Goal: Find specific page/section: Find specific page/section

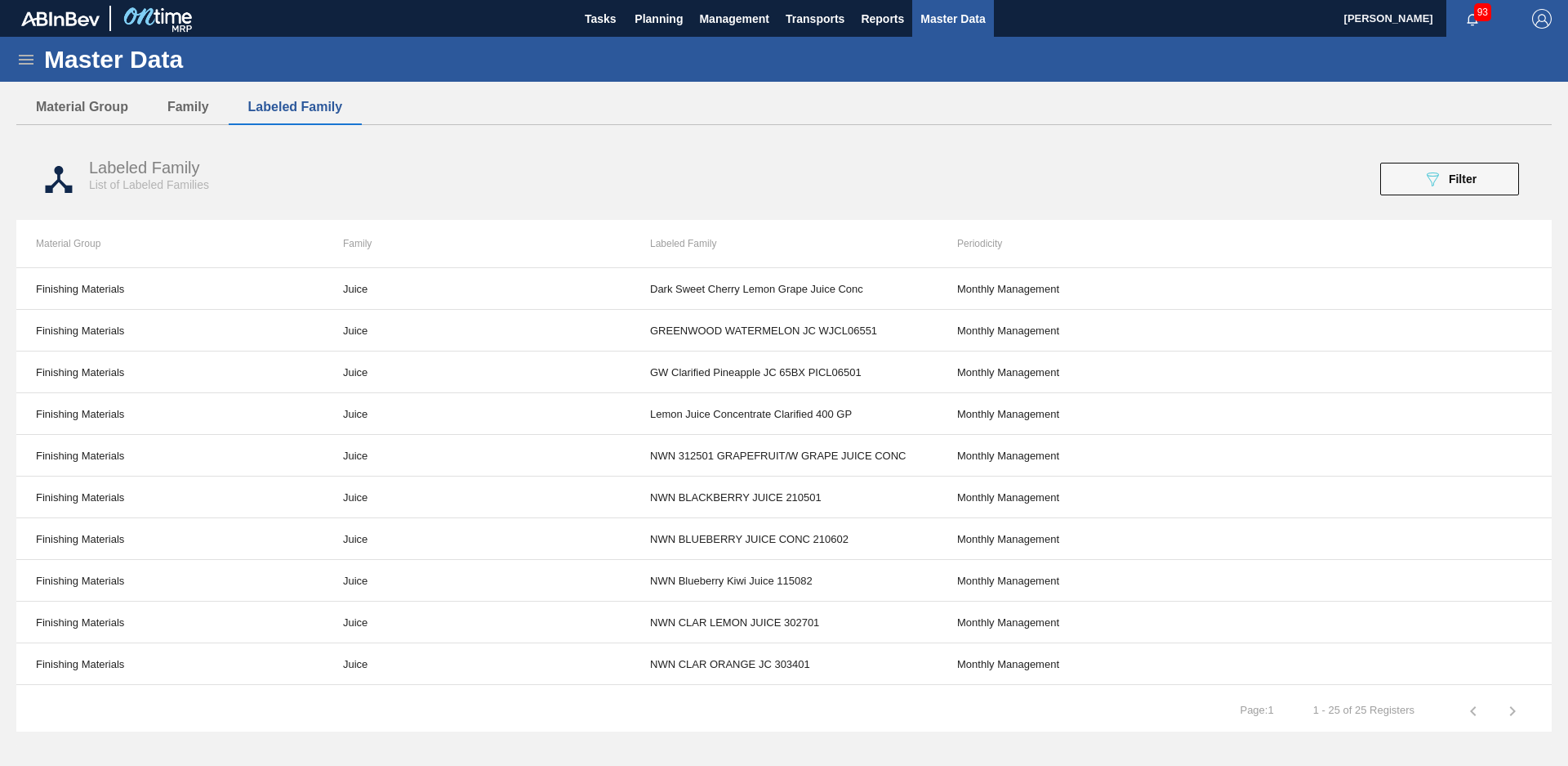
click at [1481, 159] on div "Labeled Family List of Labeled Families 089F7B8B-B2A5-4AFE-B5C0-19BA573D28AC Fi…" at bounding box center [784, 179] width 1536 height 62
click at [1481, 166] on button "089F7B8B-B2A5-4AFE-B5C0-19BA573D28AC Filter" at bounding box center [1450, 179] width 139 height 33
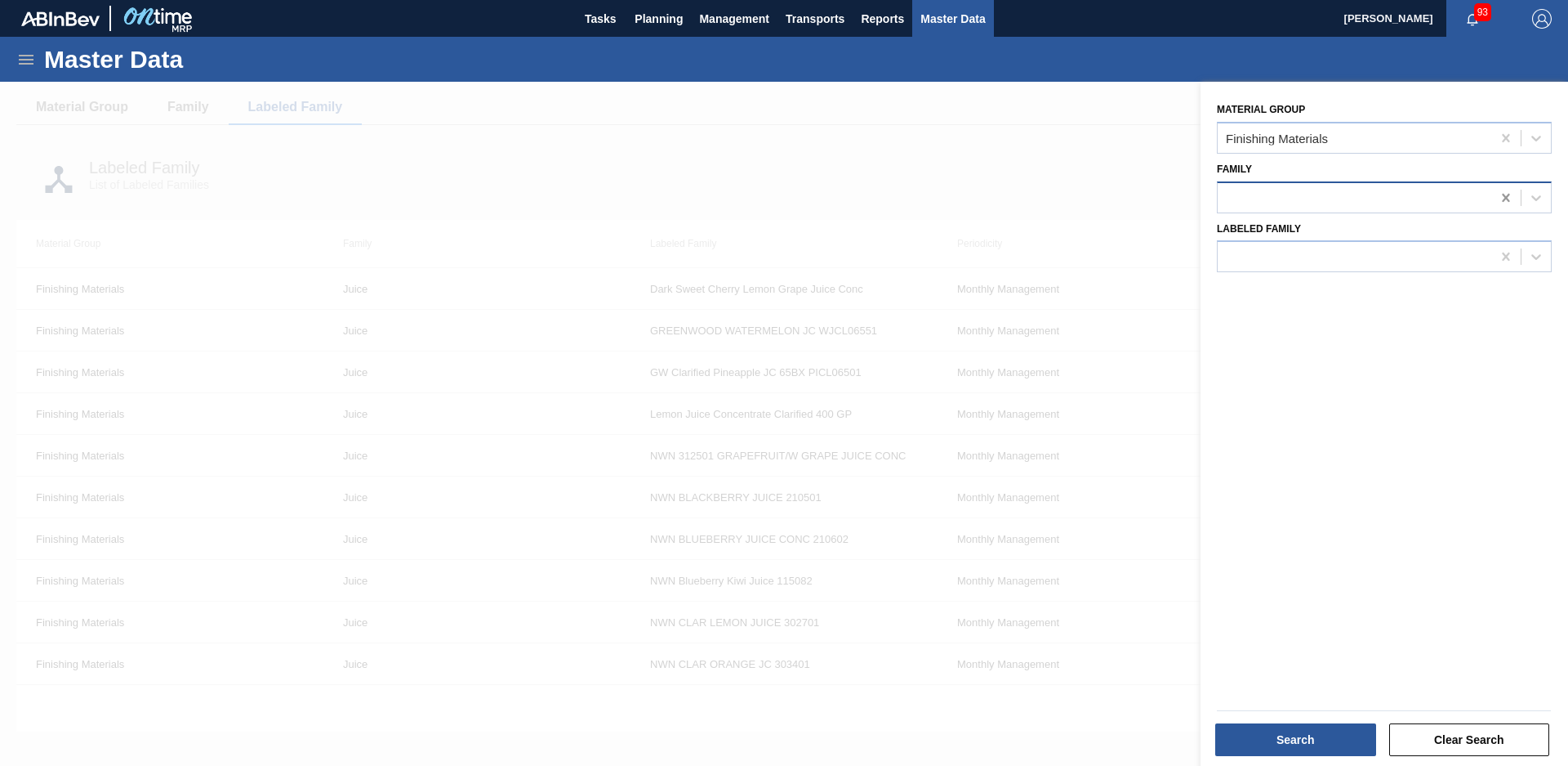
click at [1509, 195] on icon at bounding box center [1506, 198] width 16 height 16
type input "juices"
click at [1368, 256] on div at bounding box center [1354, 256] width 274 height 24
type Family "nwn [PERSON_NAME]"
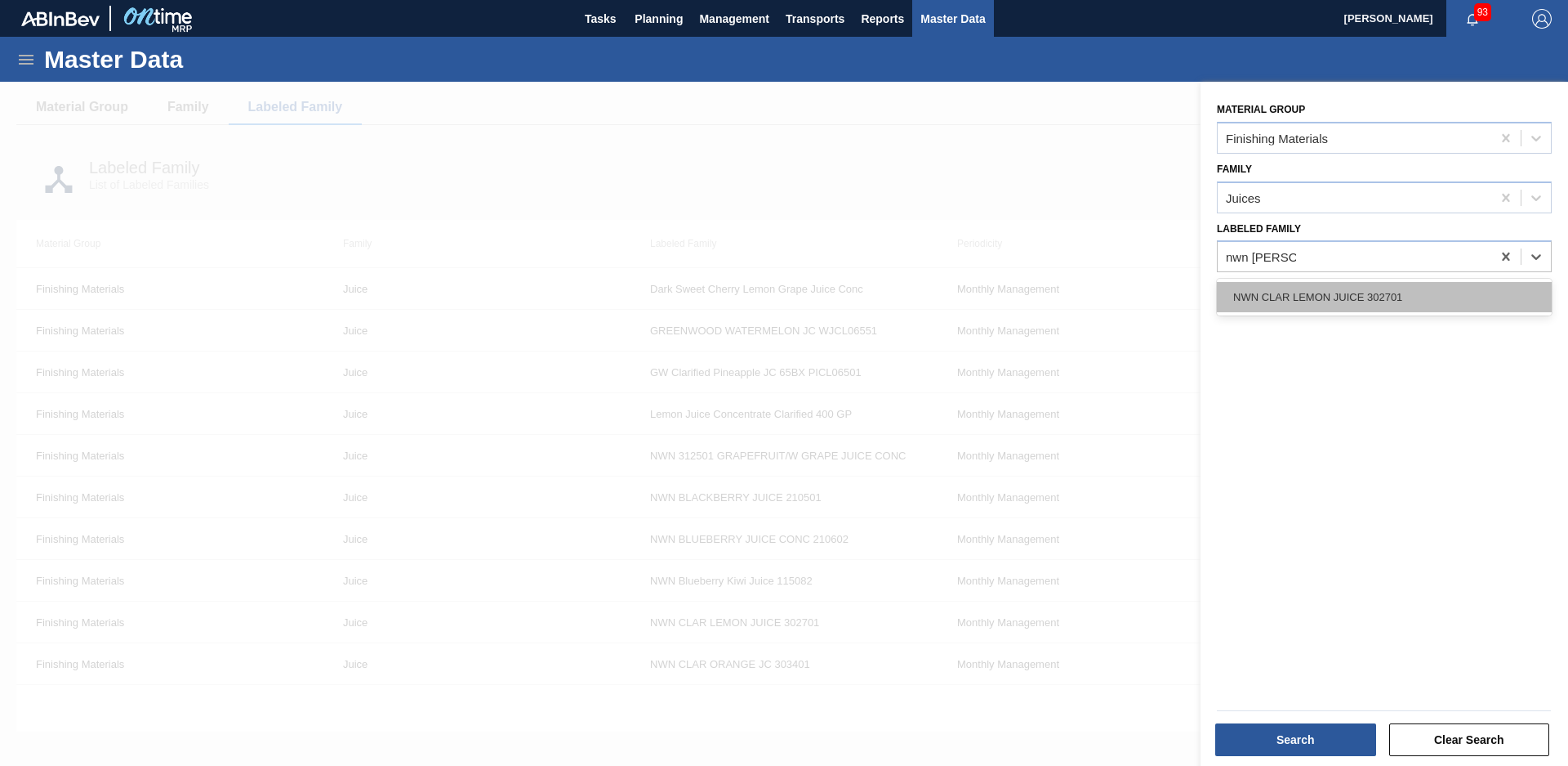
click at [1336, 303] on div "NWN CLAR LEMON JUICE 302701" at bounding box center [1385, 297] width 335 height 30
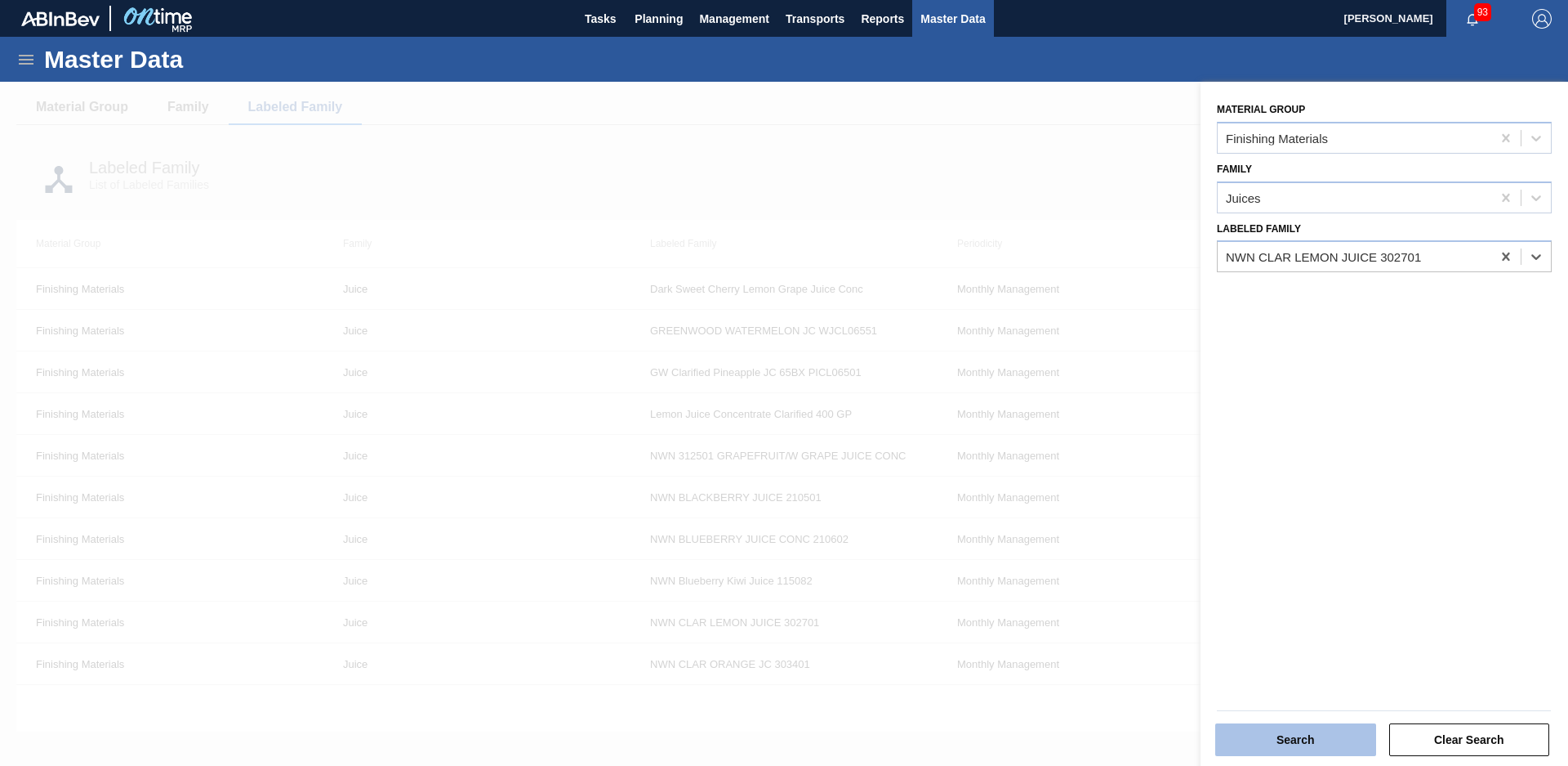
click at [1326, 731] on button "Search" at bounding box center [1296, 740] width 161 height 33
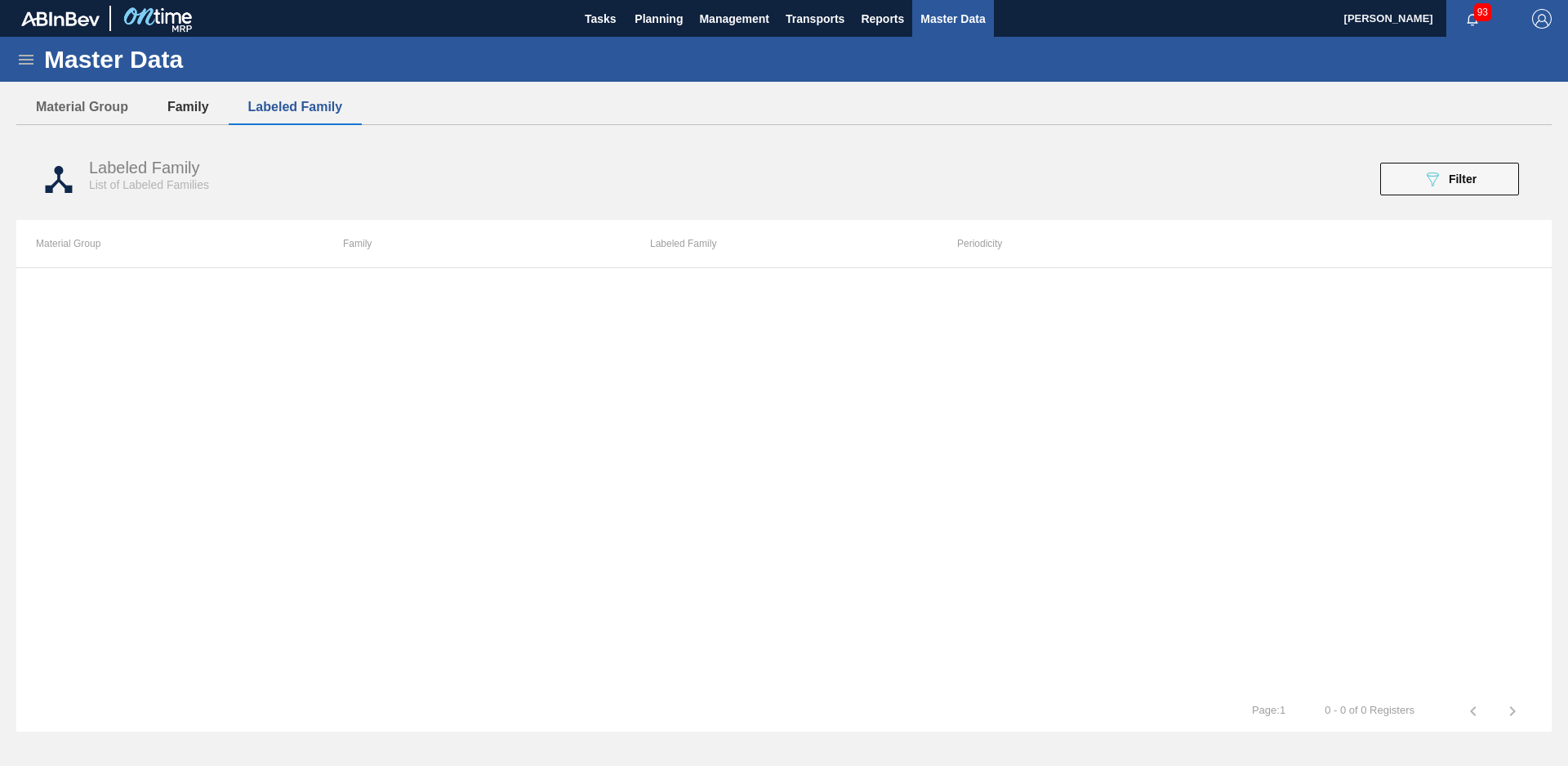
click at [176, 104] on button "Family" at bounding box center [188, 107] width 80 height 35
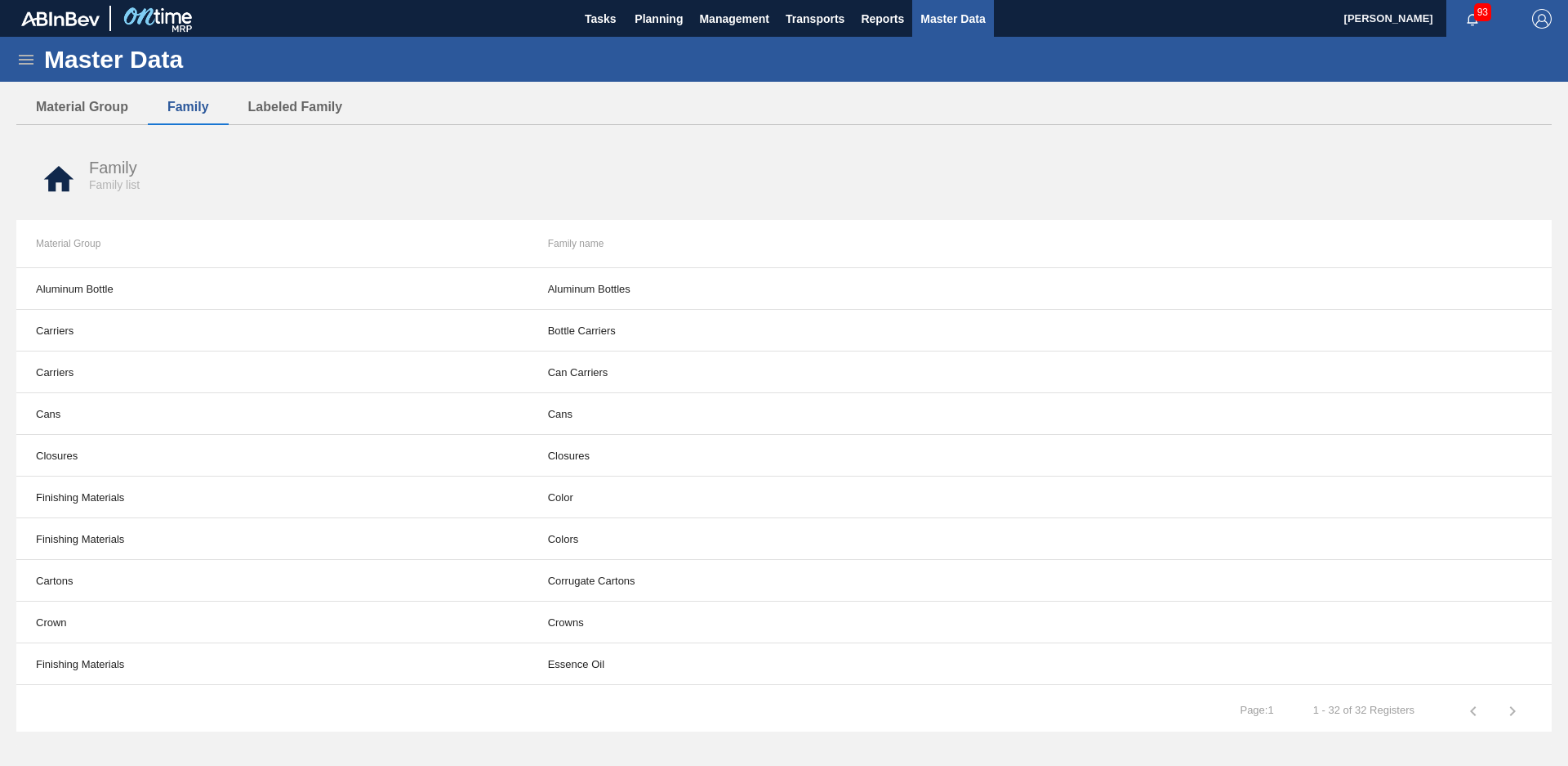
click at [28, 65] on icon at bounding box center [26, 60] width 20 height 20
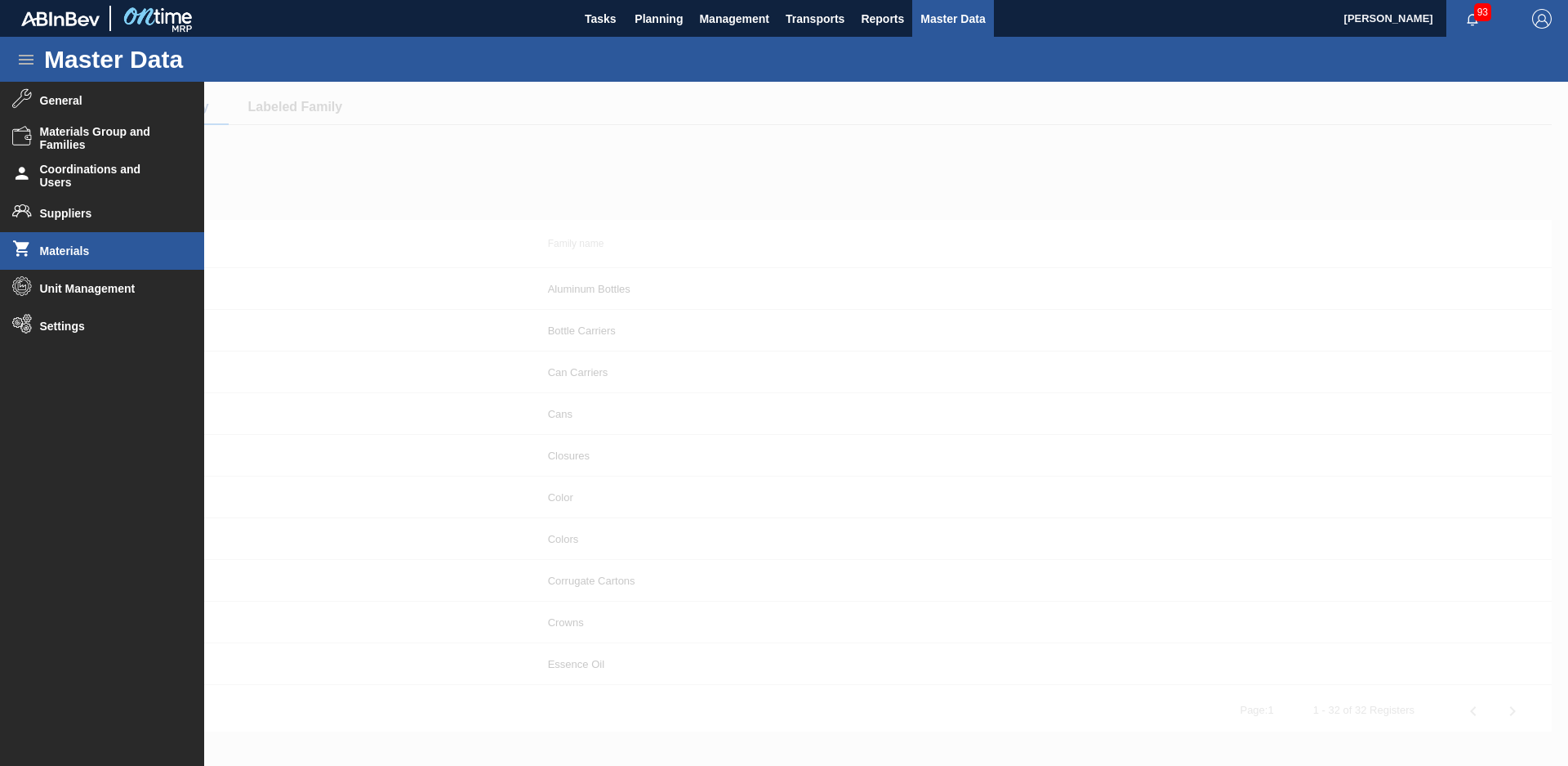
click at [101, 252] on span "Materials" at bounding box center [108, 251] width 135 height 13
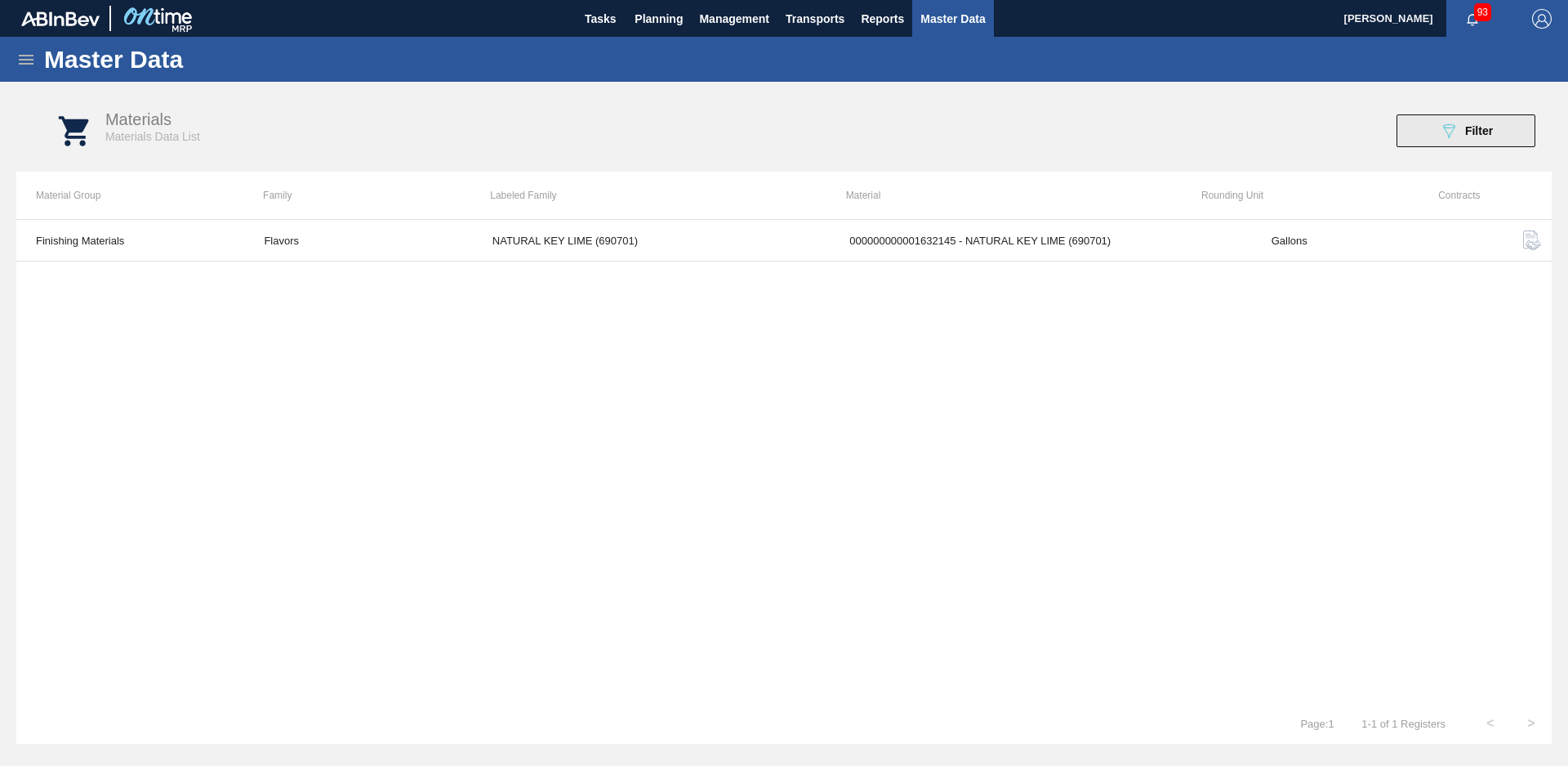
click at [1493, 135] on span "Filter" at bounding box center [1479, 131] width 28 height 13
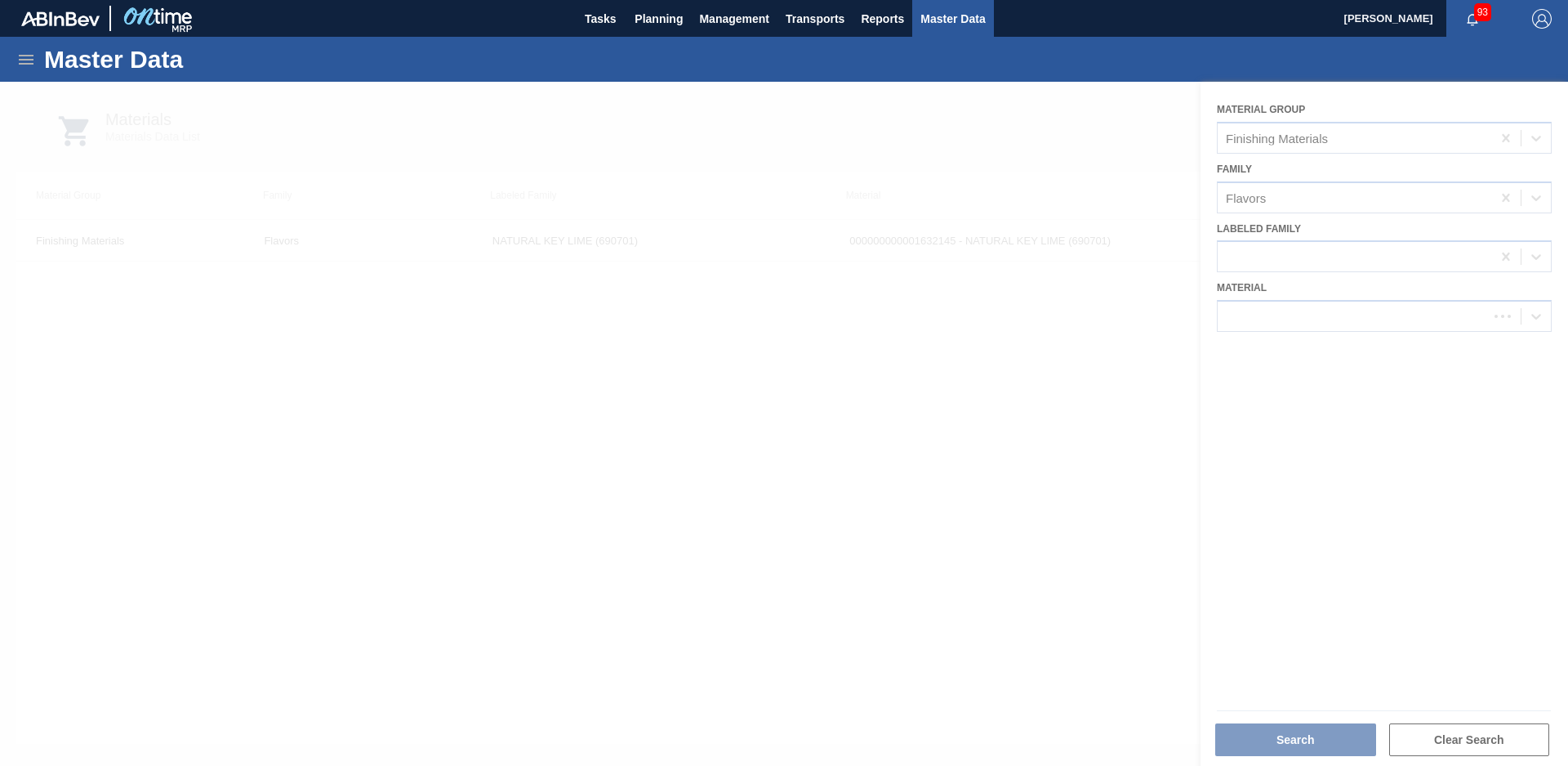
click at [1359, 256] on div at bounding box center [784, 423] width 1568 height 684
click at [1357, 193] on div at bounding box center [784, 423] width 1568 height 684
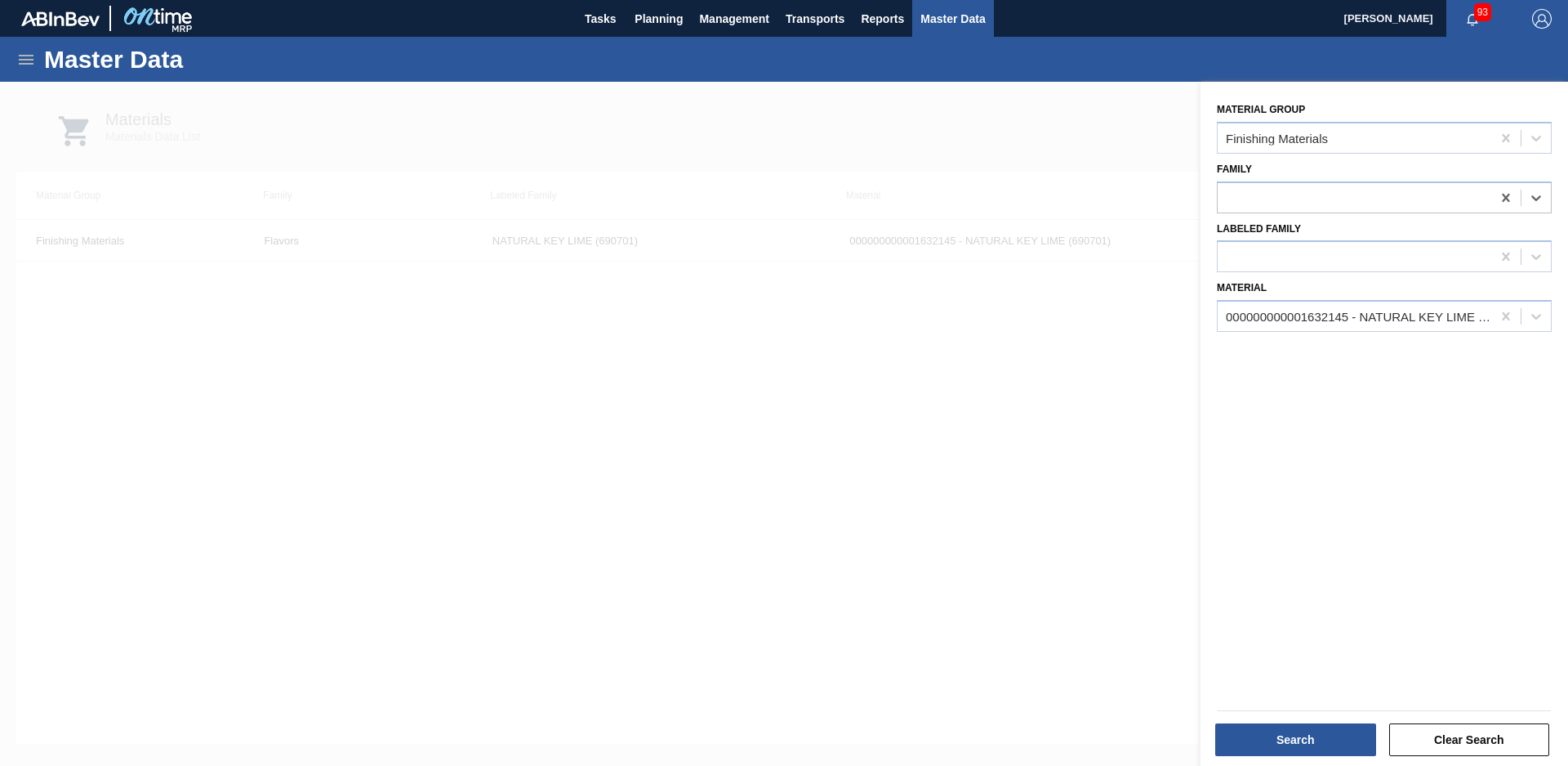
drag, startPoint x: 1506, startPoint y: 204, endPoint x: 1497, endPoint y: 221, distance: 19.2
click at [1503, 214] on div "Material Group Finishing Materials Family Select is focused ,type to refine lis…" at bounding box center [1385, 425] width 368 height 688
type input "juices"
click at [1507, 309] on icon at bounding box center [1506, 316] width 16 height 16
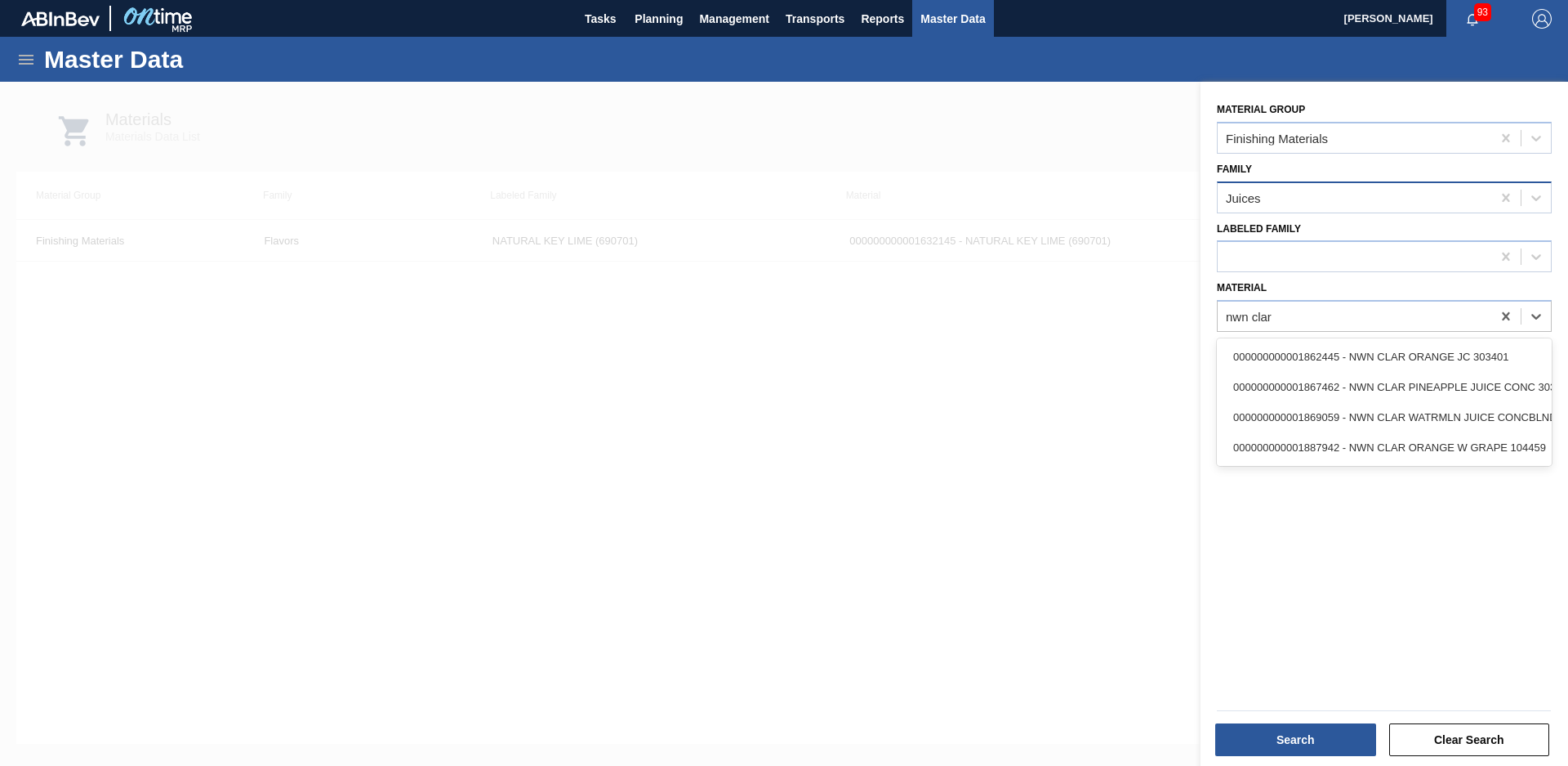
type input "nwn clar"
click at [1357, 197] on div "Juices" at bounding box center [1354, 197] width 274 height 24
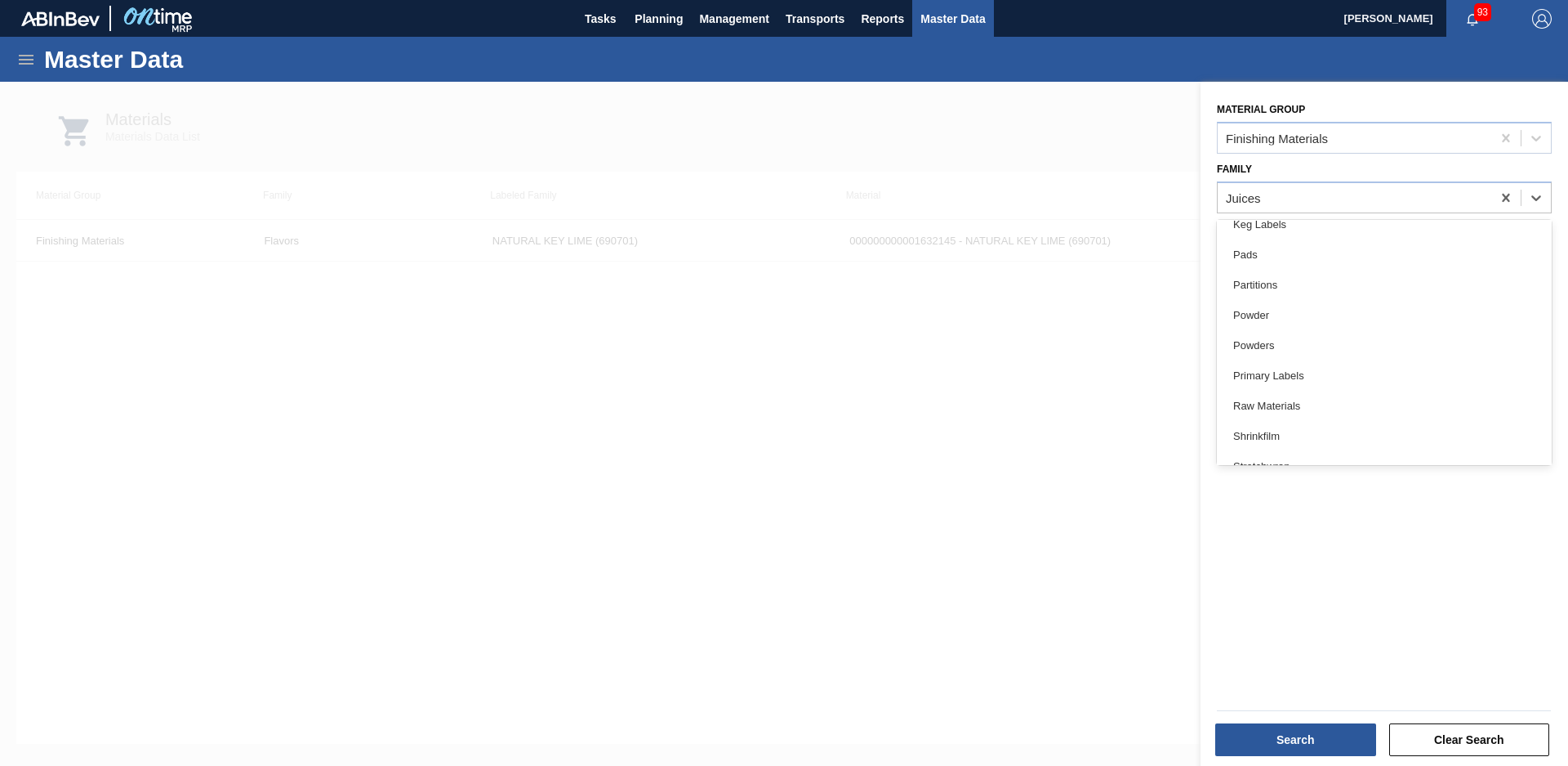
scroll to position [668, 0]
click at [998, 393] on div at bounding box center [784, 464] width 1568 height 766
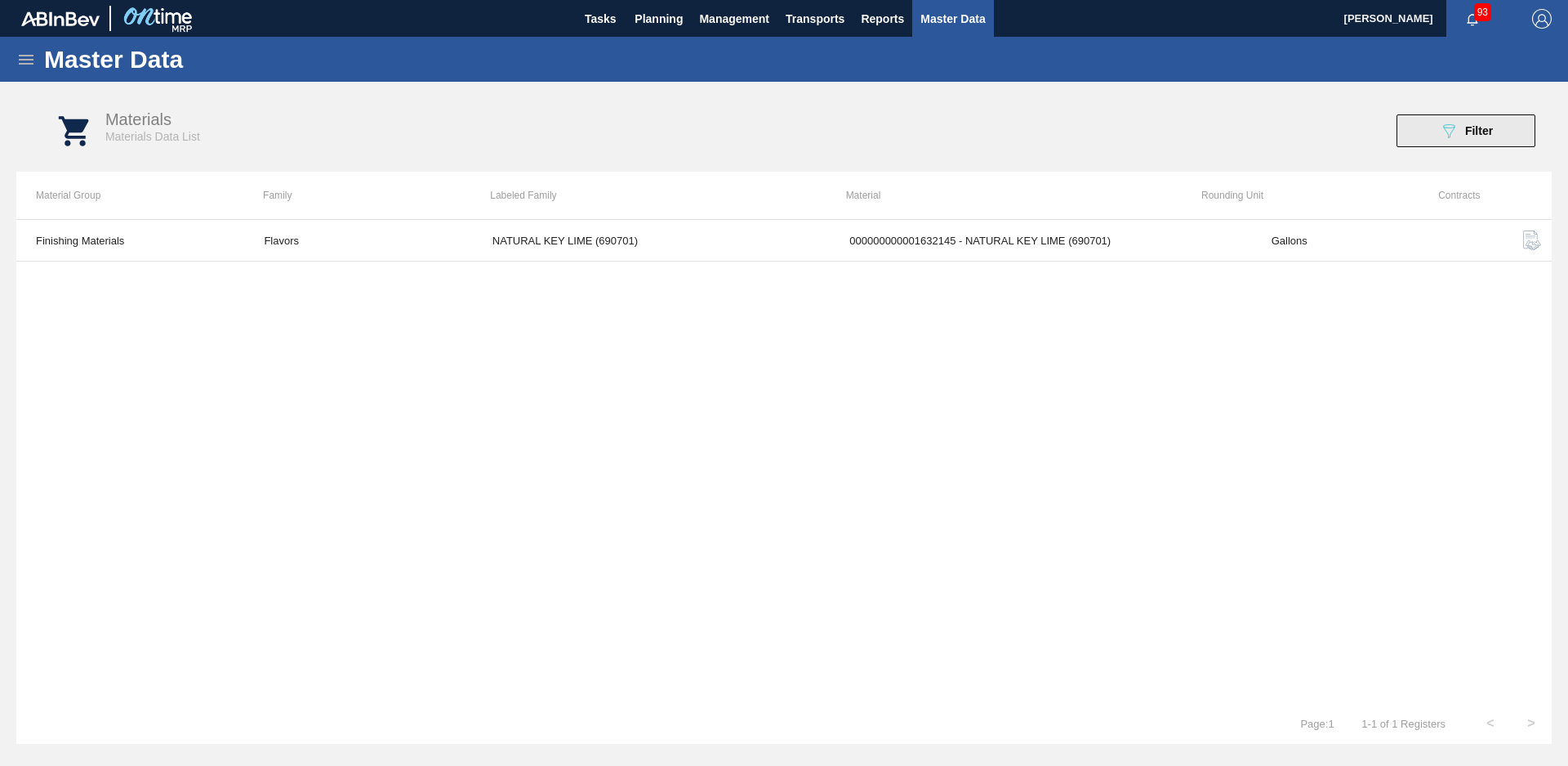
click at [1455, 141] on button "089F7B8B-B2A5-4AFE-B5C0-19BA573D28AC Filter" at bounding box center [1466, 131] width 139 height 33
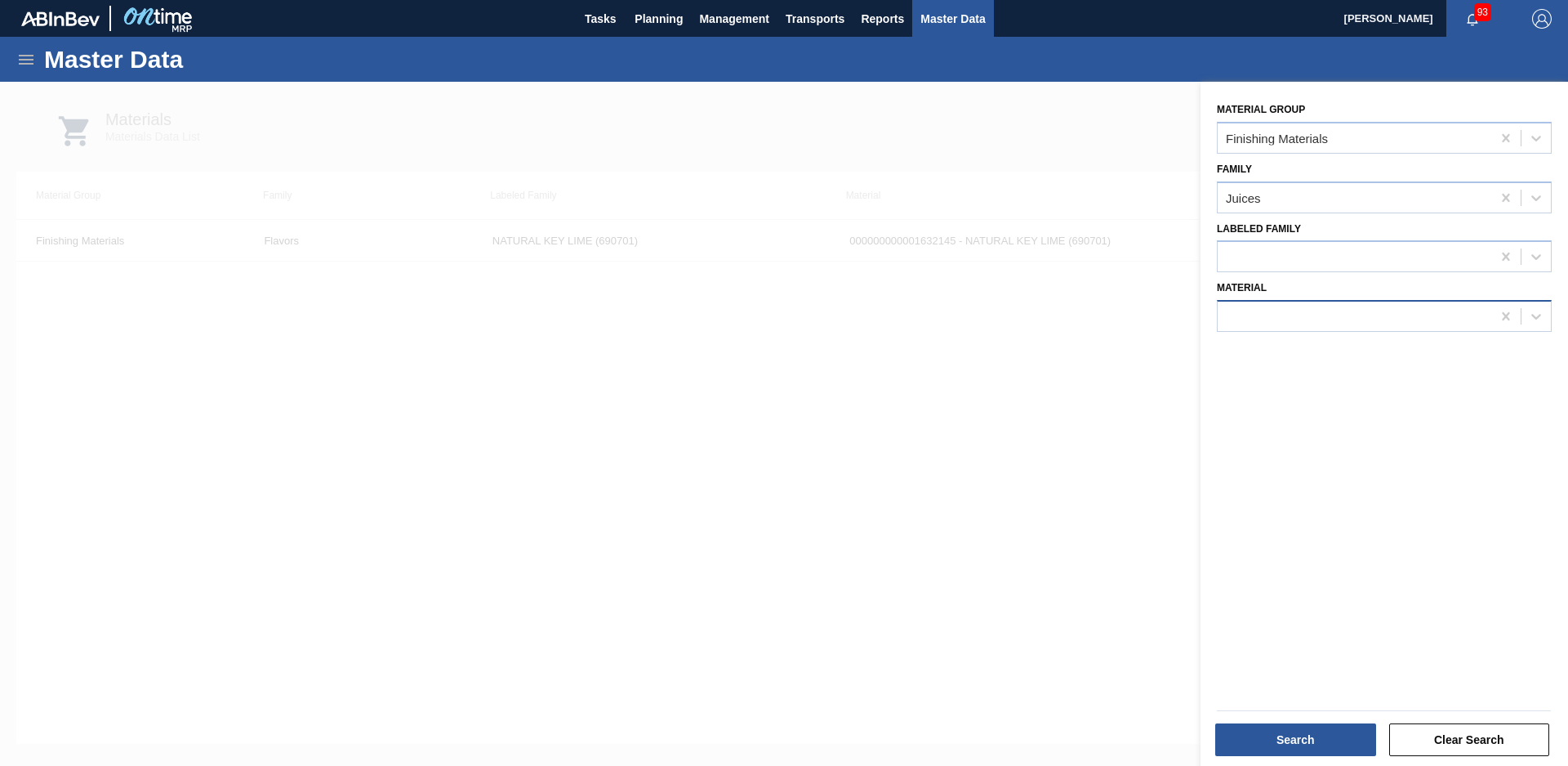
click at [1345, 315] on div at bounding box center [1354, 316] width 274 height 24
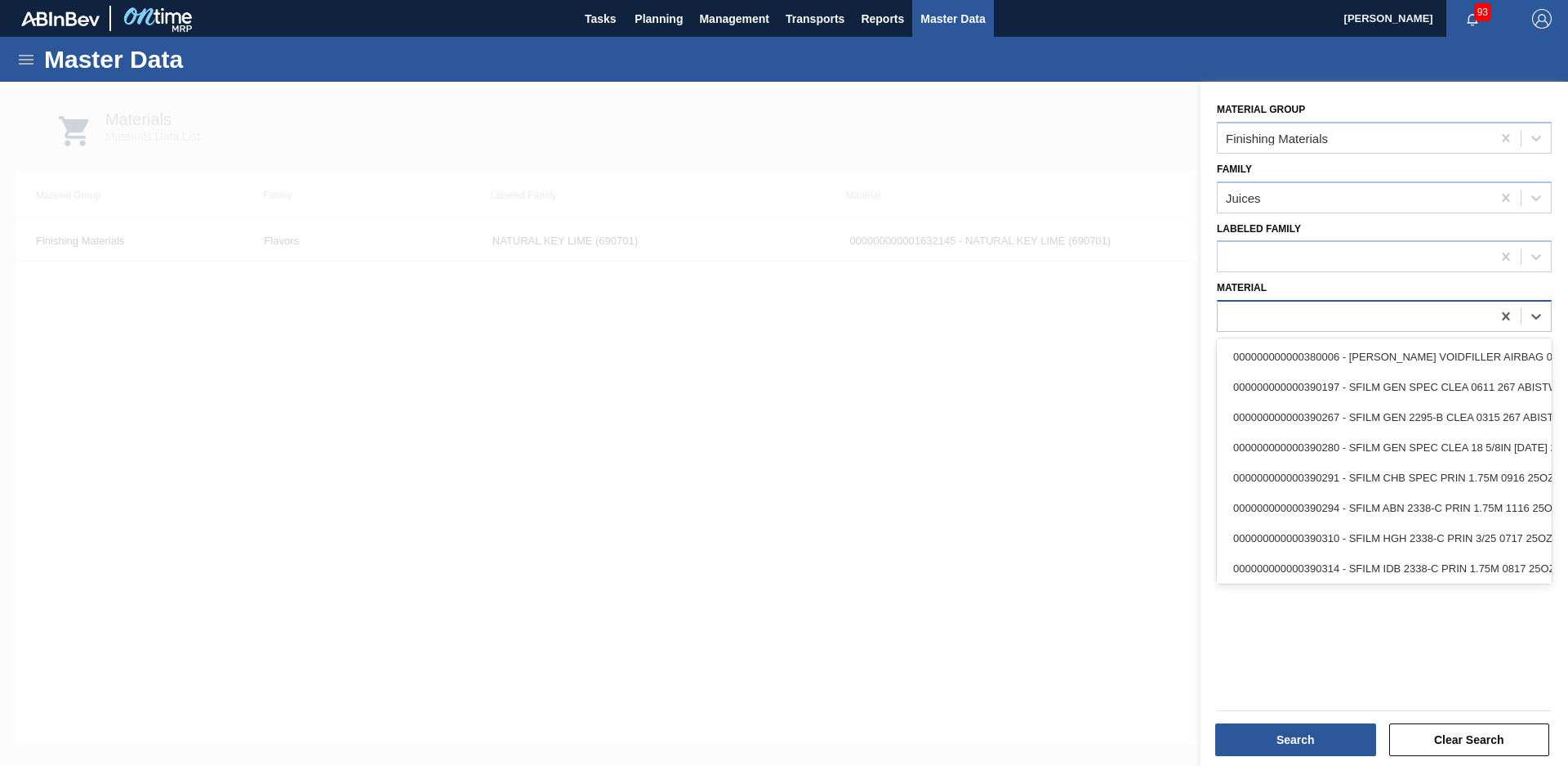
type input "C"
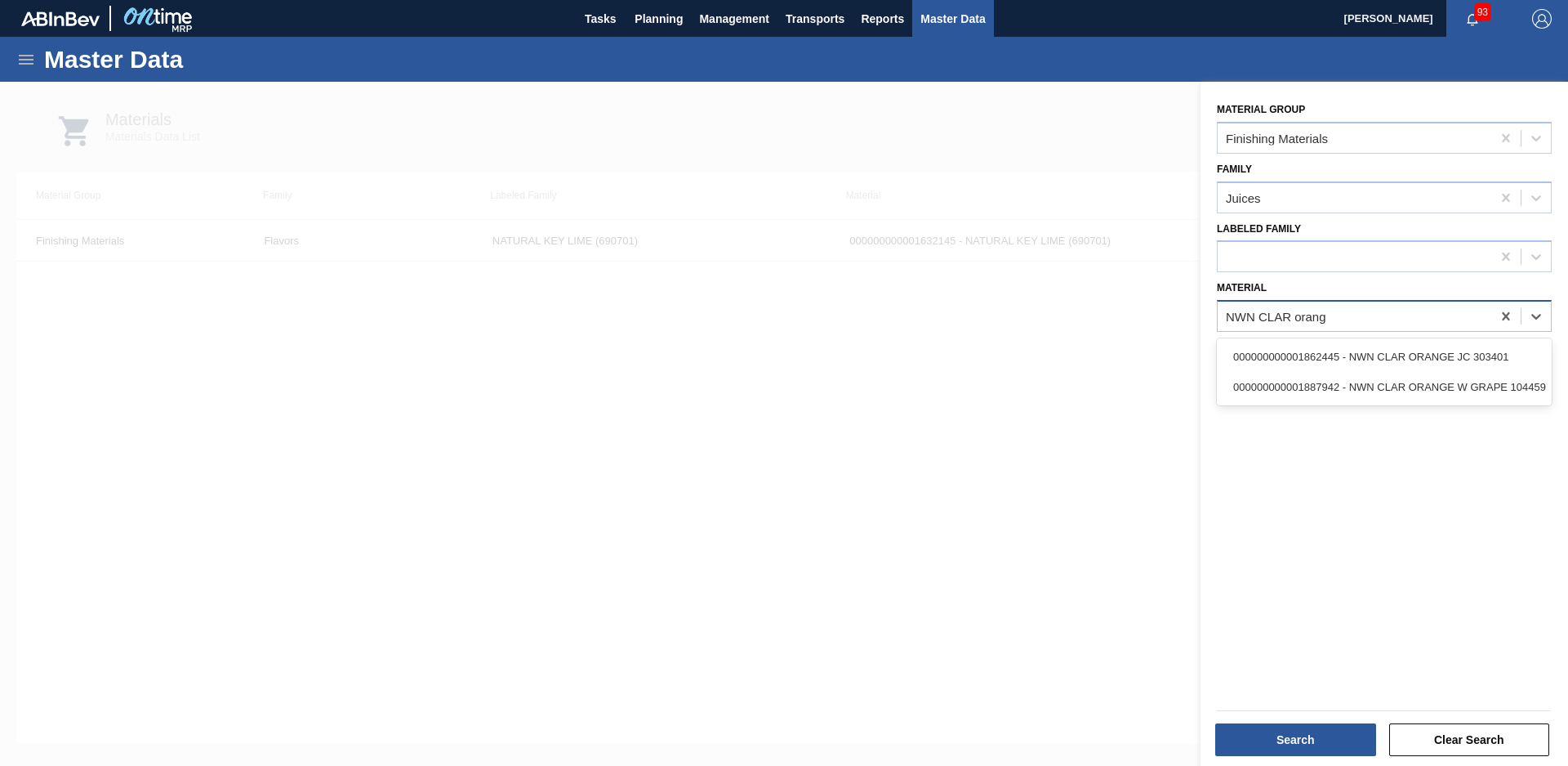
type input "NWN CLAR orange"
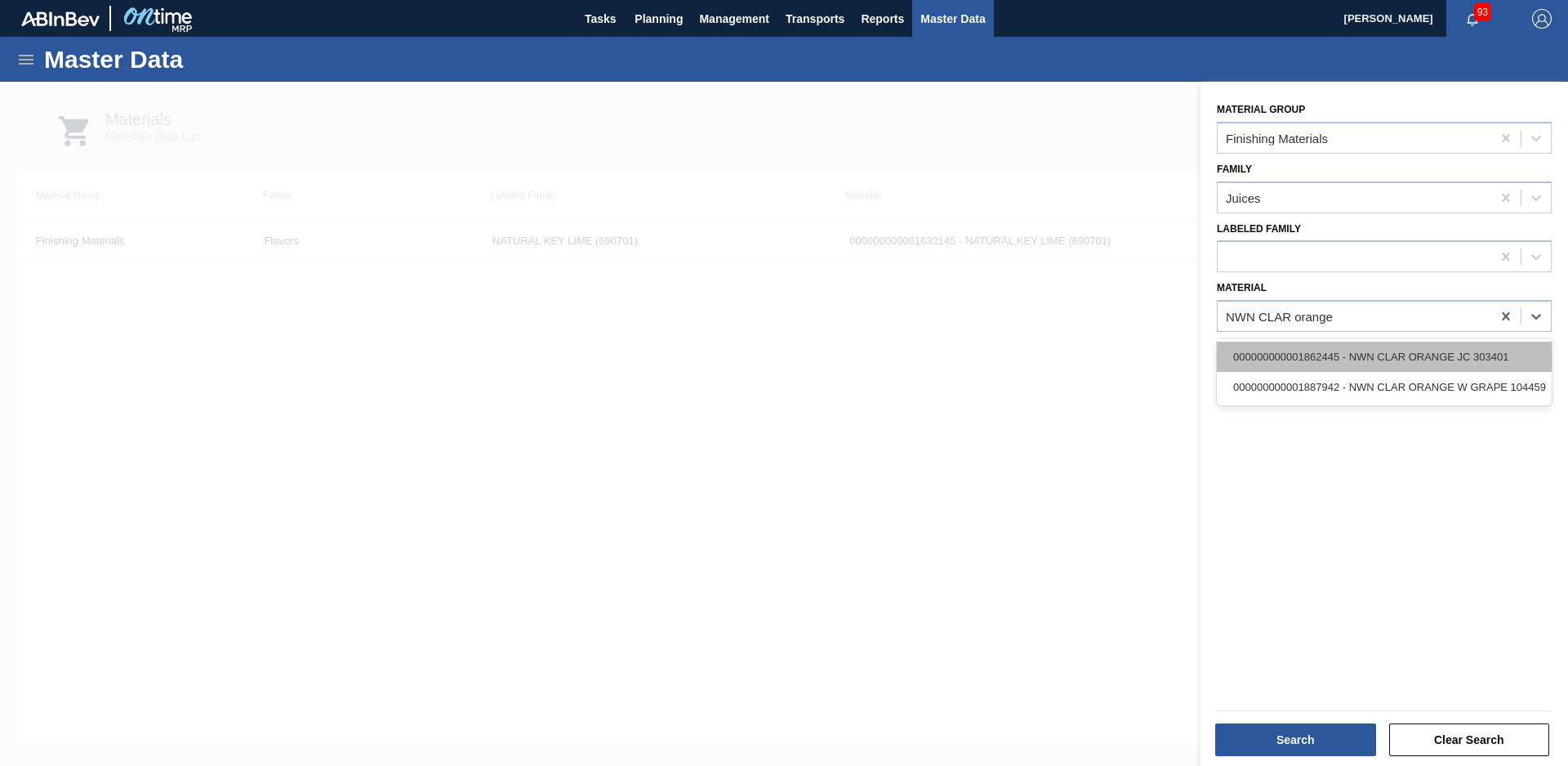
click at [1435, 355] on div "000000000001862445 - NWN CLAR ORANGE JC 303401" at bounding box center [1385, 357] width 335 height 30
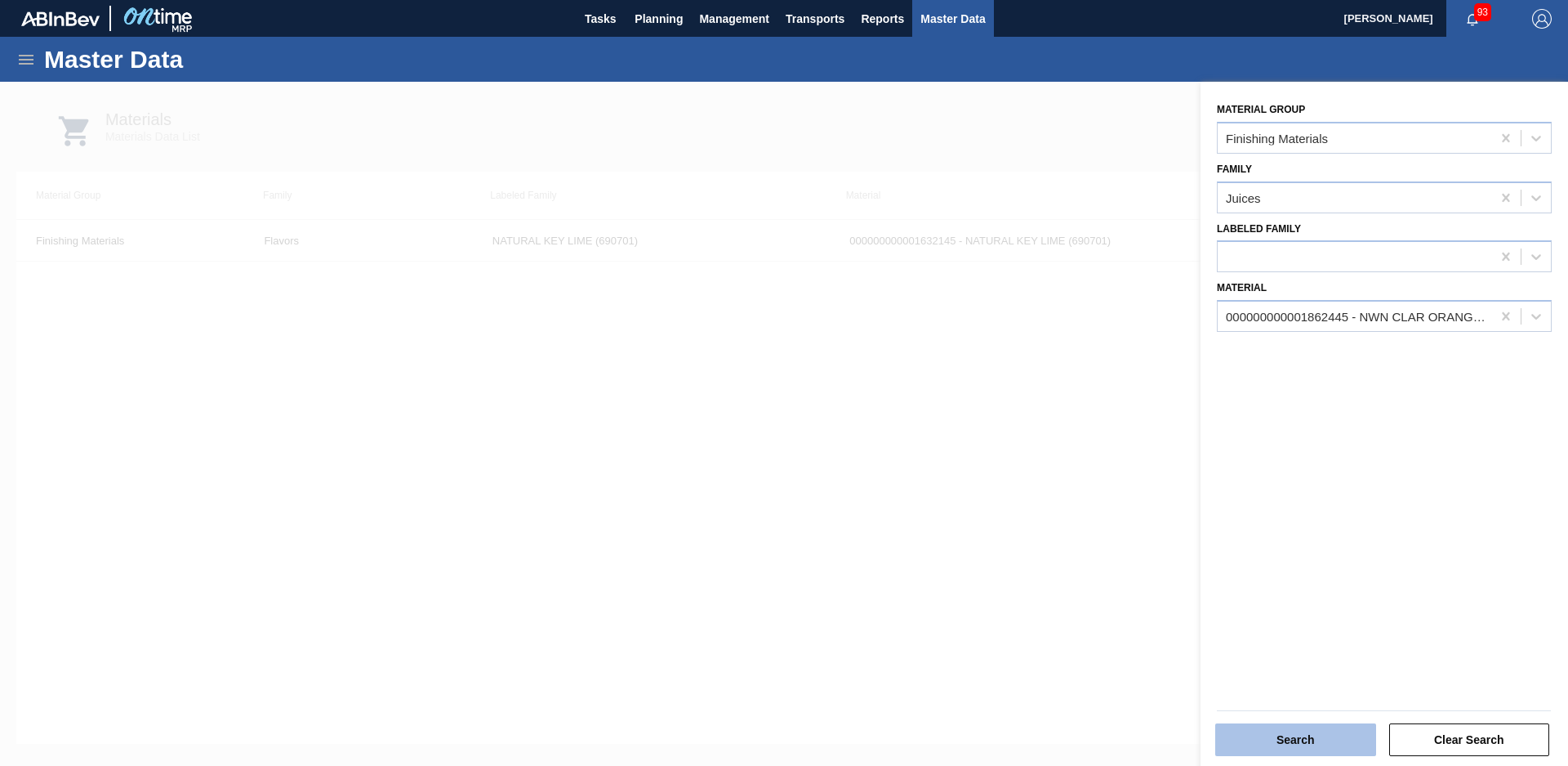
click at [1270, 736] on button "Search" at bounding box center [1296, 740] width 161 height 33
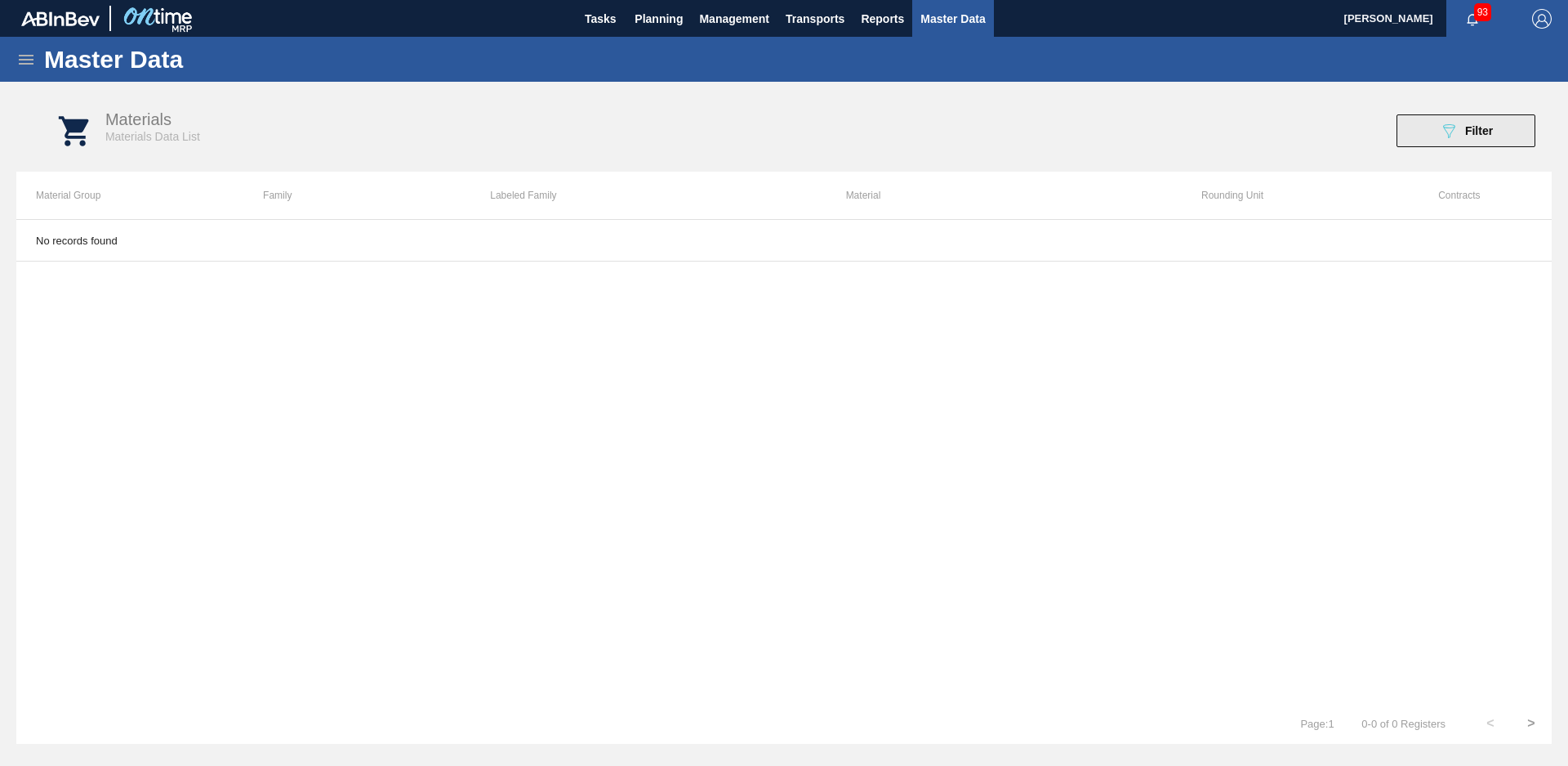
click at [1451, 135] on icon at bounding box center [1449, 131] width 12 height 14
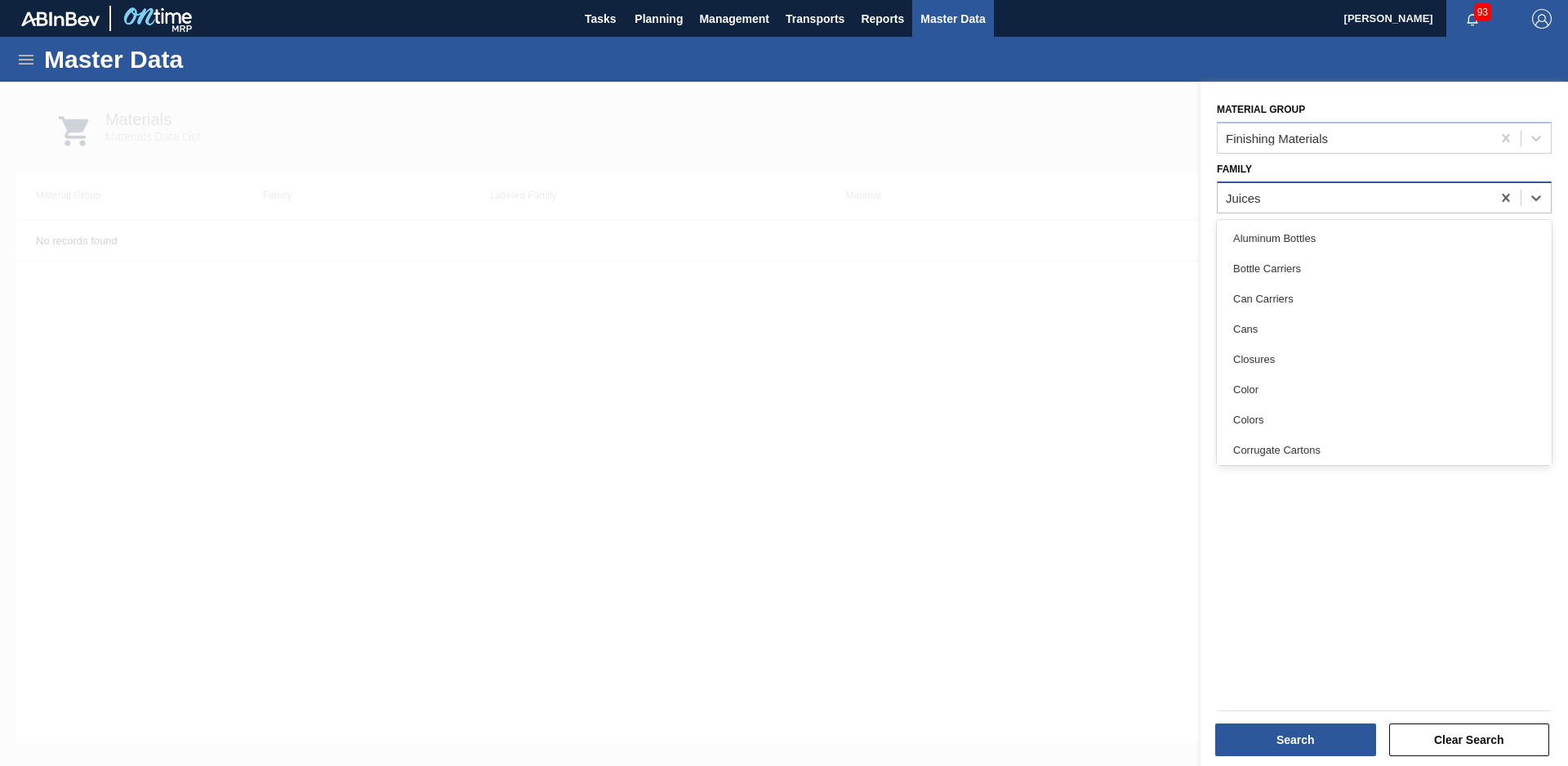
click at [1386, 198] on div "Juices" at bounding box center [1354, 197] width 274 height 24
click at [1308, 197] on div "Juices" at bounding box center [1354, 197] width 274 height 24
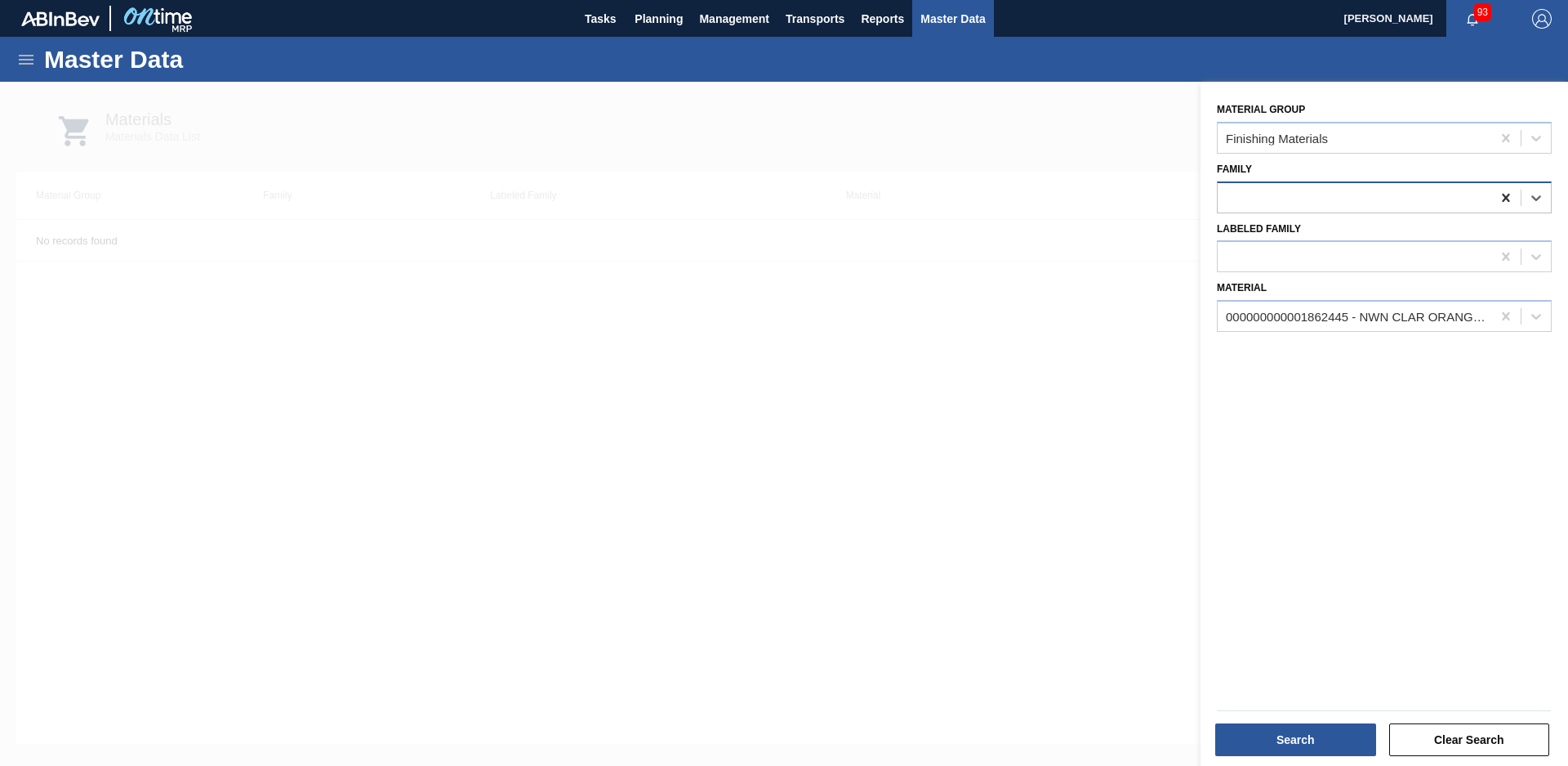
click at [1501, 196] on icon at bounding box center [1506, 198] width 16 height 16
click at [1522, 202] on div at bounding box center [1537, 198] width 30 height 30
type input "juice"
click at [1334, 714] on div at bounding box center [1384, 710] width 347 height 14
click at [1323, 736] on button "Search" at bounding box center [1296, 740] width 161 height 33
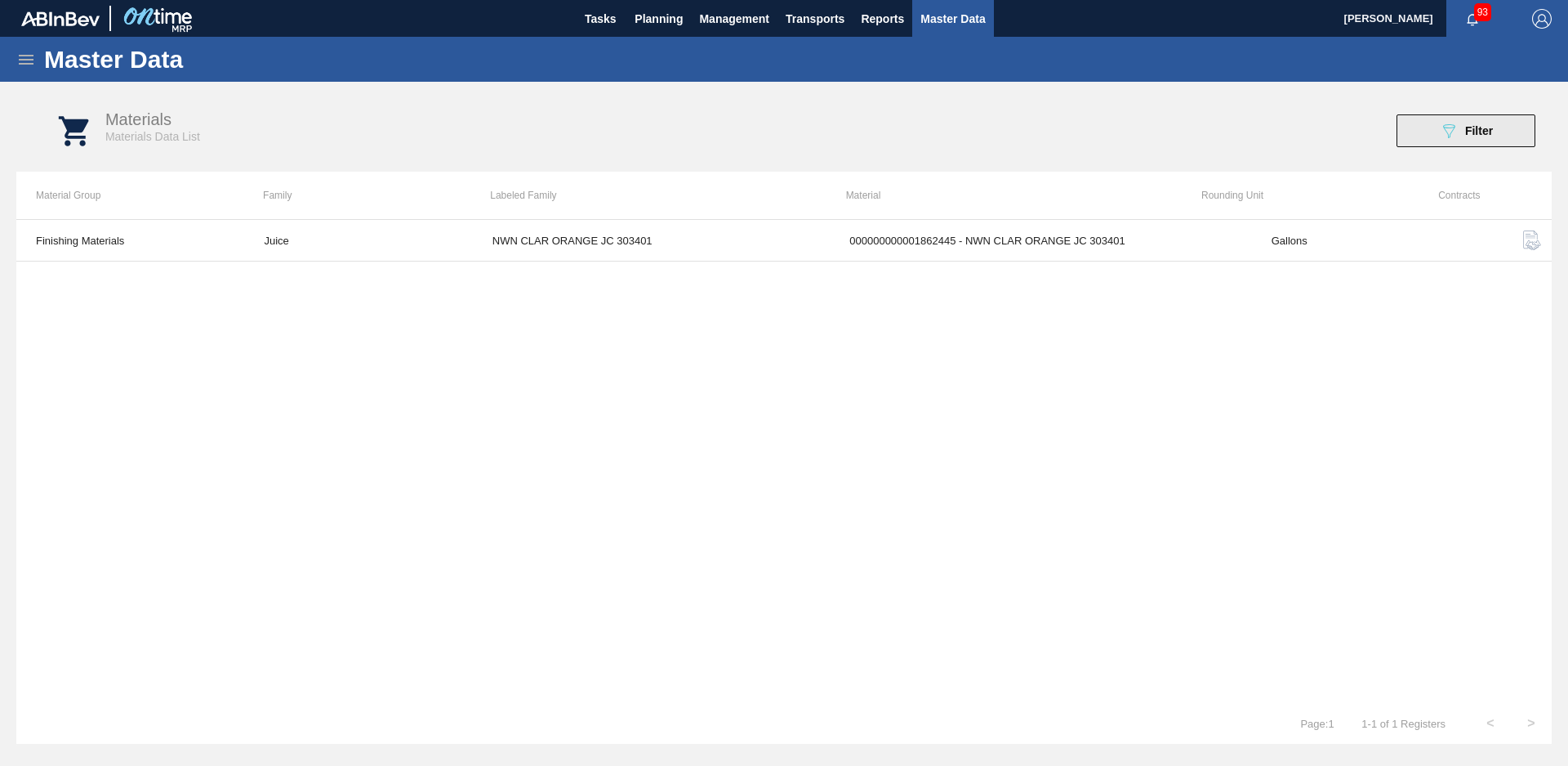
click at [1469, 137] on div "089F7B8B-B2A5-4AFE-B5C0-19BA573D28AC Filter" at bounding box center [1466, 131] width 54 height 20
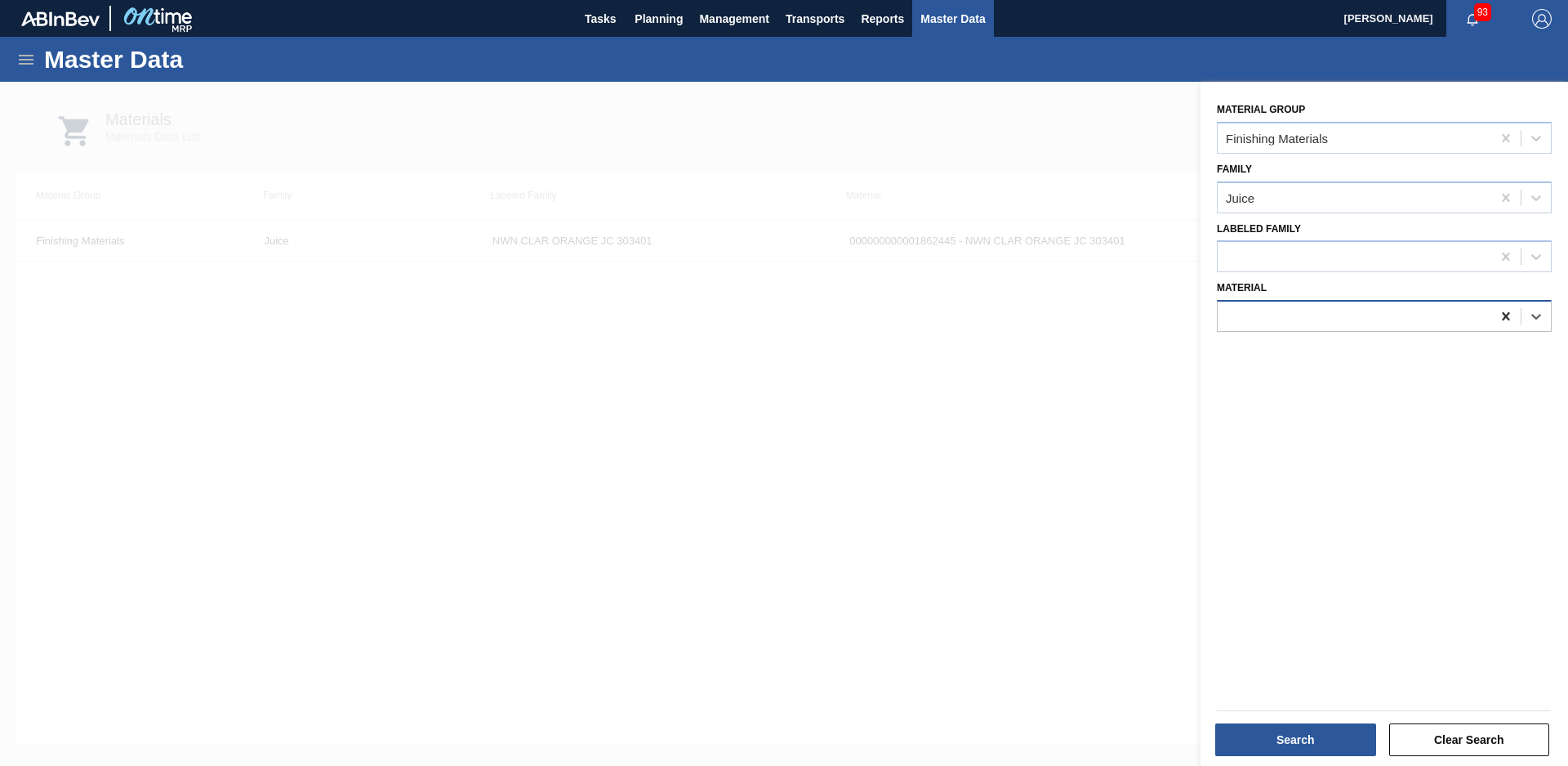
click at [1506, 315] on icon at bounding box center [1506, 316] width 7 height 8
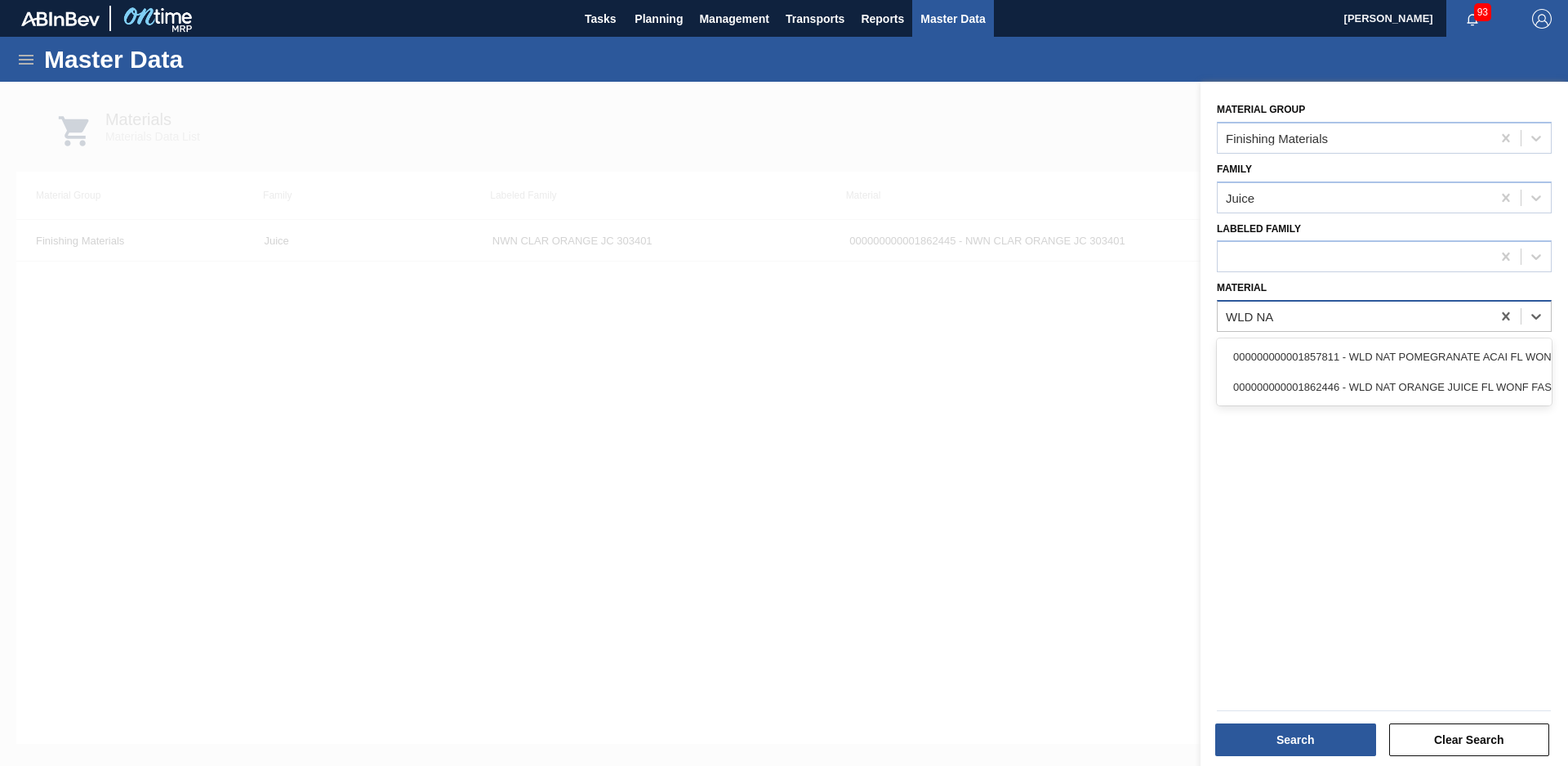
type input "WLD NAT"
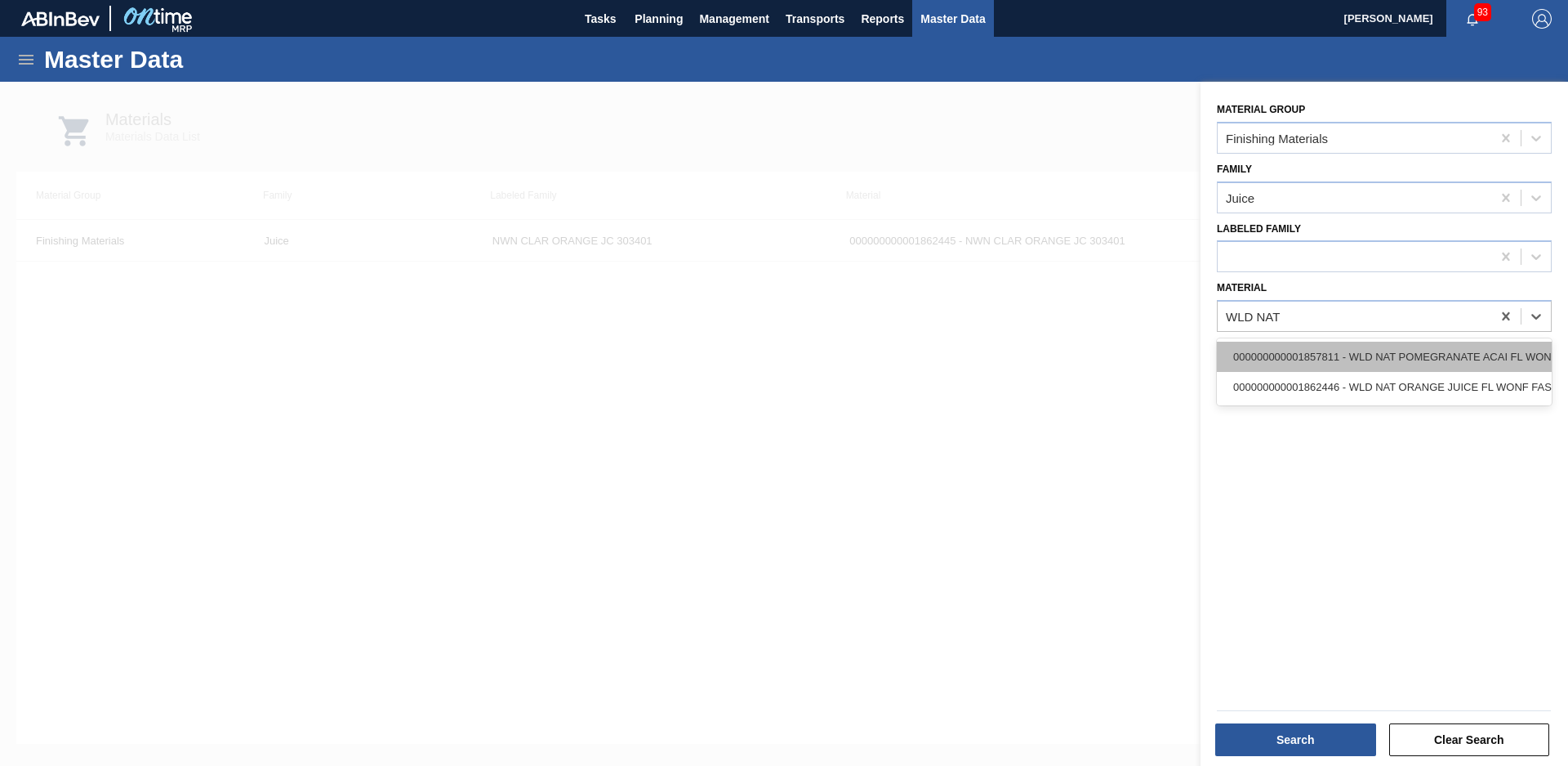
click at [1439, 366] on div "000000000001857811 - WLD NAT POMEGRANATE ACAI FL WONF FARN626" at bounding box center [1385, 357] width 335 height 30
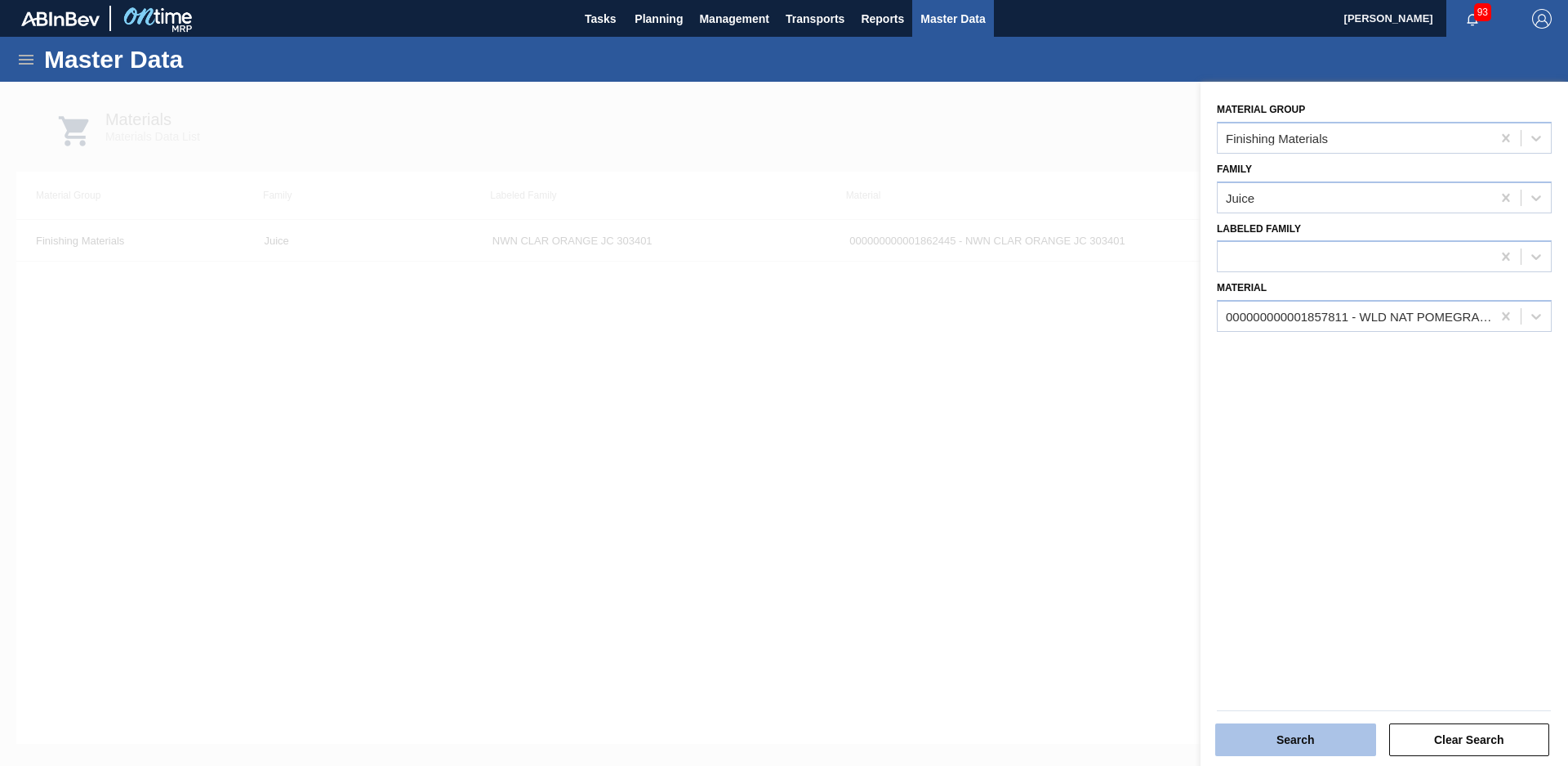
click at [1316, 739] on button "Search" at bounding box center [1296, 740] width 161 height 33
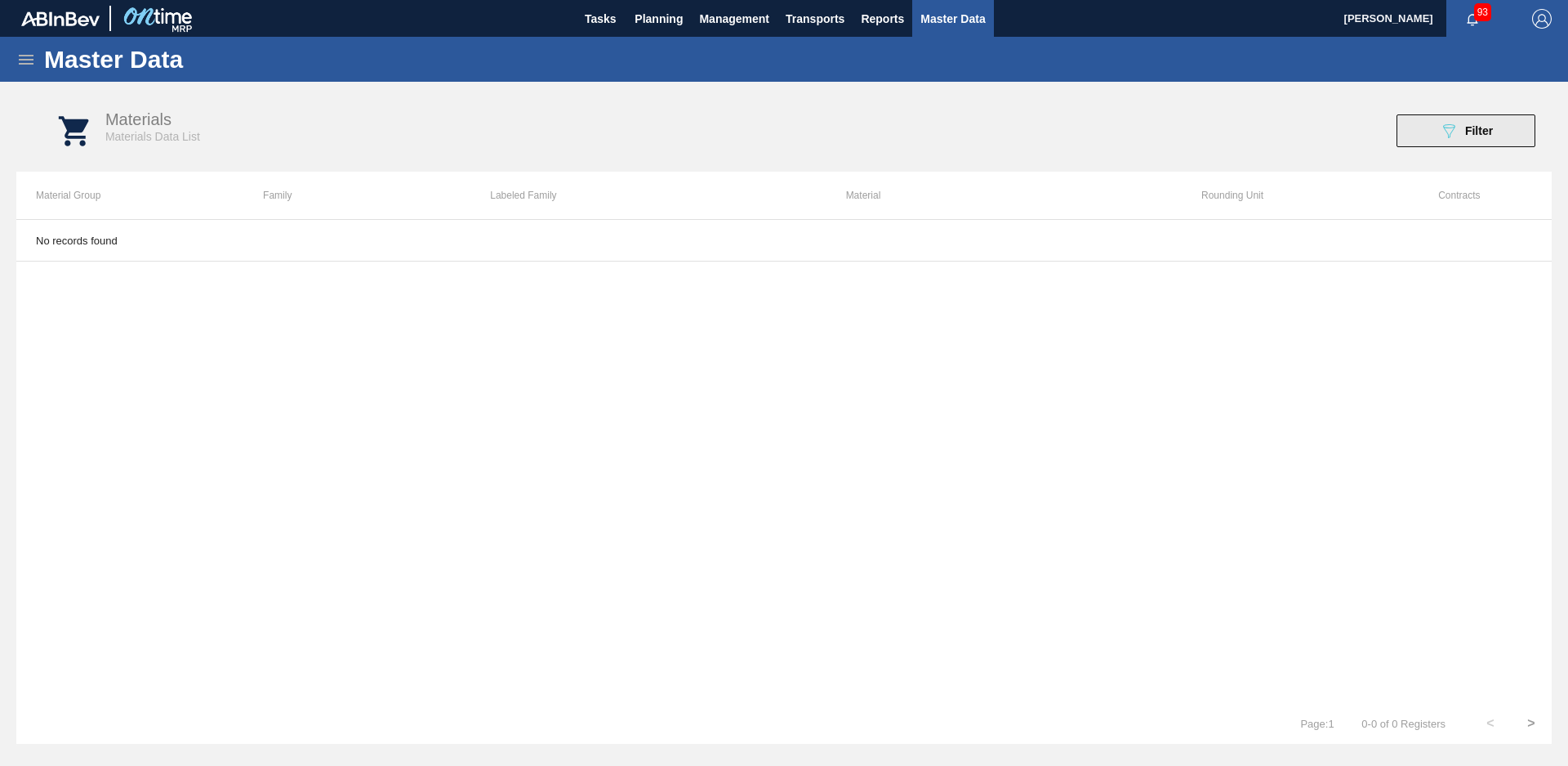
click at [1425, 145] on button "089F7B8B-B2A5-4AFE-B5C0-19BA573D28AC Filter" at bounding box center [1466, 131] width 139 height 33
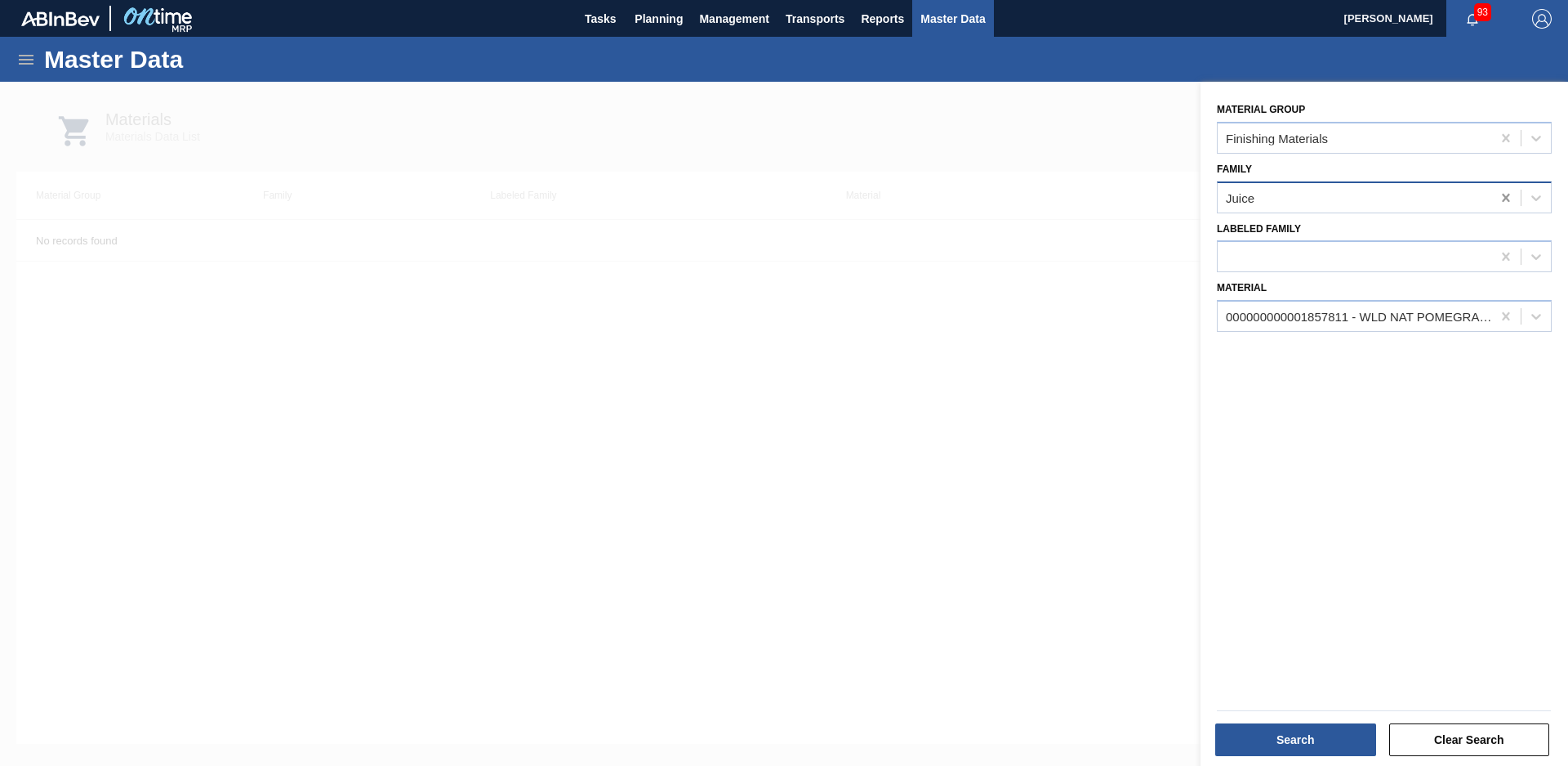
click at [1510, 194] on icon at bounding box center [1506, 198] width 16 height 16
type input "flavors"
click at [1299, 747] on button "Search" at bounding box center [1296, 740] width 161 height 33
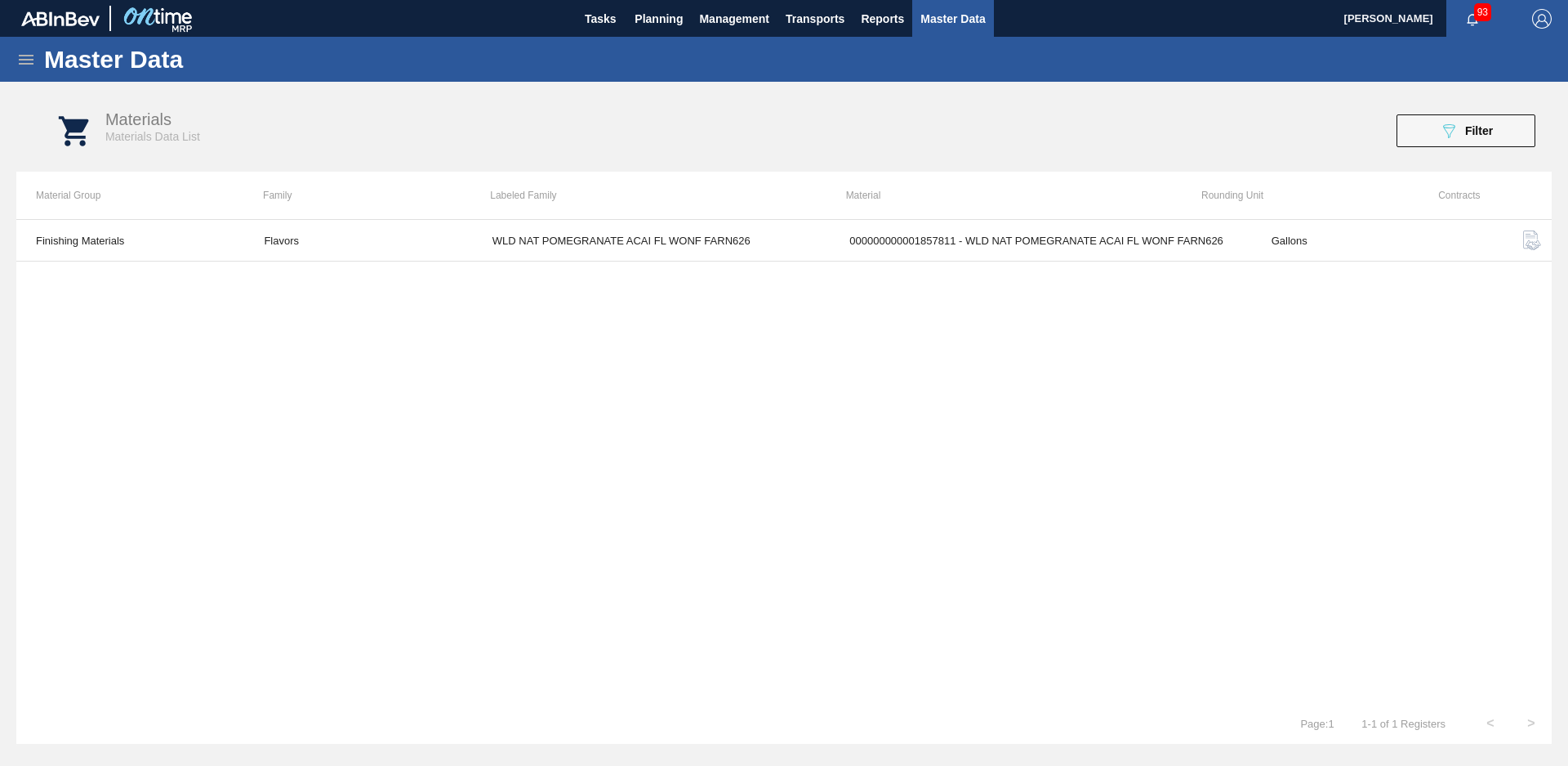
click at [1466, 103] on div "Materials Materials Data List 089F7B8B-B2A5-4AFE-B5C0-19BA573D28AC Filter" at bounding box center [801, 131] width 1536 height 62
click at [1441, 145] on button "089F7B8B-B2A5-4AFE-B5C0-19BA573D28AC Filter" at bounding box center [1466, 131] width 139 height 33
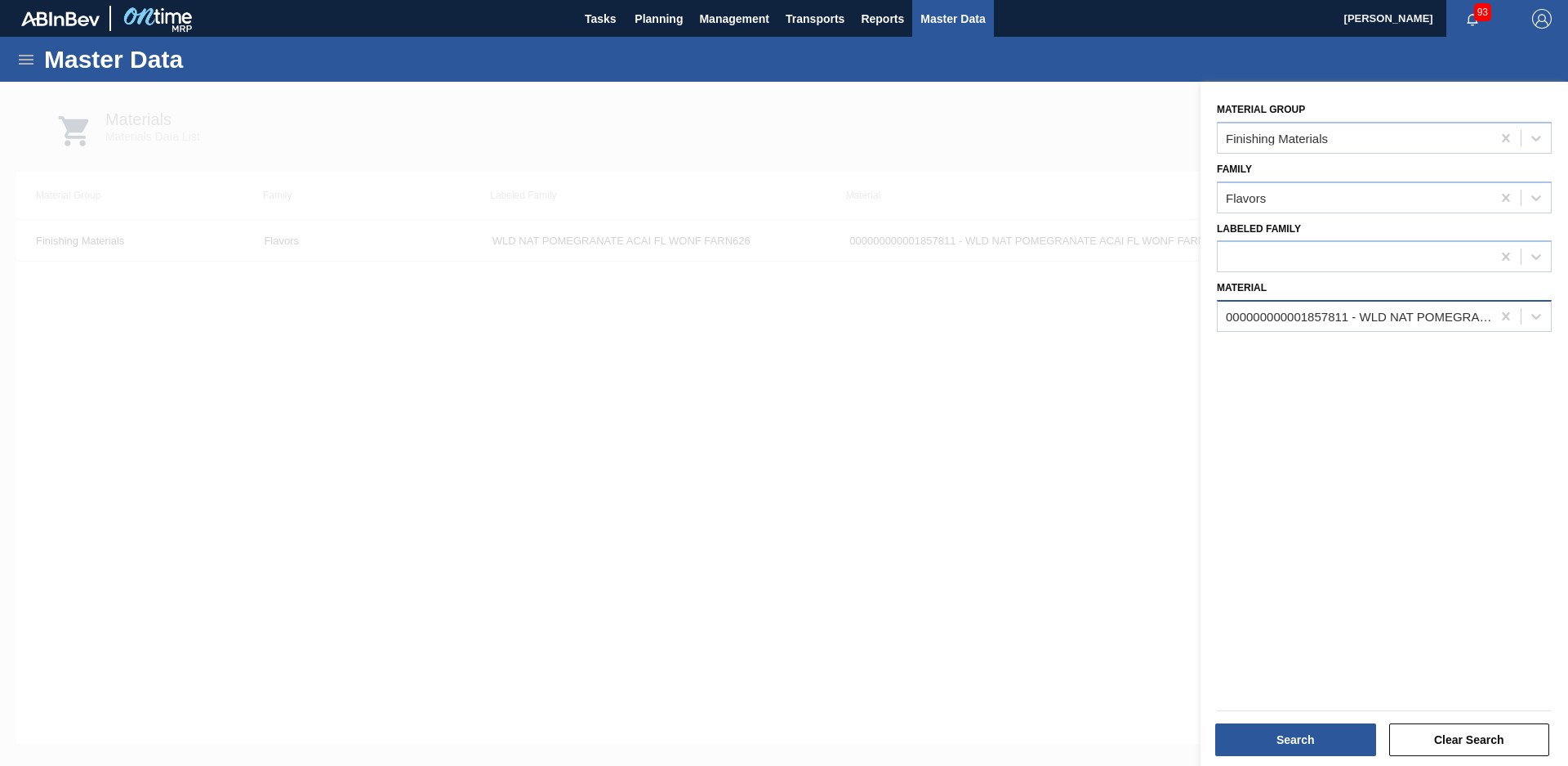
click at [1381, 303] on div "000000000001857811 - WLD NAT POMEGRANATE ACAI FL WONF FARN626" at bounding box center [1385, 316] width 335 height 32
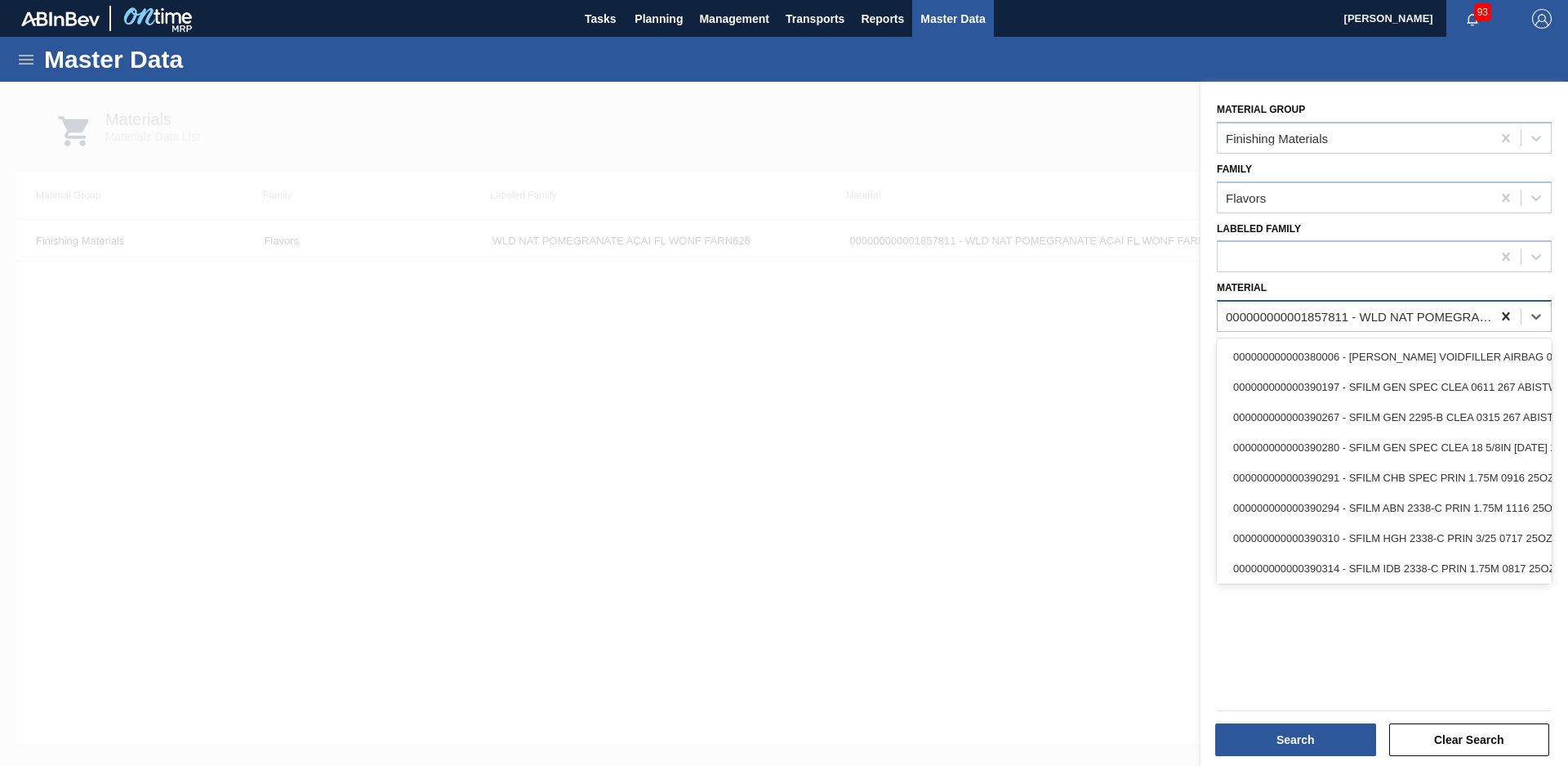
click at [1501, 314] on icon at bounding box center [1506, 316] width 16 height 16
type input "S"
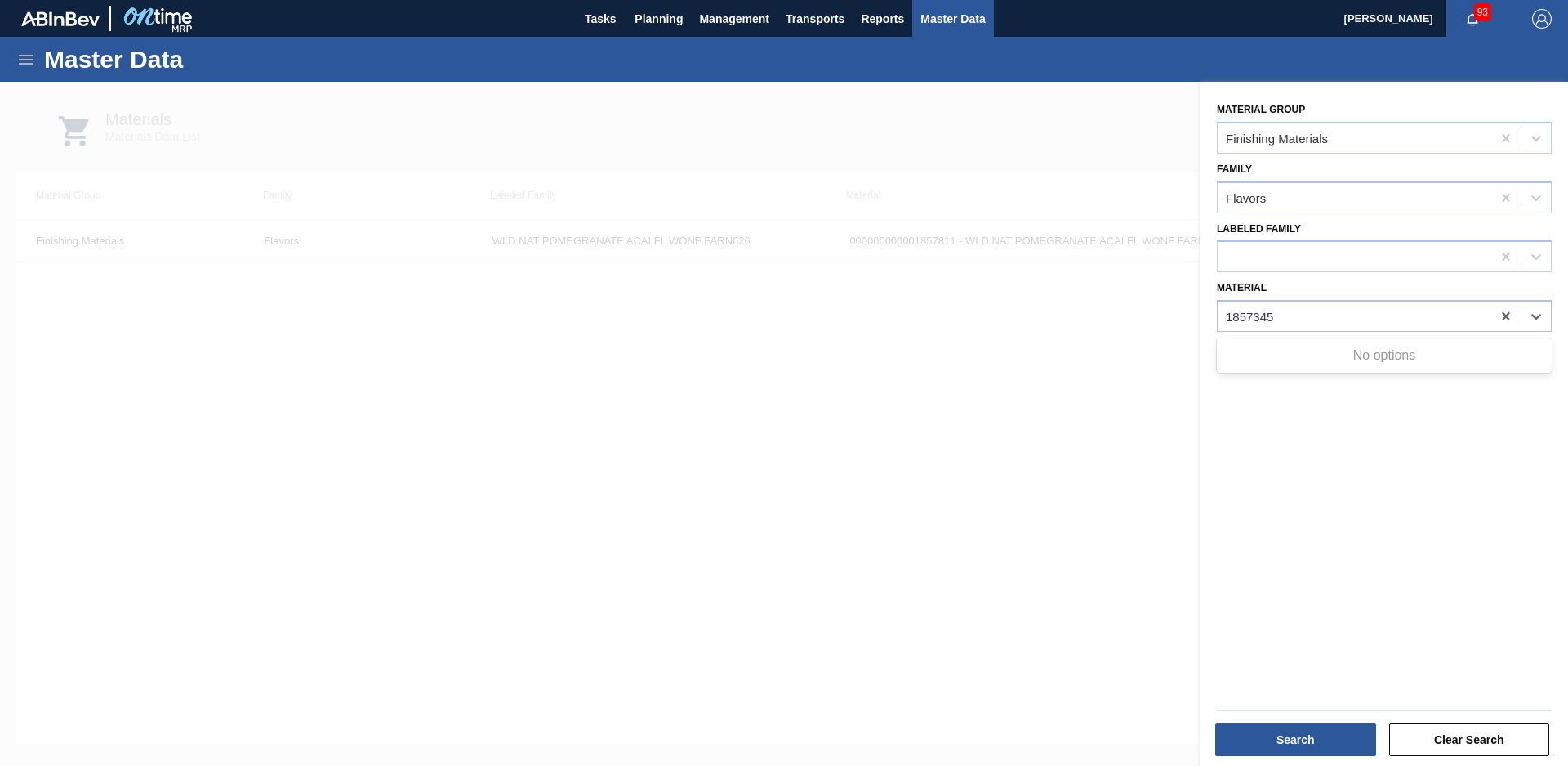
type input "1857345"
click at [1278, 192] on div "Flavors" at bounding box center [1354, 197] width 274 height 24
click at [1506, 196] on icon at bounding box center [1506, 197] width 7 height 8
type input "F"
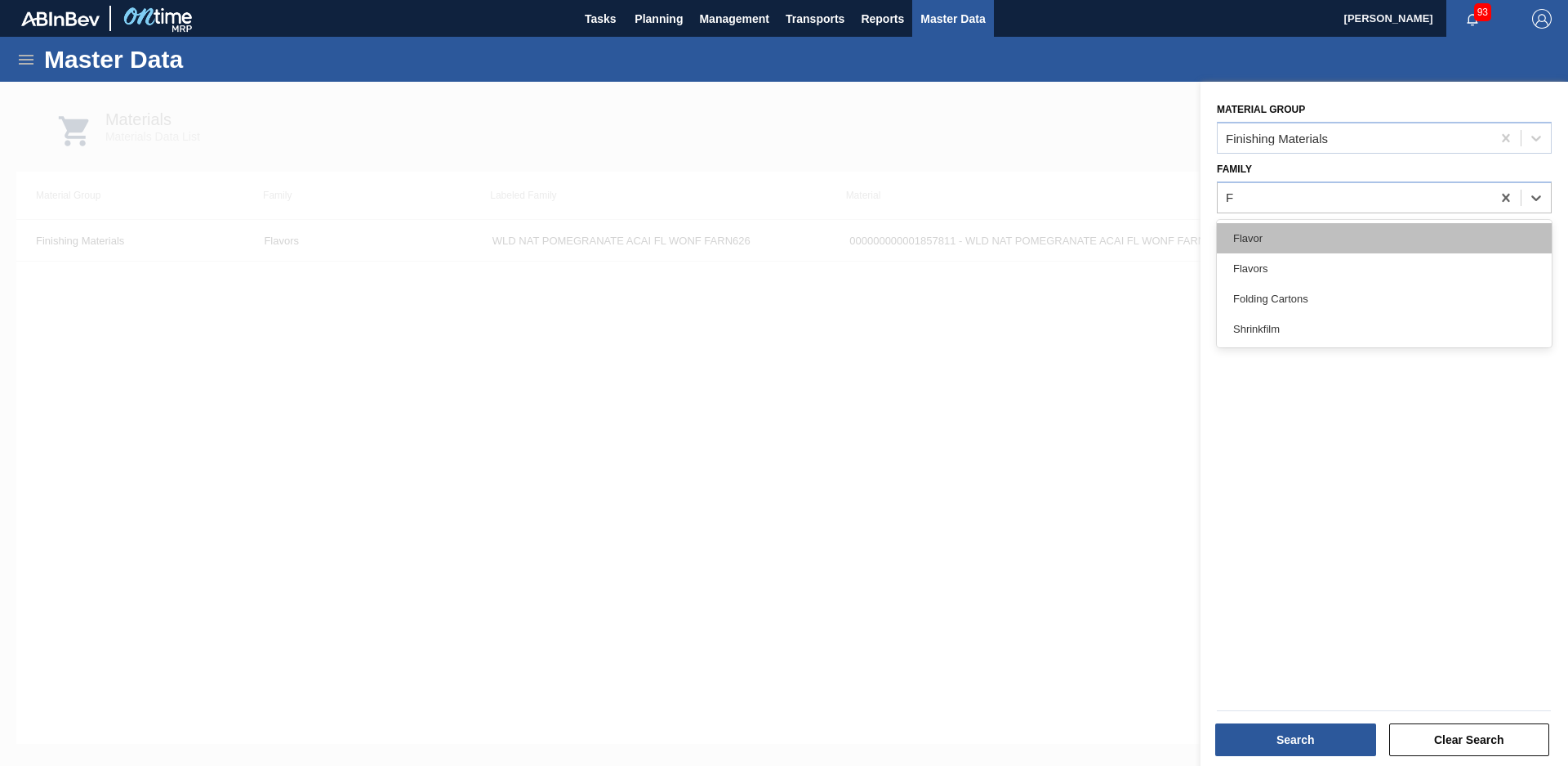
click at [1417, 233] on div "Flavor" at bounding box center [1385, 238] width 335 height 30
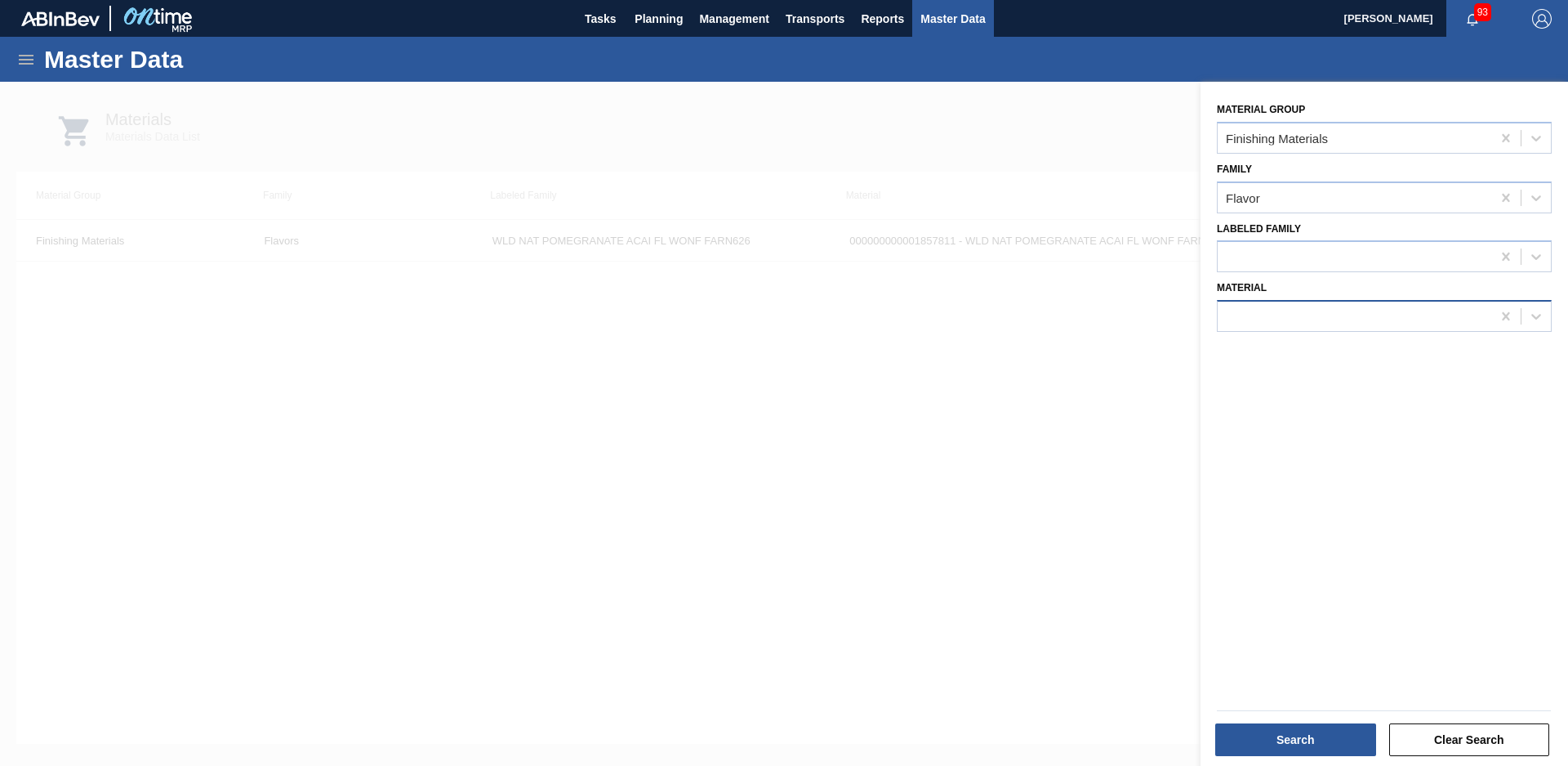
click at [1412, 315] on div at bounding box center [1354, 316] width 274 height 24
type input "1857345"
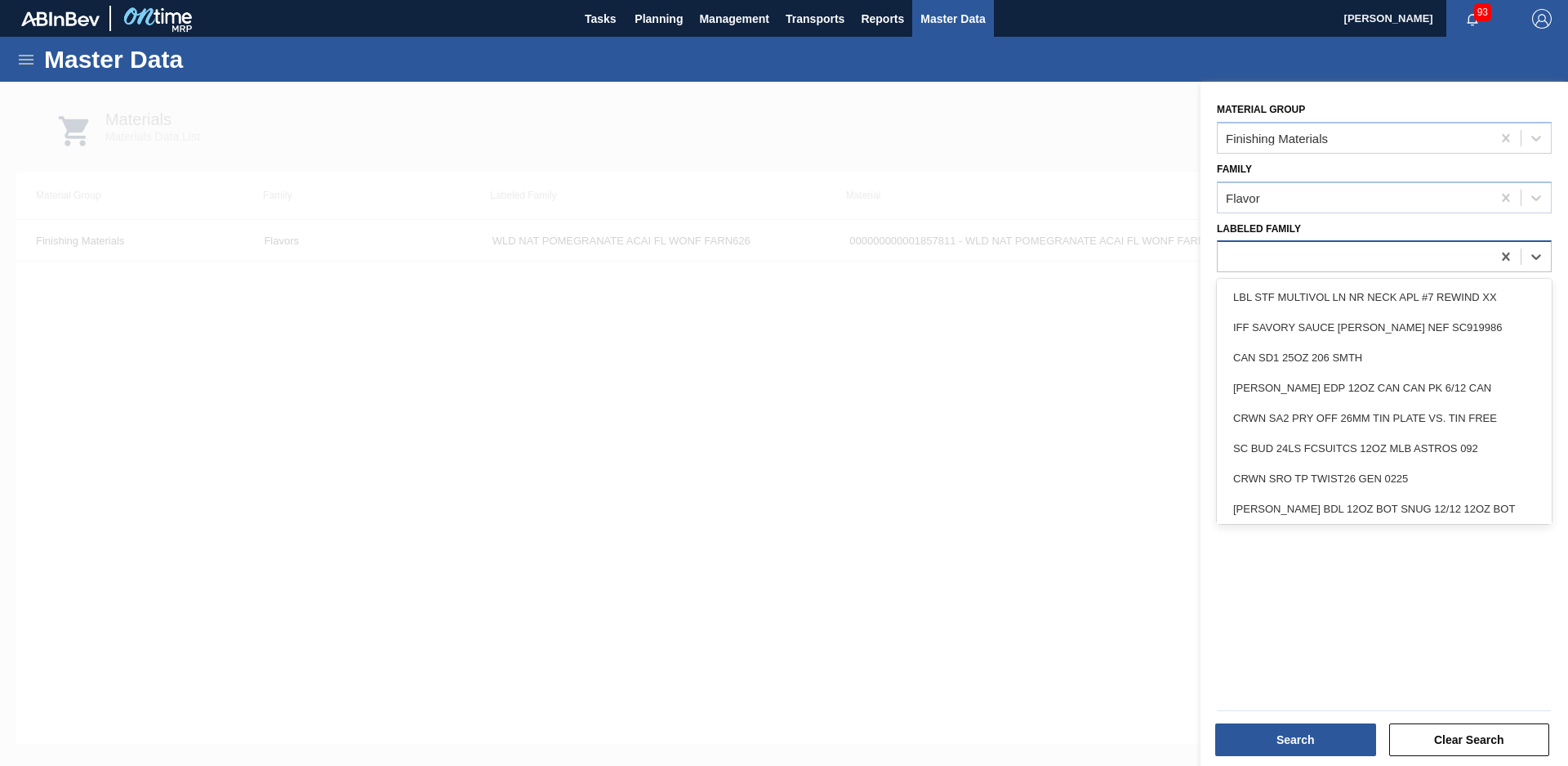
click at [1393, 248] on div at bounding box center [1354, 256] width 274 height 24
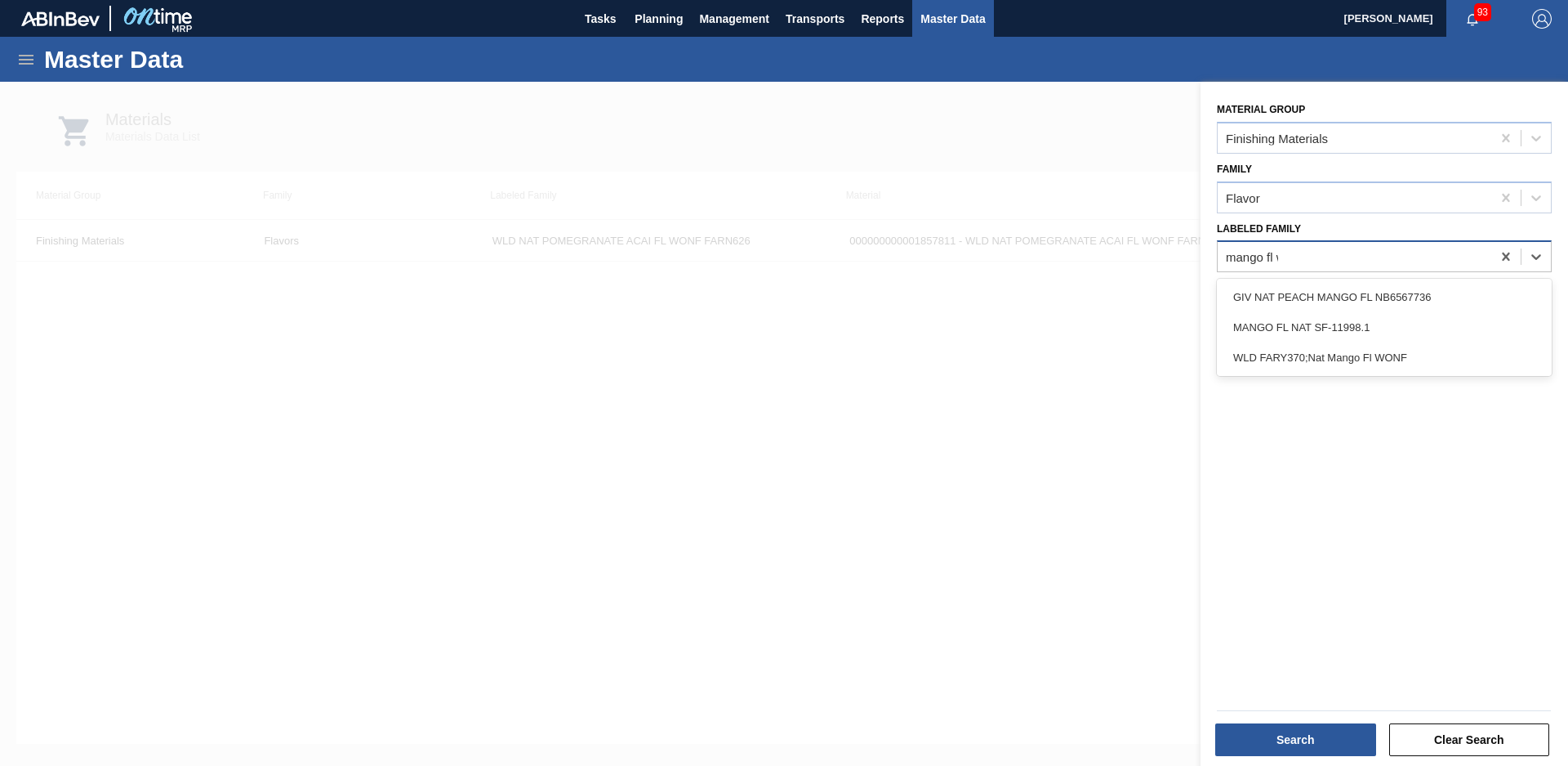
type Family "mango fl wo"
click at [1355, 260] on div "mango fl wo mango fl wo" at bounding box center [1354, 256] width 274 height 24
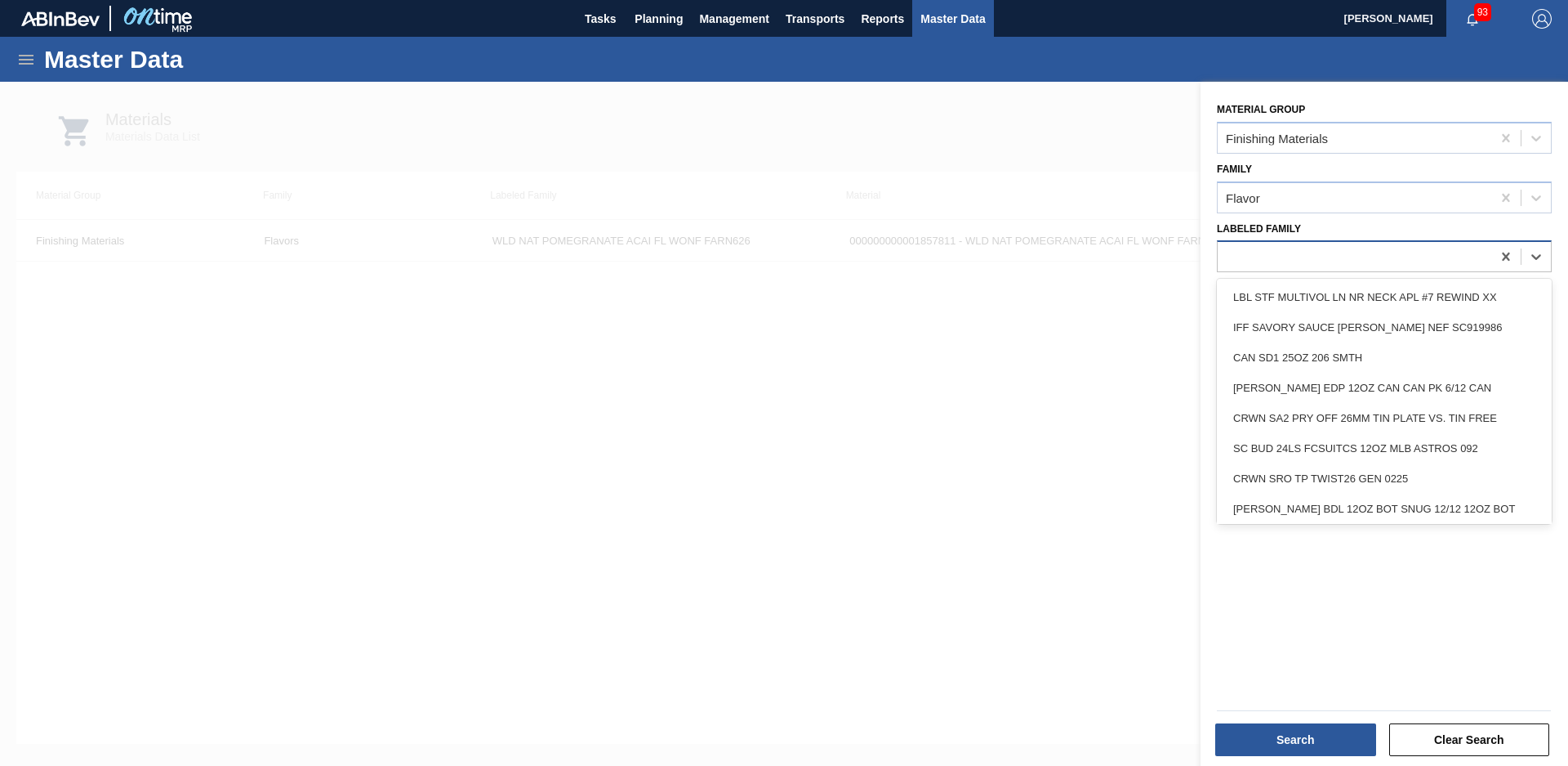
click at [1355, 260] on div at bounding box center [1354, 256] width 274 height 24
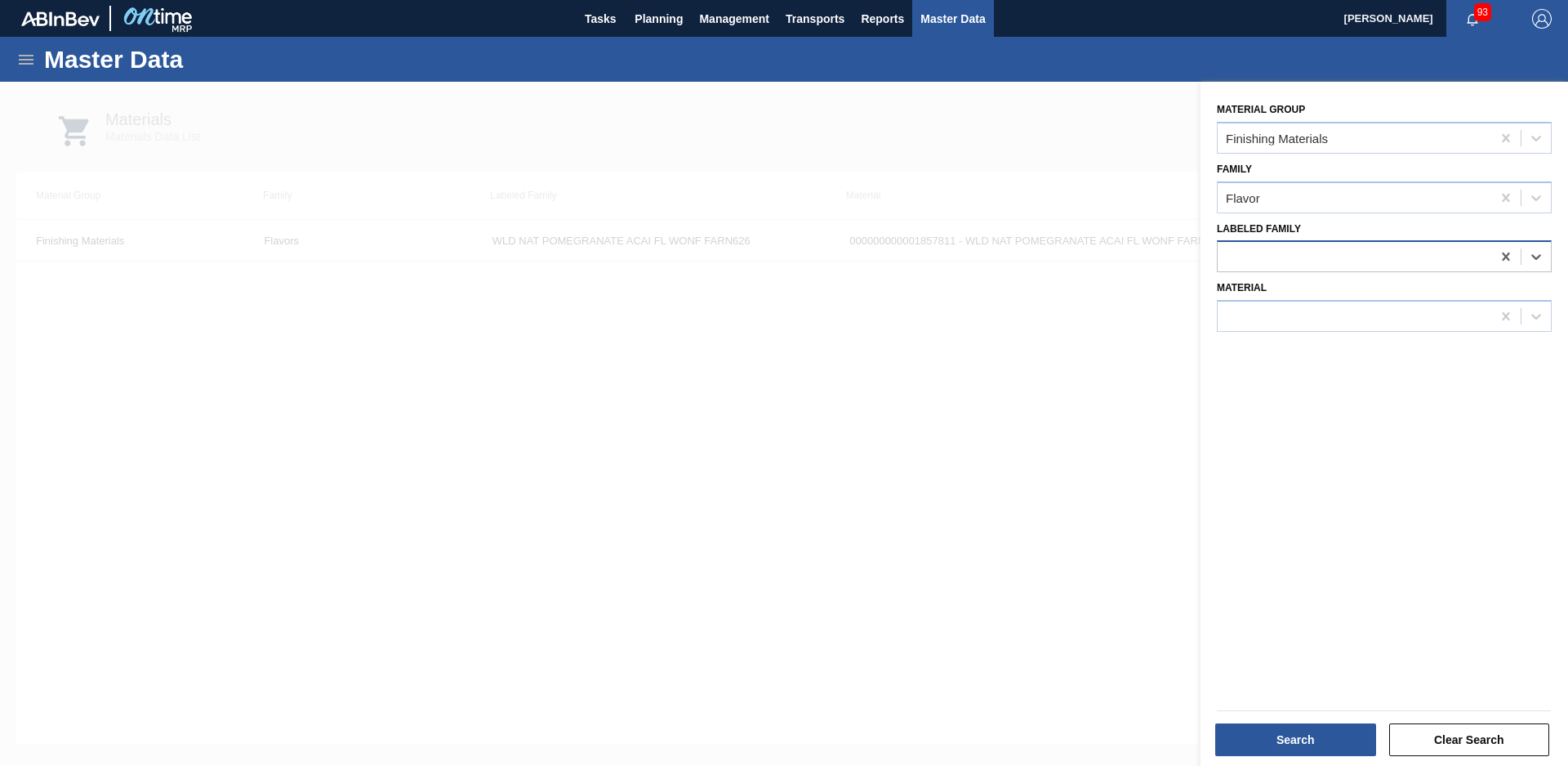
click at [1355, 260] on div at bounding box center [1354, 256] width 274 height 24
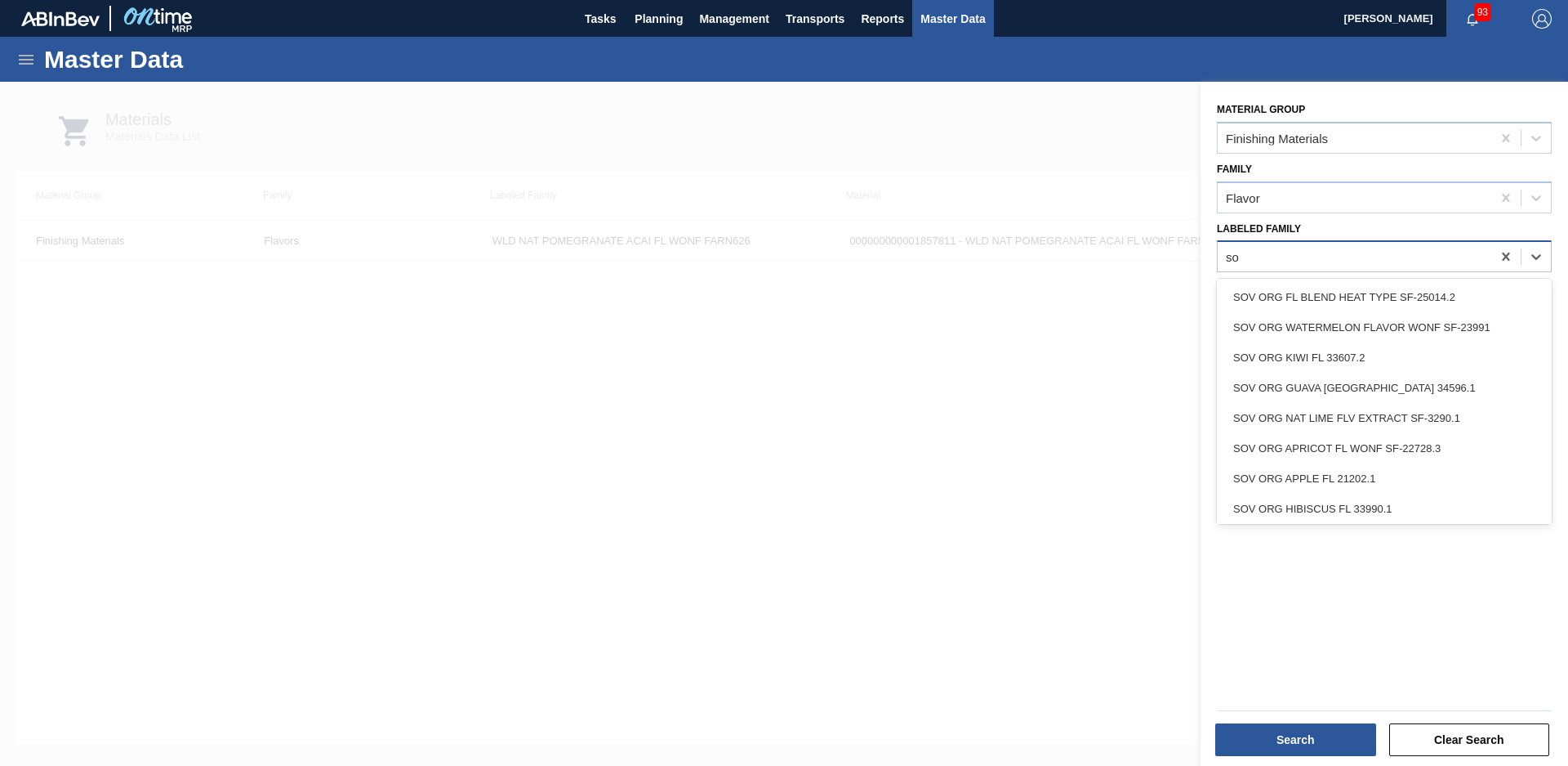
type Family "s"
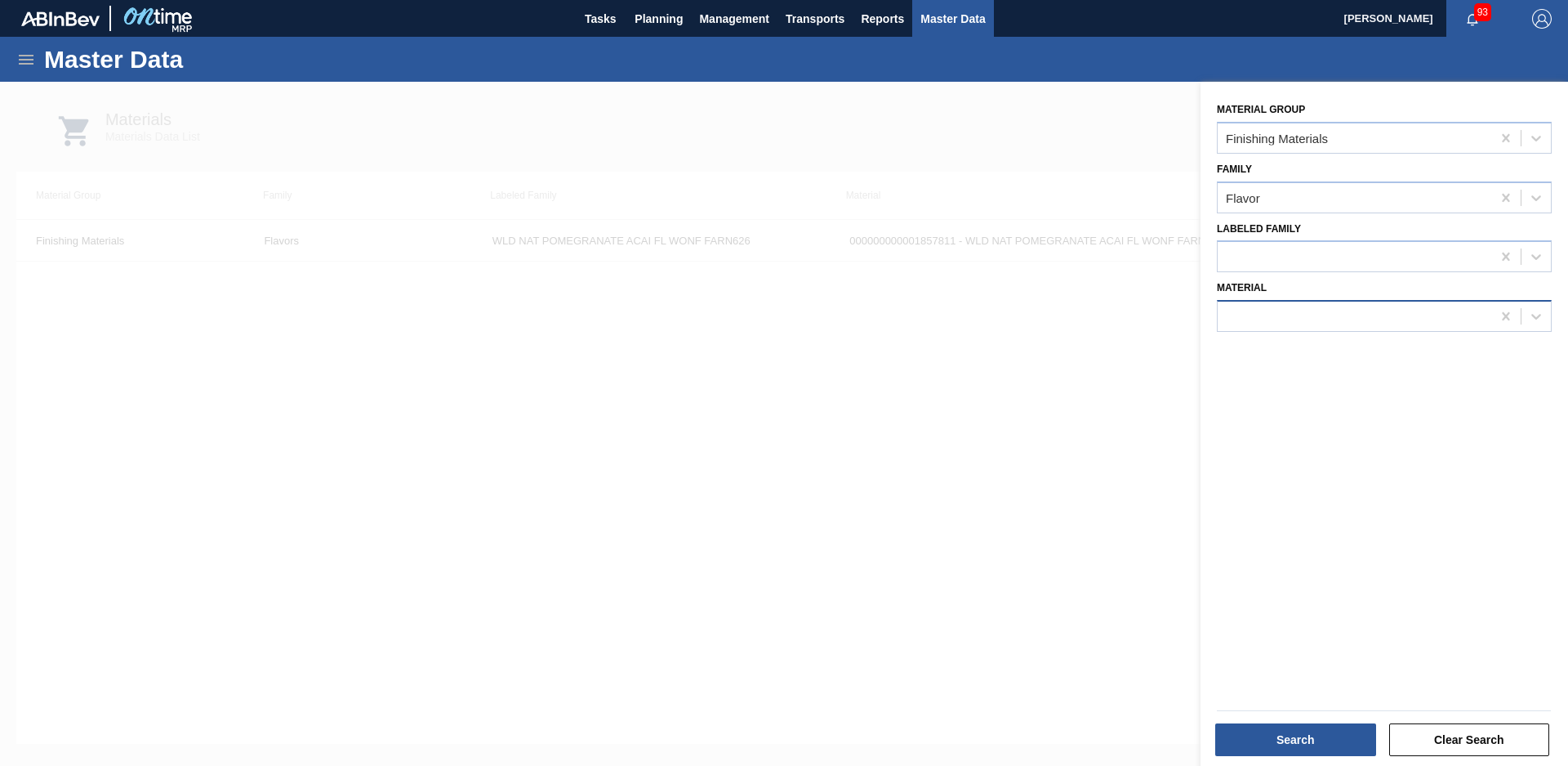
click at [1376, 300] on div at bounding box center [1385, 316] width 335 height 32
type input "iff sc929763"
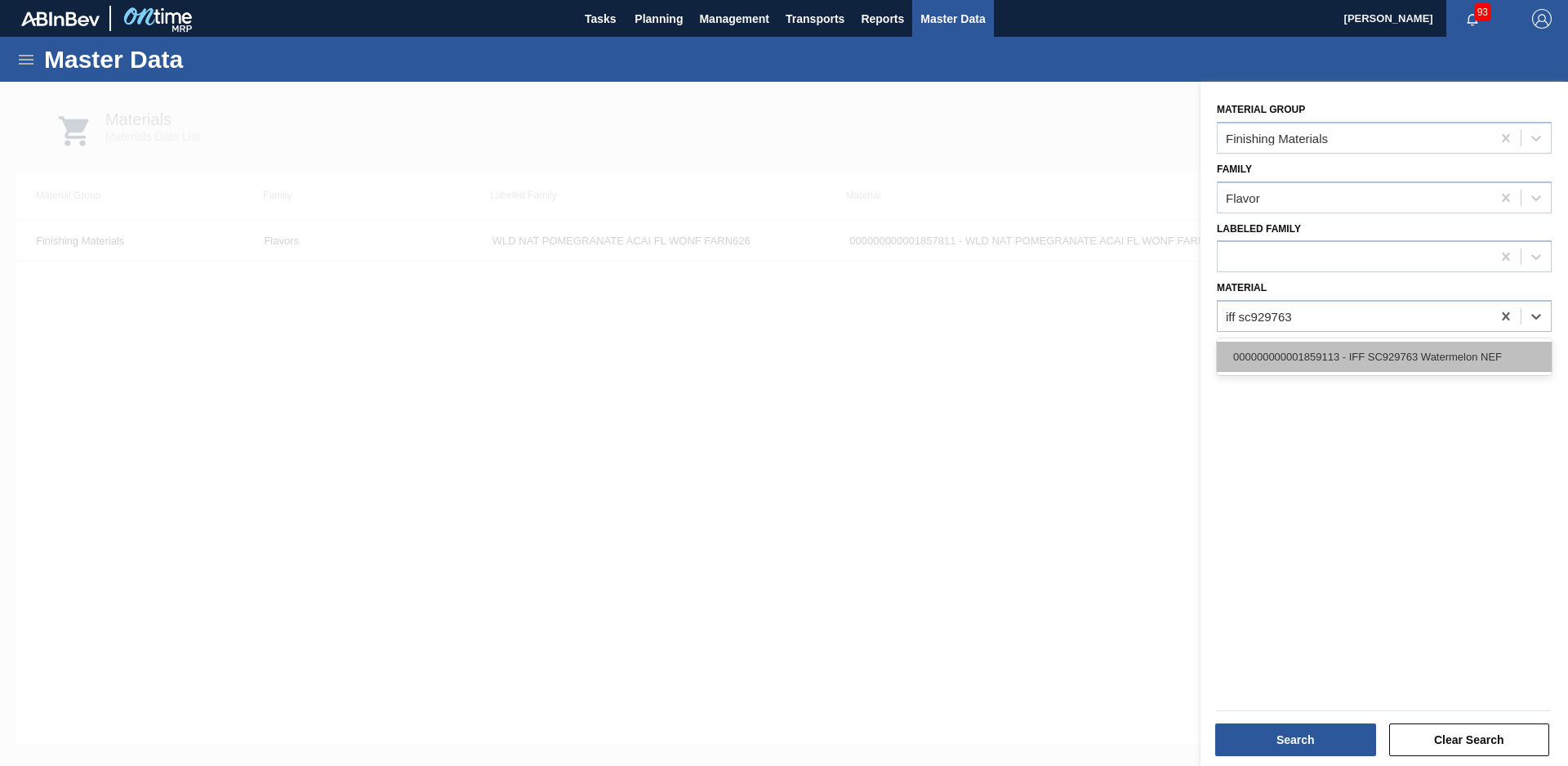
click at [1383, 348] on div "000000000001859113 - IFF SC929763 Watermelon NEF" at bounding box center [1385, 357] width 335 height 30
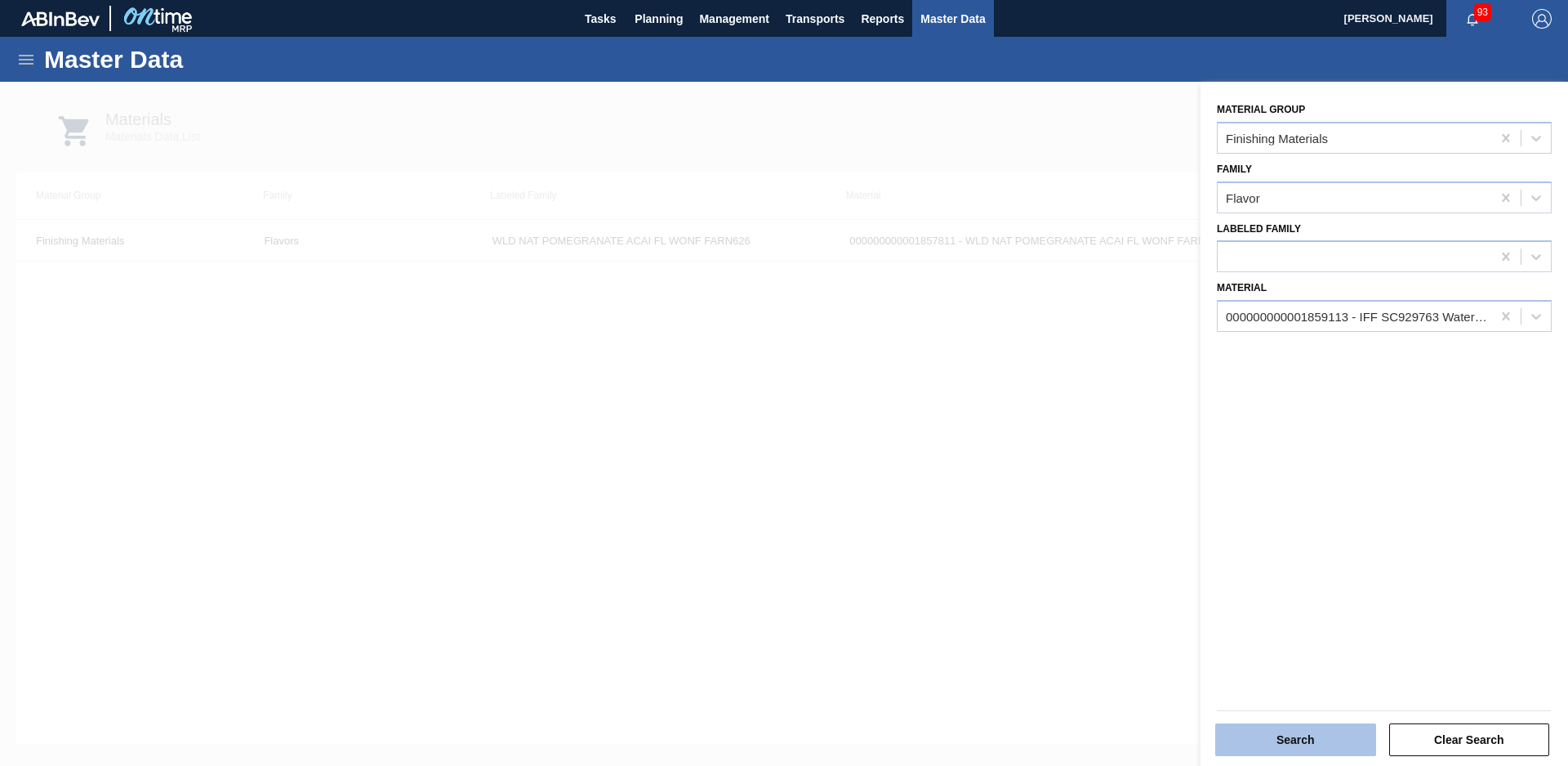
click at [1273, 743] on button "Search" at bounding box center [1296, 740] width 161 height 33
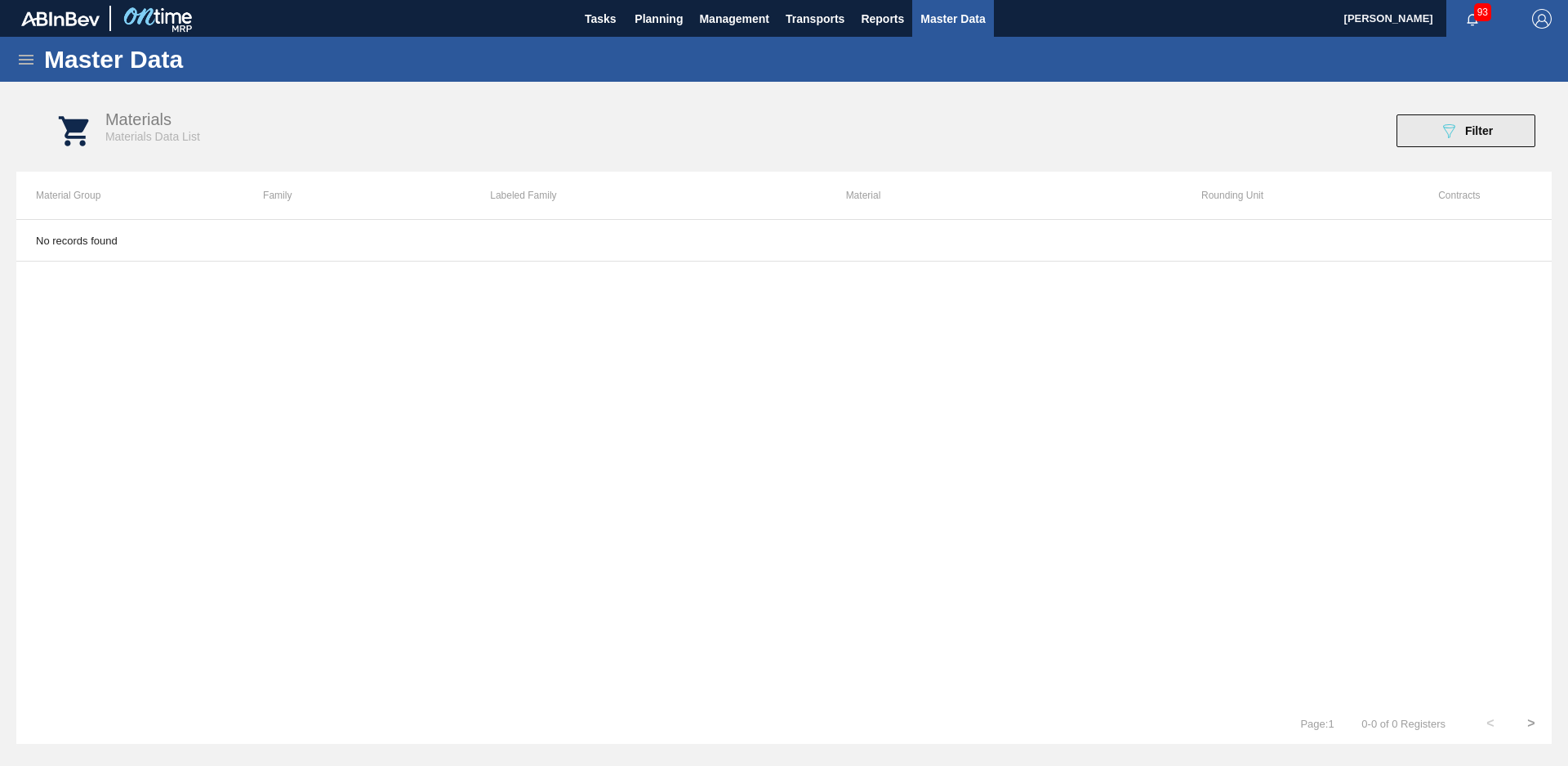
click at [1468, 131] on span "Filter" at bounding box center [1479, 131] width 28 height 13
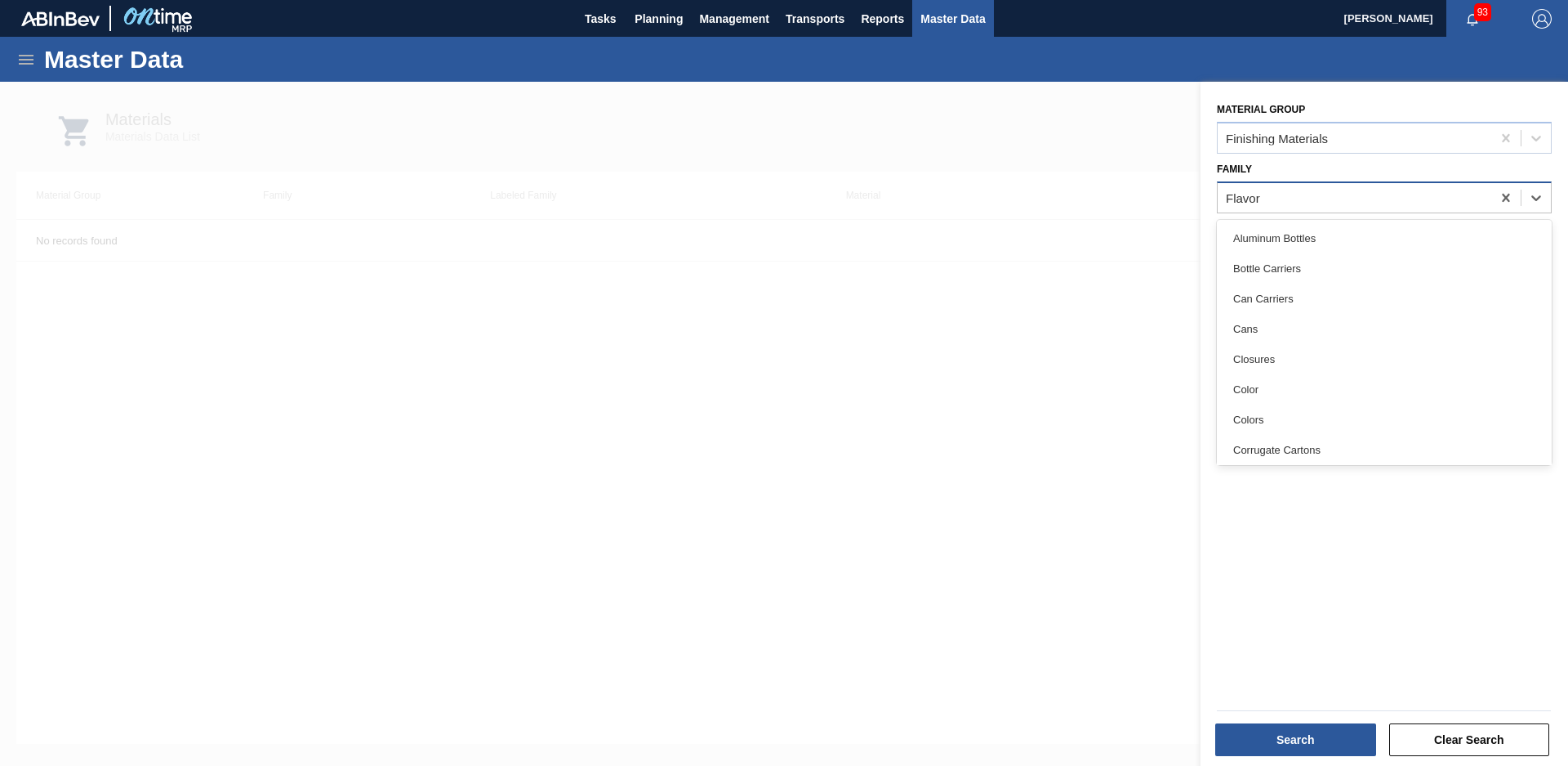
click at [1399, 193] on div "Flavor" at bounding box center [1354, 197] width 274 height 24
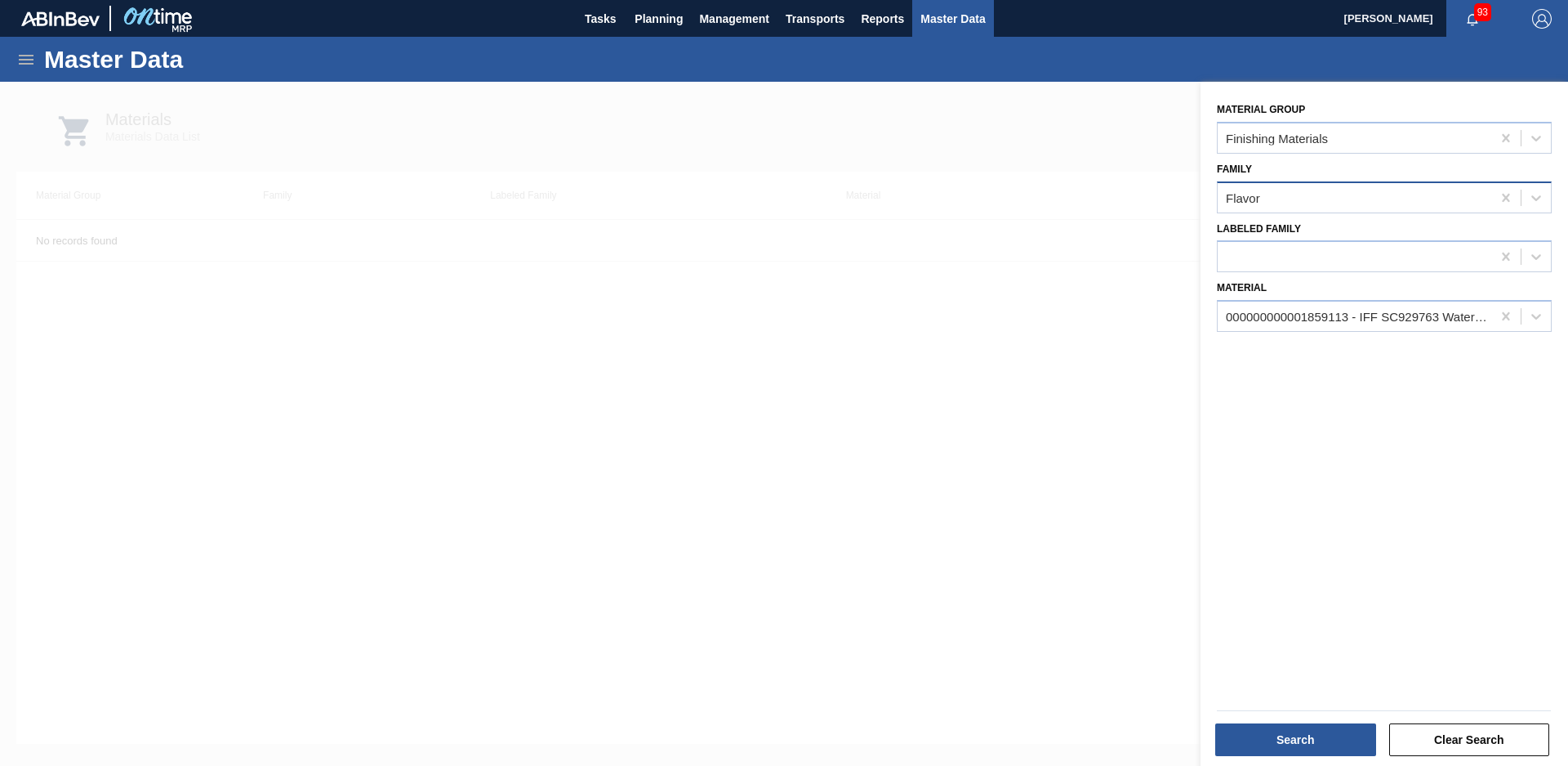
click at [1483, 203] on div "Flavor" at bounding box center [1354, 197] width 274 height 24
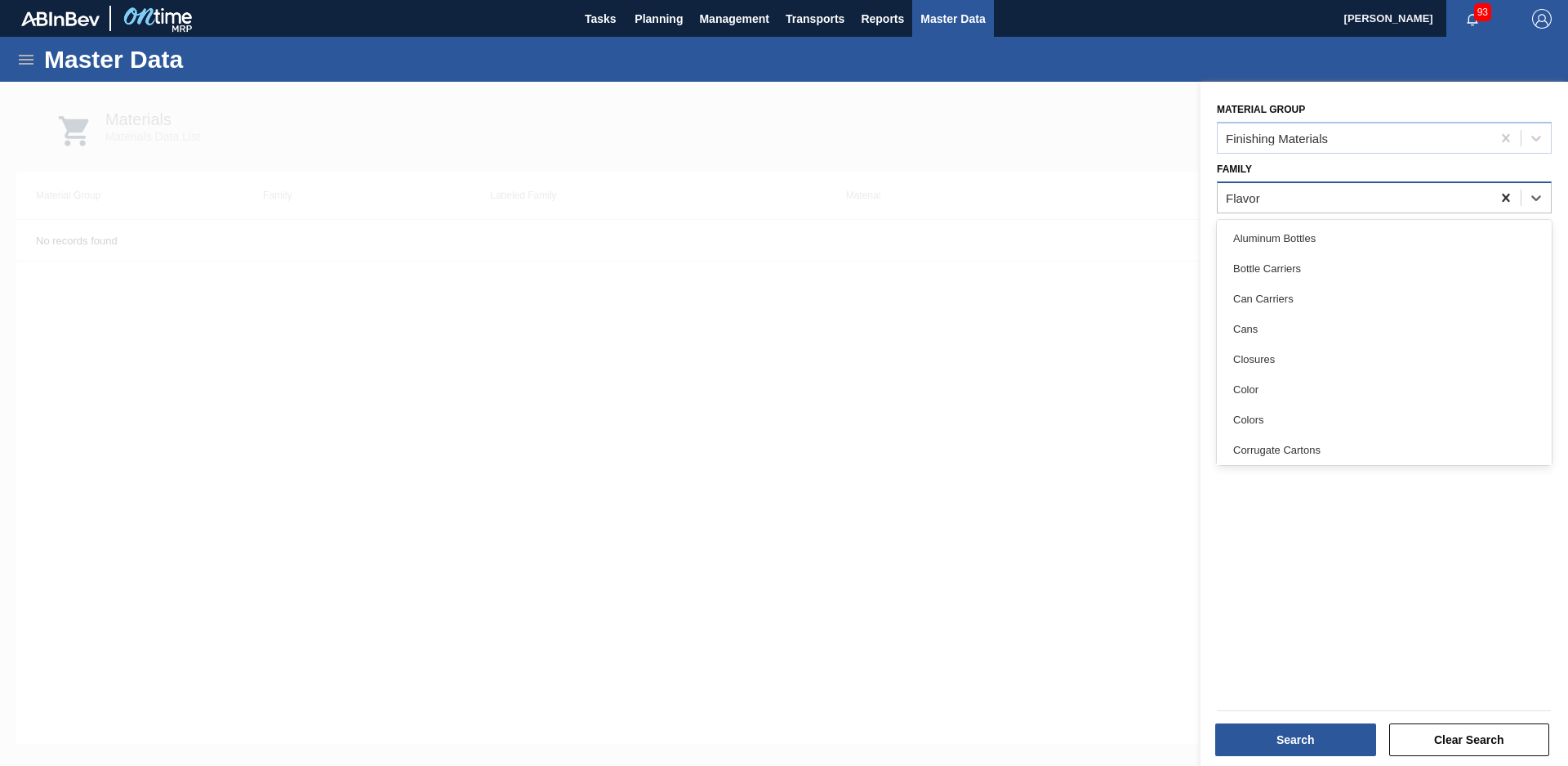
click at [1515, 196] on div at bounding box center [1506, 198] width 30 height 30
type input "flavors"
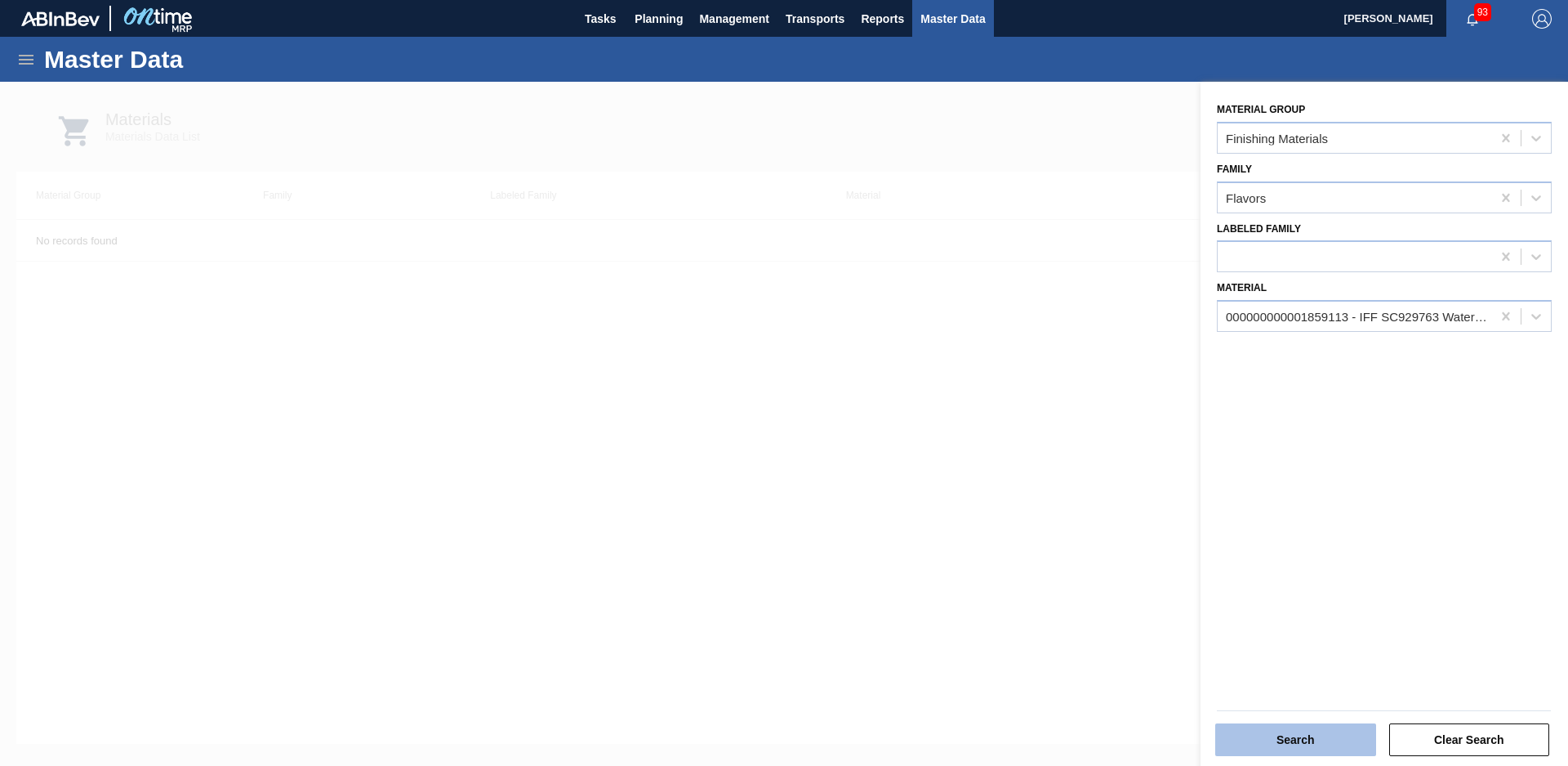
click at [1328, 733] on button "Search" at bounding box center [1296, 740] width 161 height 33
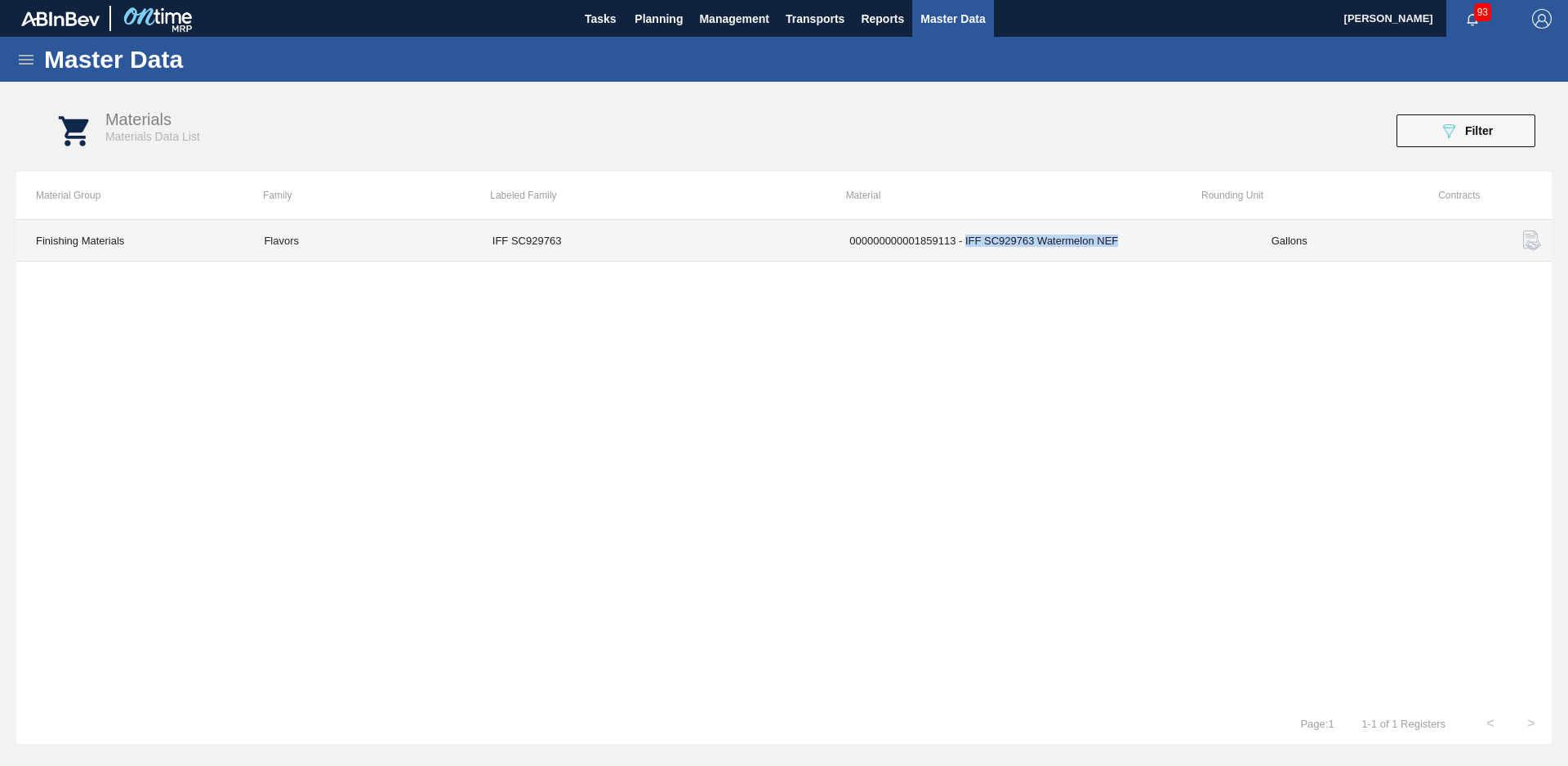
drag, startPoint x: 1129, startPoint y: 245, endPoint x: 964, endPoint y: 236, distance: 165.2
click at [964, 236] on td "000000000001859113 - IFF SC929763 Watermelon NEF" at bounding box center [1040, 241] width 421 height 42
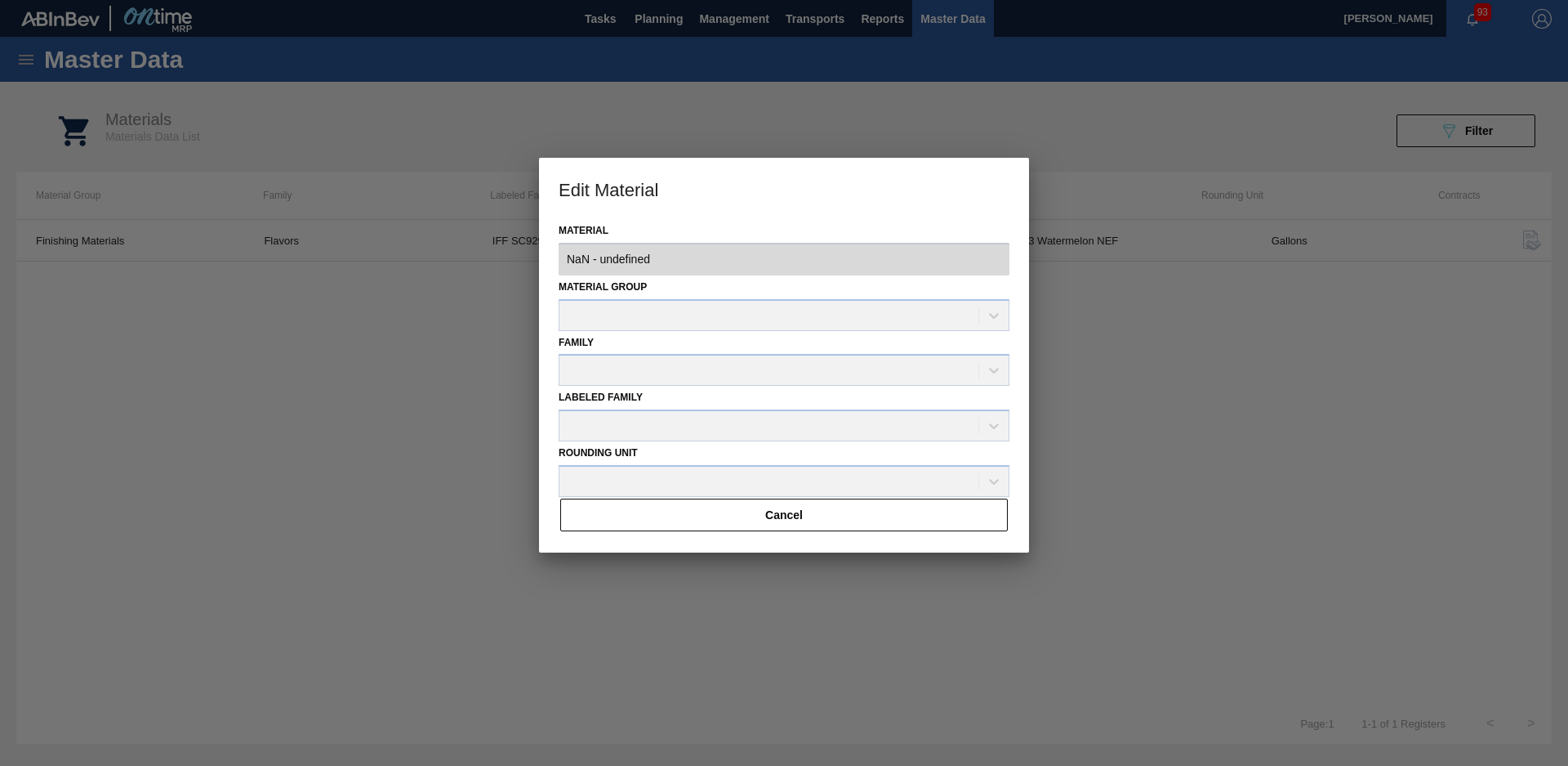
drag, startPoint x: 964, startPoint y: 236, endPoint x: 1059, endPoint y: 320, distance: 126.8
click at [1126, 320] on div at bounding box center [784, 383] width 1568 height 766
type input "1859113 - 000000000001859113 - IFF SC929763 Watermelon NEF"
click at [991, 168] on h3 "Edit Material" at bounding box center [784, 189] width 490 height 62
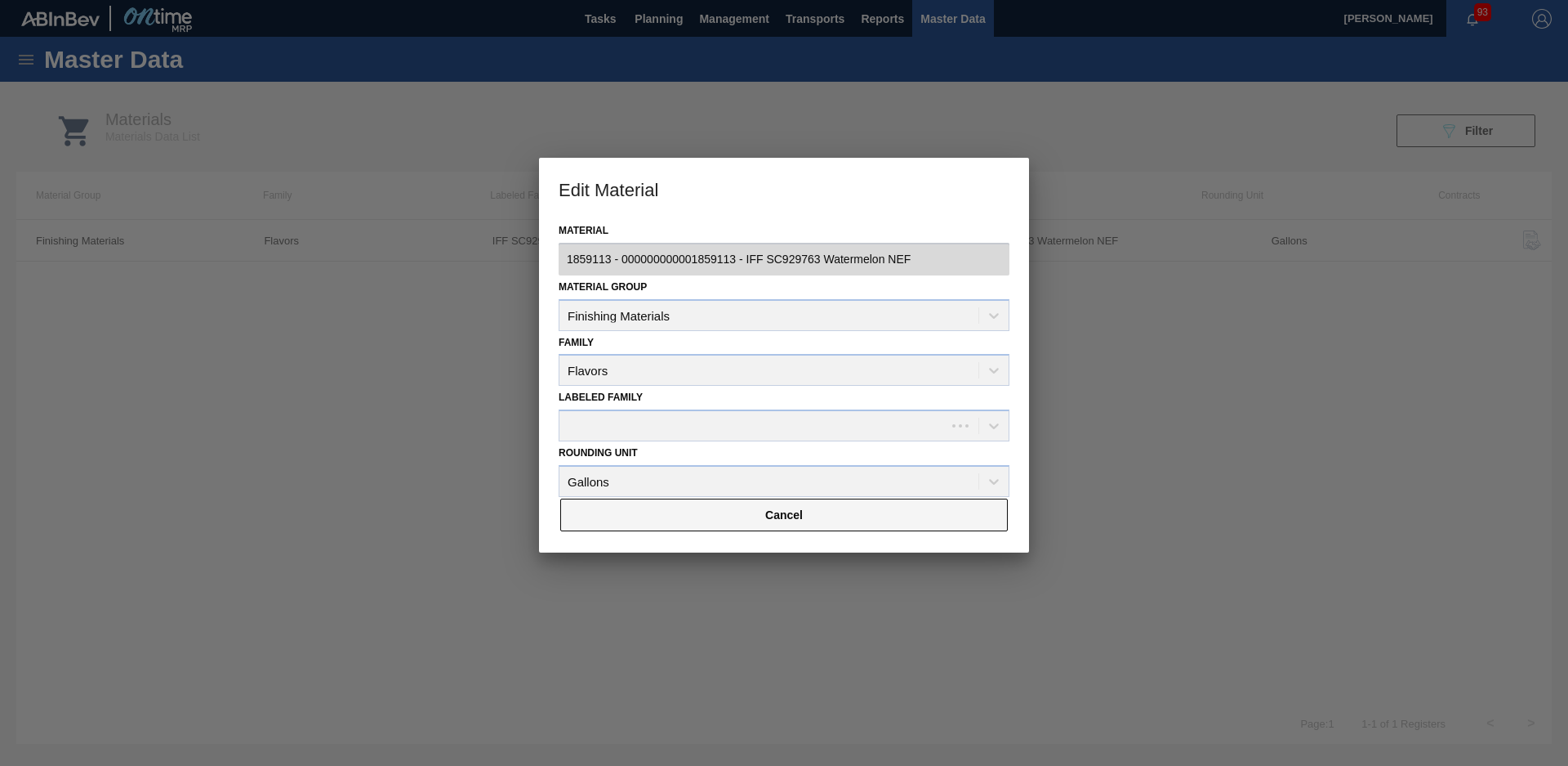
click at [862, 512] on button "Cancel" at bounding box center [784, 515] width 448 height 33
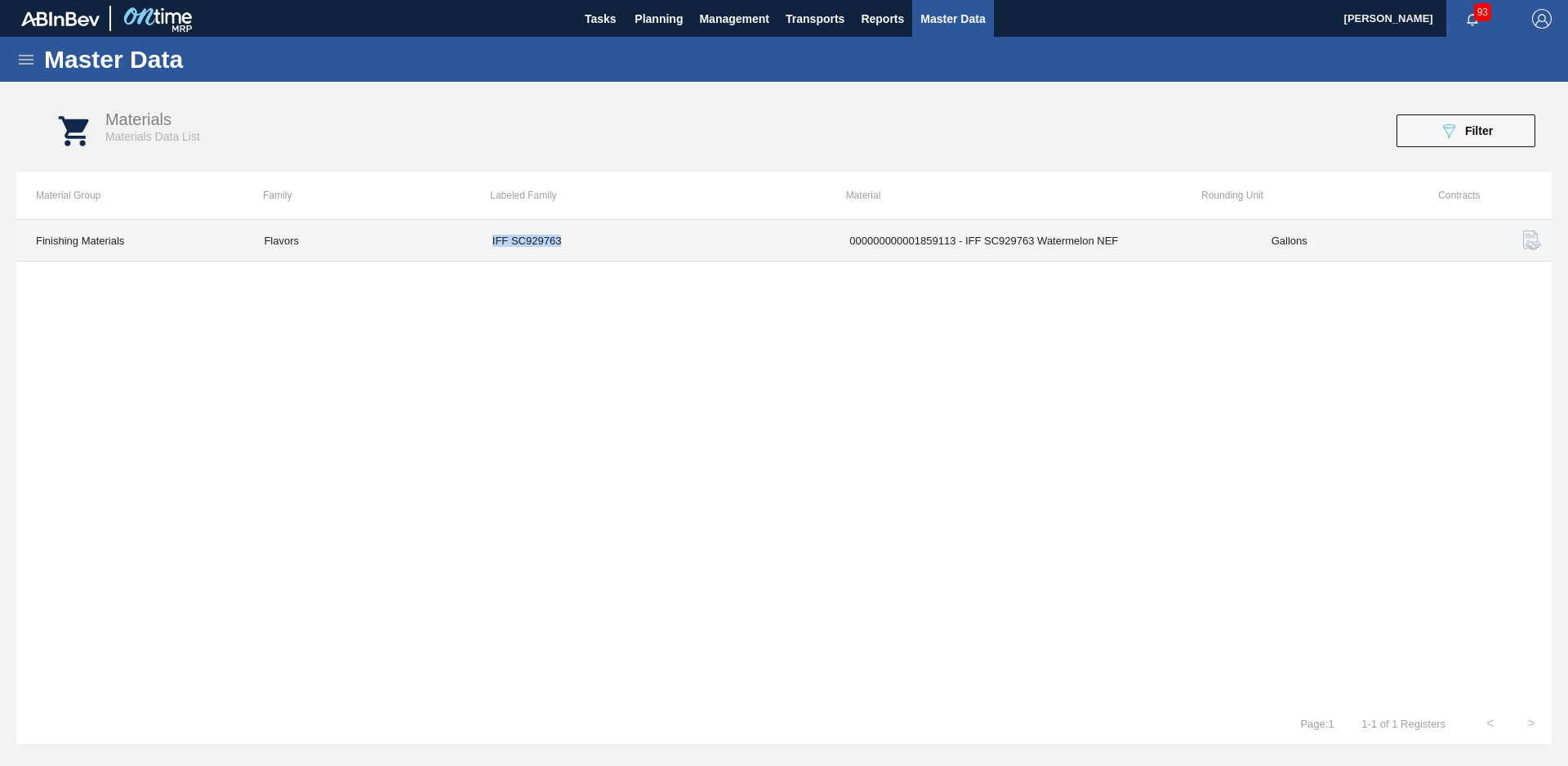
drag, startPoint x: 487, startPoint y: 234, endPoint x: 647, endPoint y: 254, distance: 161.2
click at [647, 254] on td "IFF SC929763" at bounding box center [651, 241] width 357 height 42
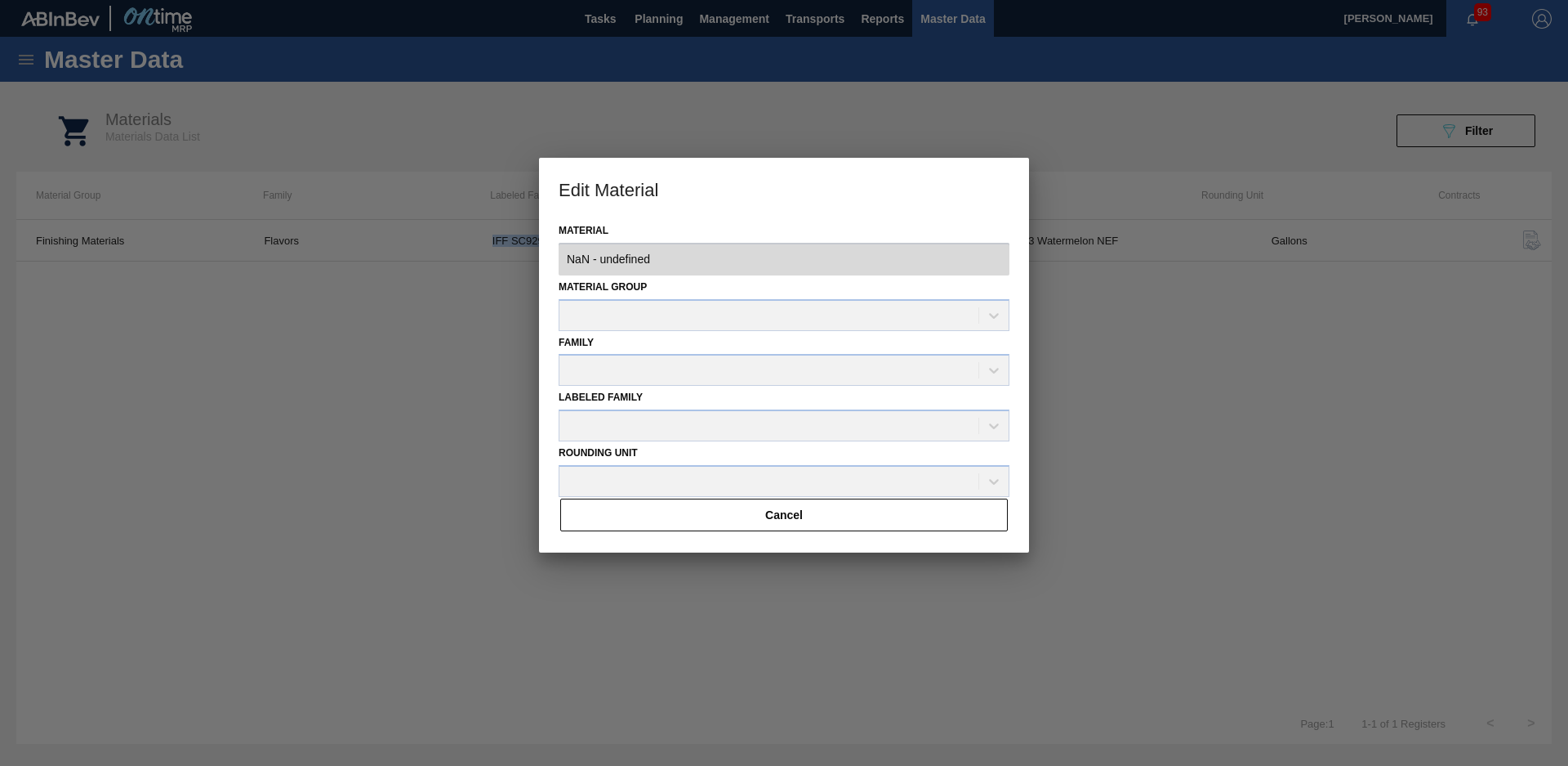
type input "1859113 - 000000000001859113 - IFF SC929763 Watermelon NEF"
click at [1297, 331] on div at bounding box center [784, 383] width 1568 height 766
click at [898, 126] on div at bounding box center [784, 383] width 1568 height 766
click at [365, 300] on div at bounding box center [784, 383] width 1568 height 766
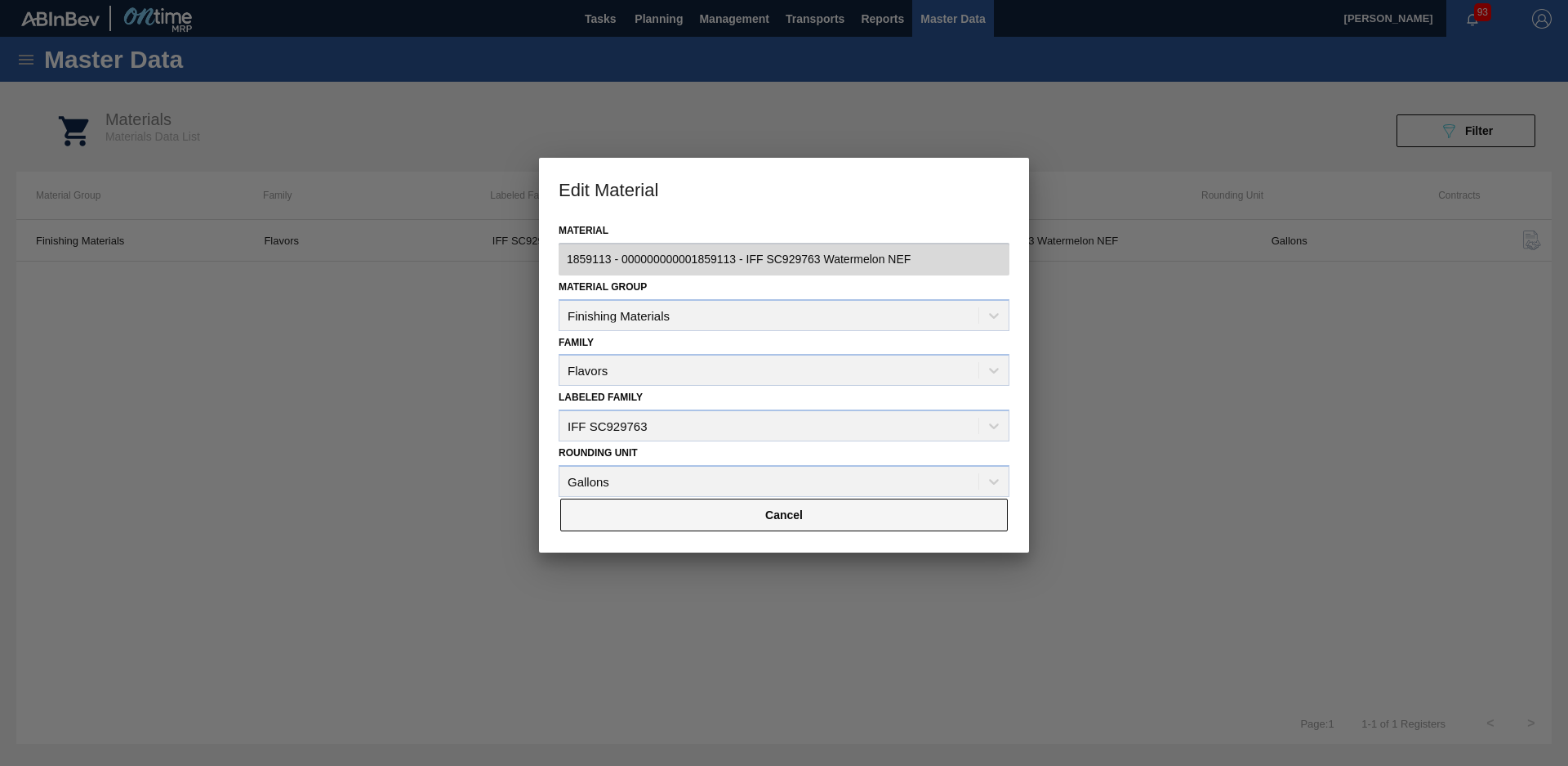
click at [793, 515] on button "Cancel" at bounding box center [784, 515] width 448 height 33
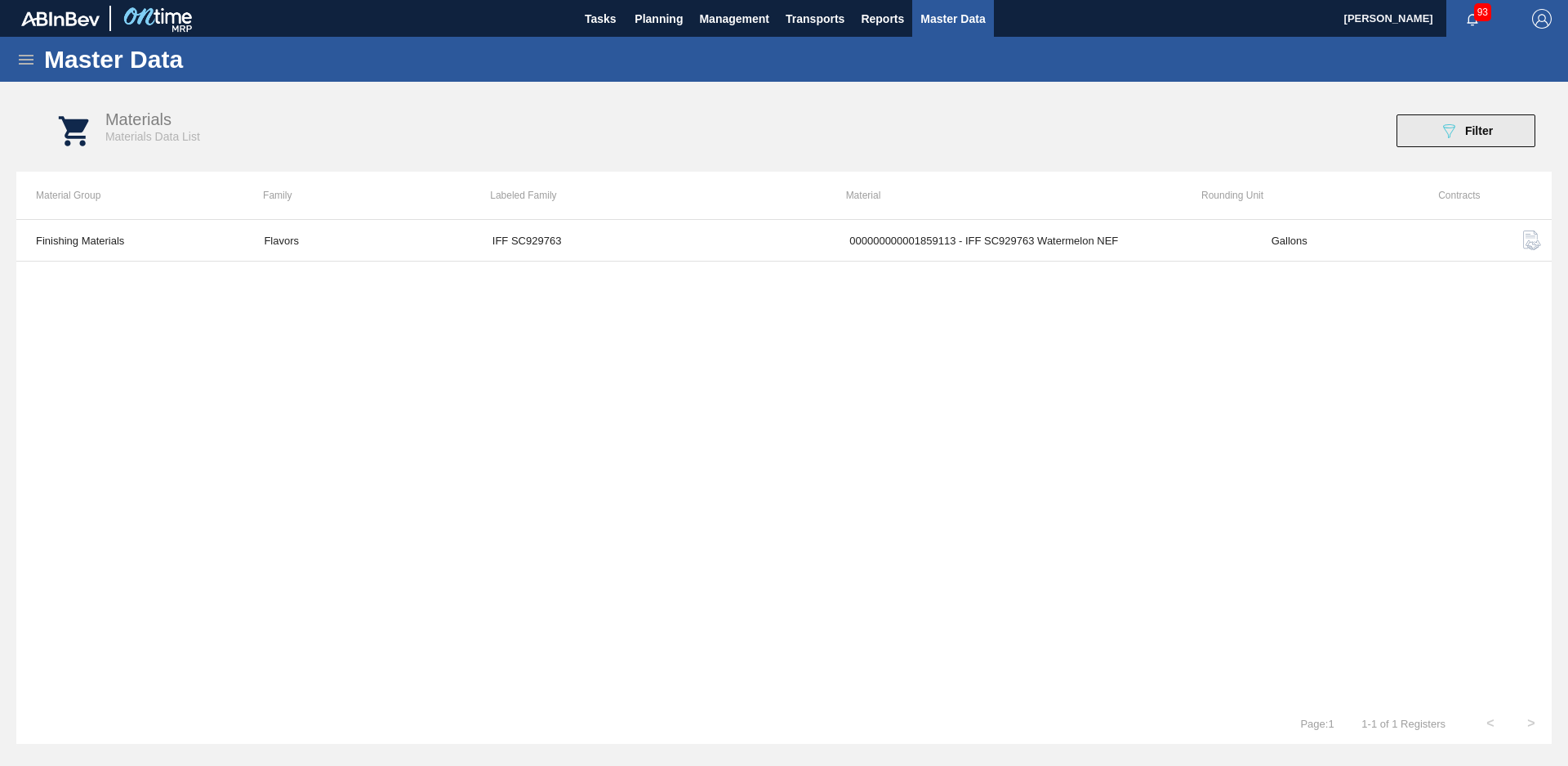
click at [1487, 142] on button "089F7B8B-B2A5-4AFE-B5C0-19BA573D28AC Filter" at bounding box center [1466, 131] width 139 height 33
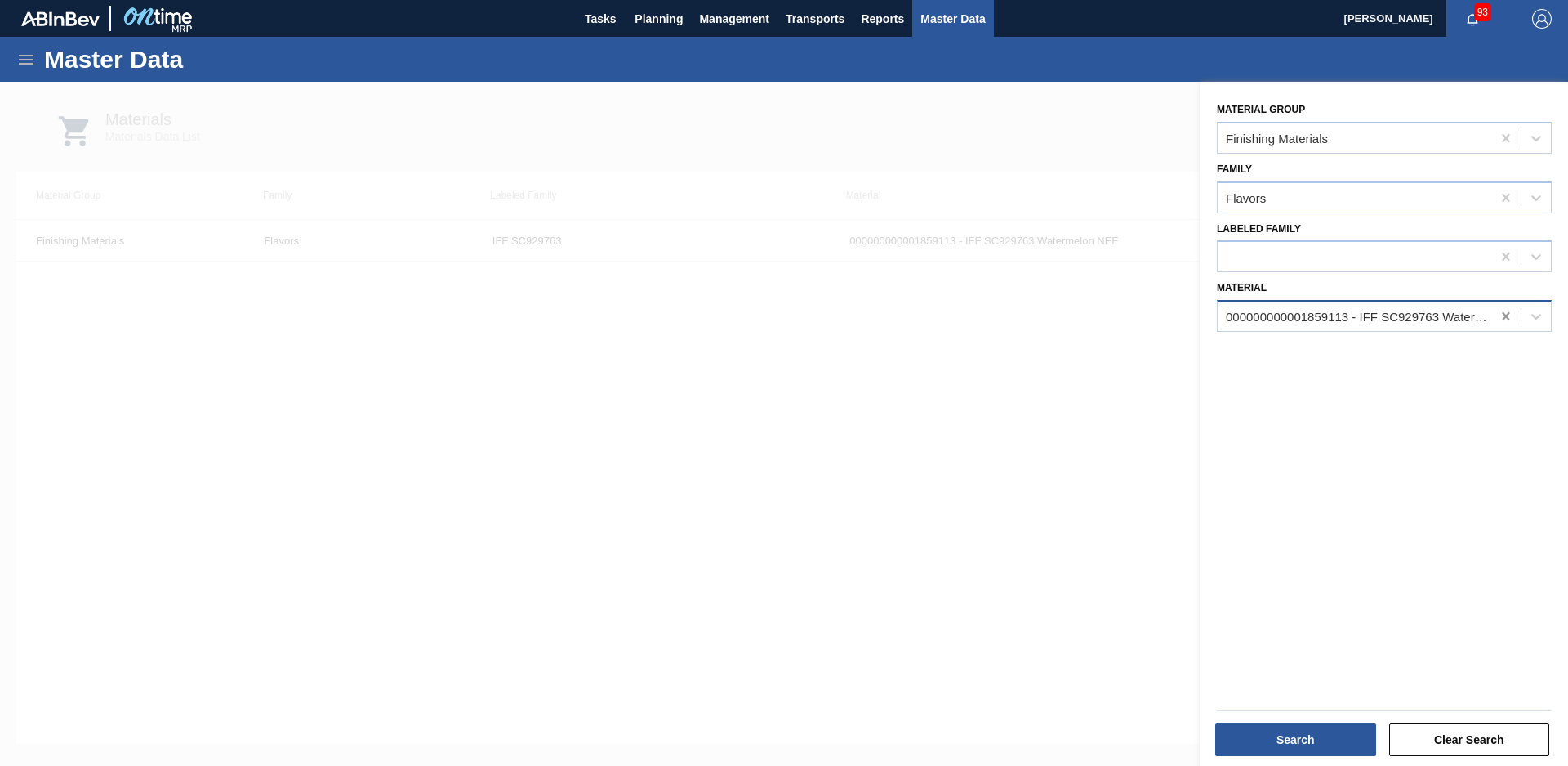
click at [1505, 318] on icon at bounding box center [1506, 316] width 7 height 8
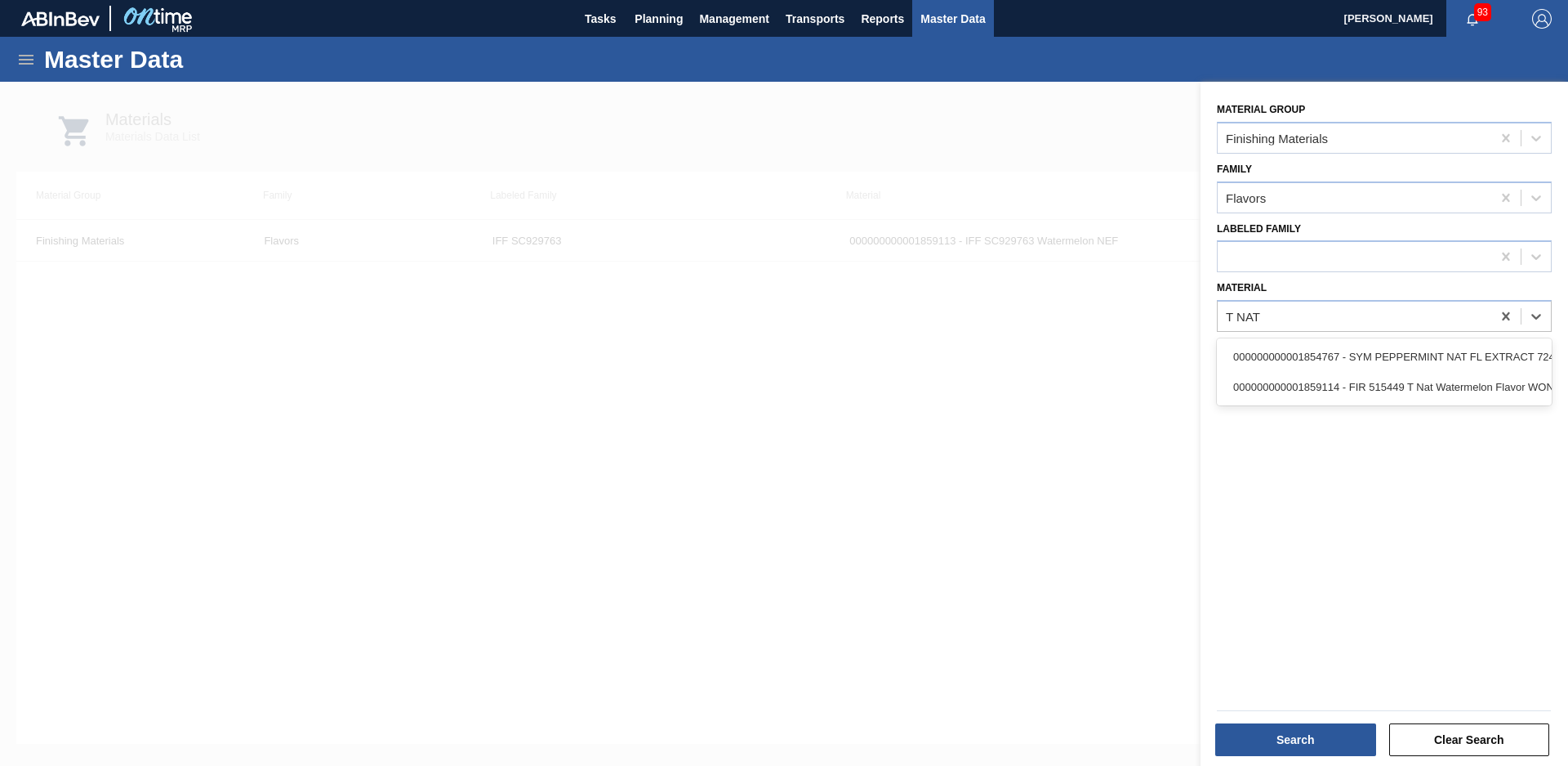
type input "T NAT"
click at [1356, 371] on div "000000000001859114 - FIR 515449 T Nat Watermelon Flavor WONF" at bounding box center [1385, 386] width 335 height 30
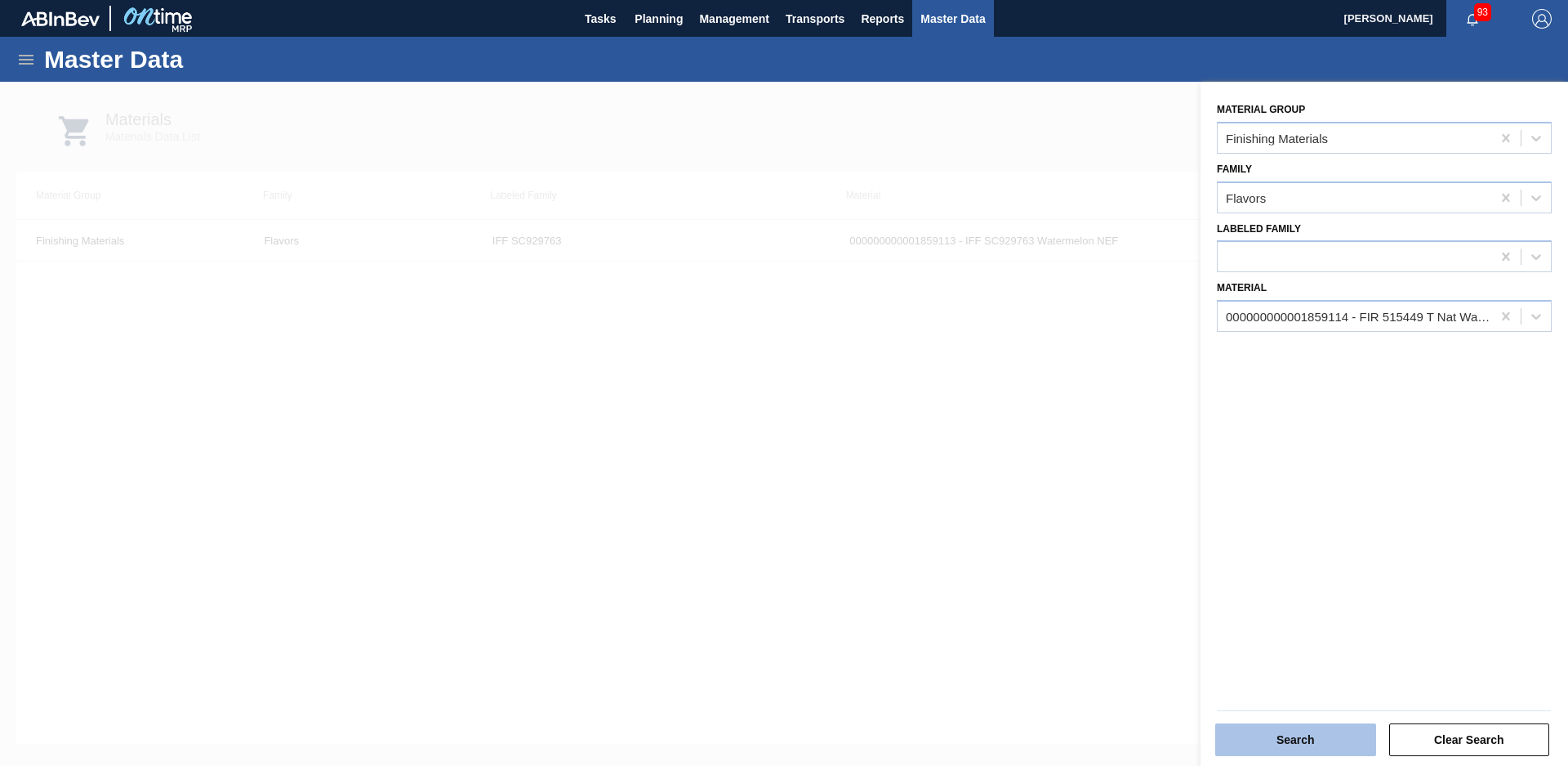
click at [1253, 744] on button "Search" at bounding box center [1296, 740] width 161 height 33
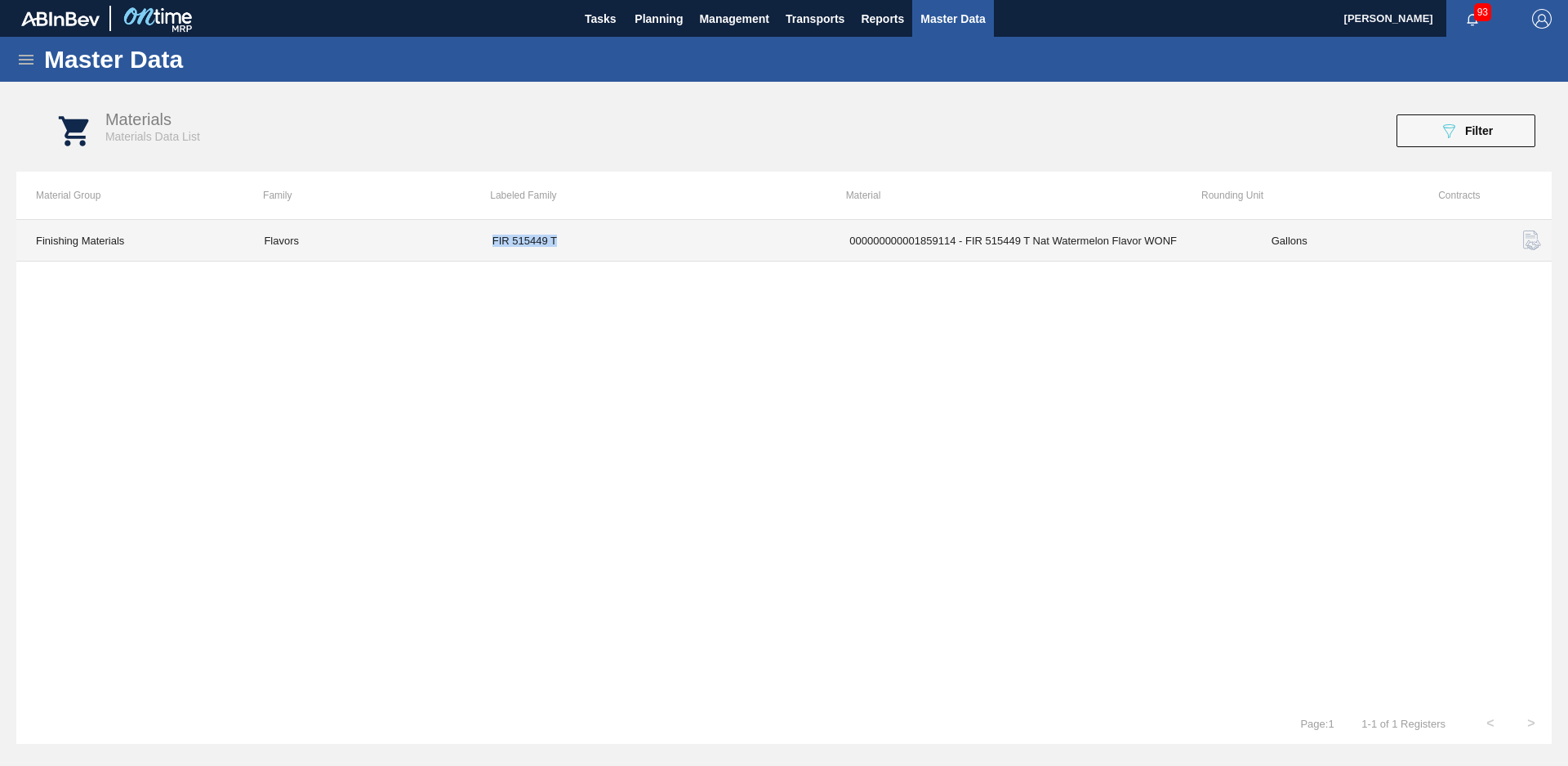
drag, startPoint x: 589, startPoint y: 234, endPoint x: 469, endPoint y: 259, distance: 122.6
click at [469, 259] on tr "Finishing Materials Flavors FIR 515449 T 000000000001859114 - FIR 515449 T Nat …" at bounding box center [784, 241] width 1536 height 42
